Goal: Task Accomplishment & Management: Complete application form

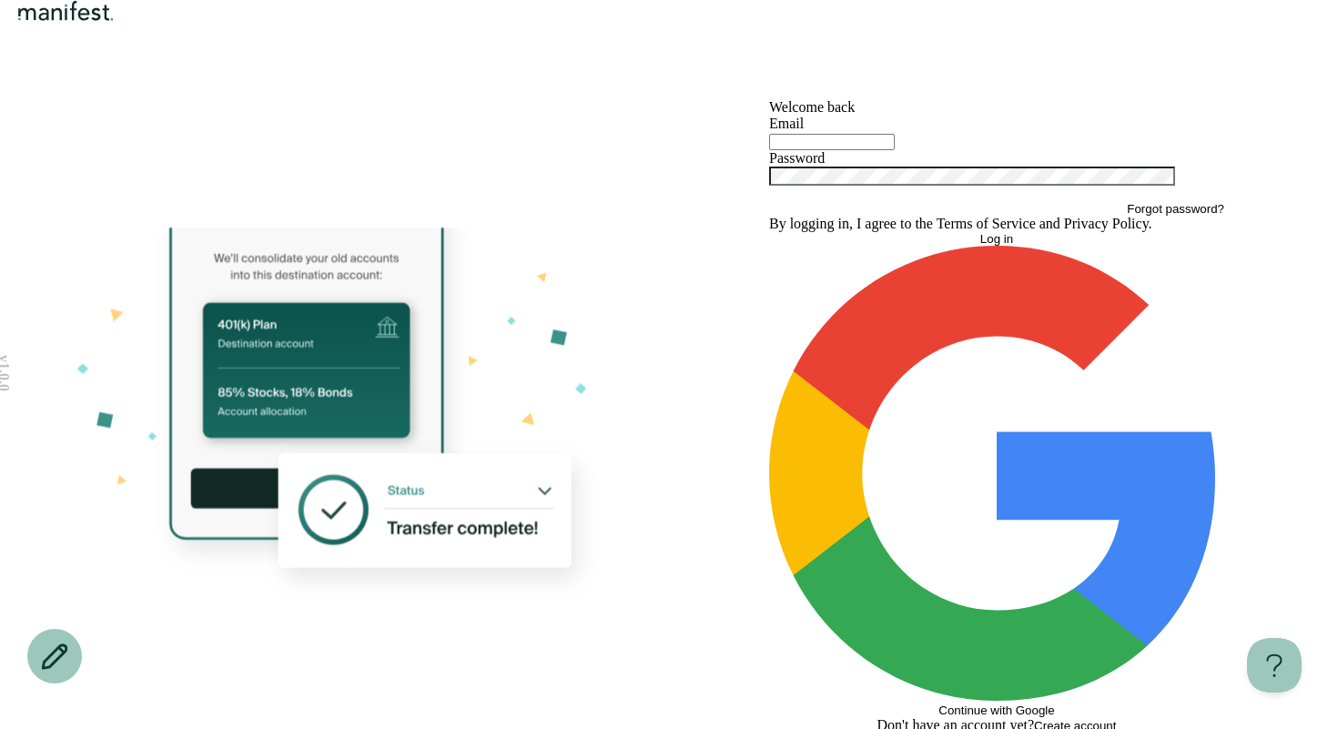
click at [826, 150] on div at bounding box center [996, 141] width 455 height 18
click at [835, 150] on div at bounding box center [996, 141] width 455 height 18
click at [838, 150] on input "text" at bounding box center [832, 142] width 126 height 16
click at [880, 150] on input "text" at bounding box center [832, 142] width 126 height 16
click at [965, 703] on span "Continue with Google" at bounding box center [996, 710] width 116 height 14
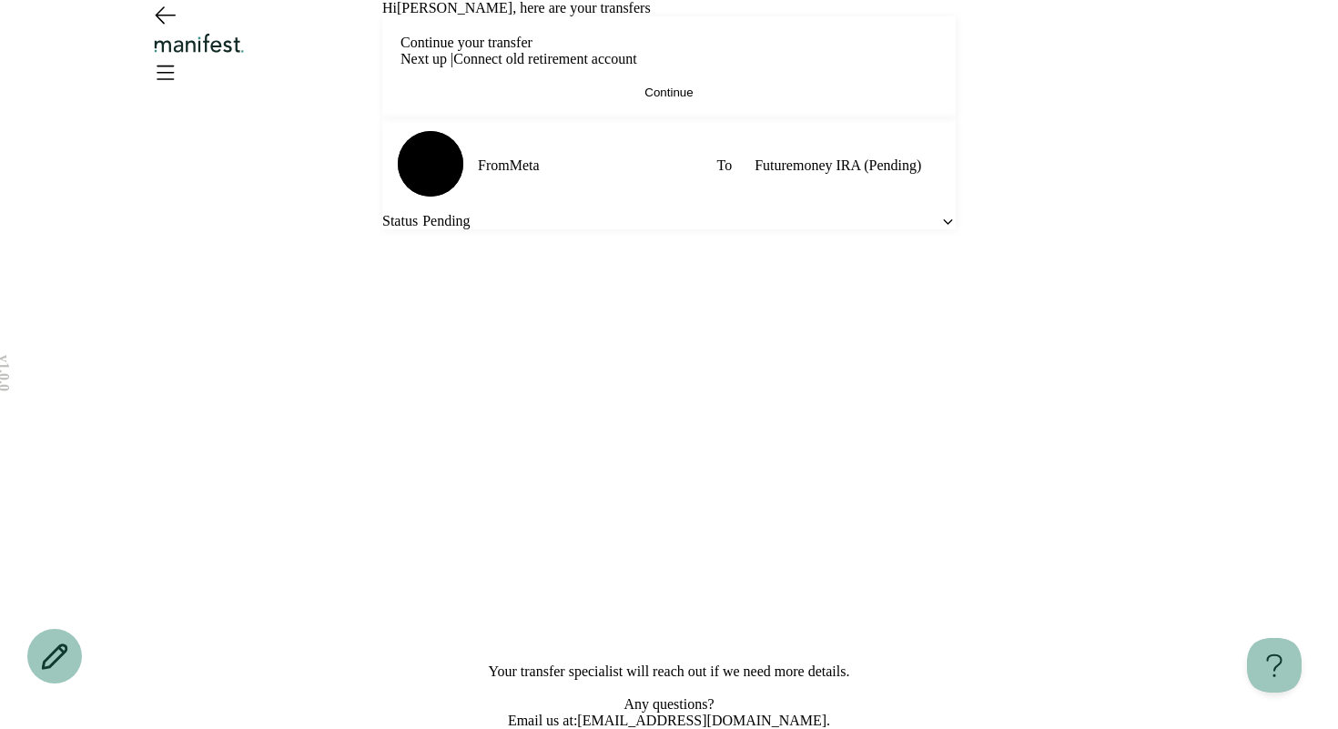
click at [713, 99] on button "Continue" at bounding box center [668, 93] width 537 height 14
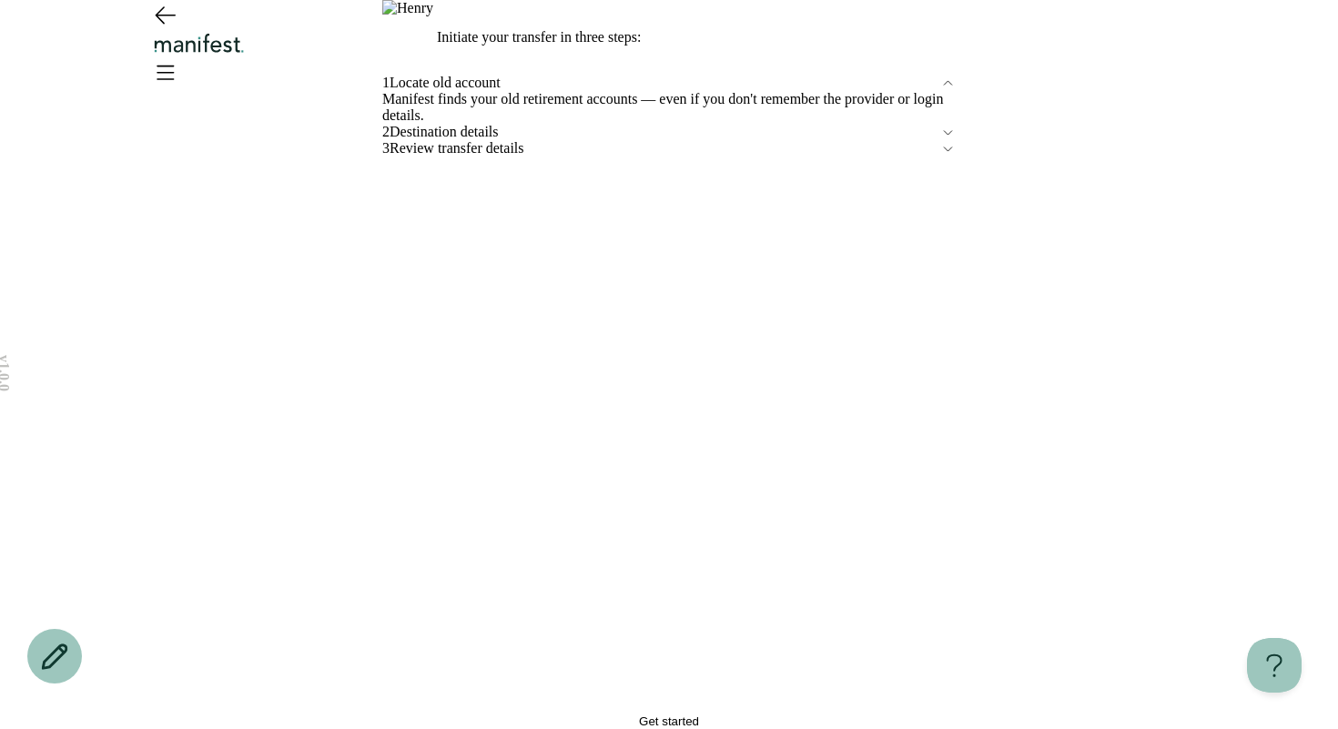
click at [610, 714] on button "Get started" at bounding box center [668, 721] width 573 height 14
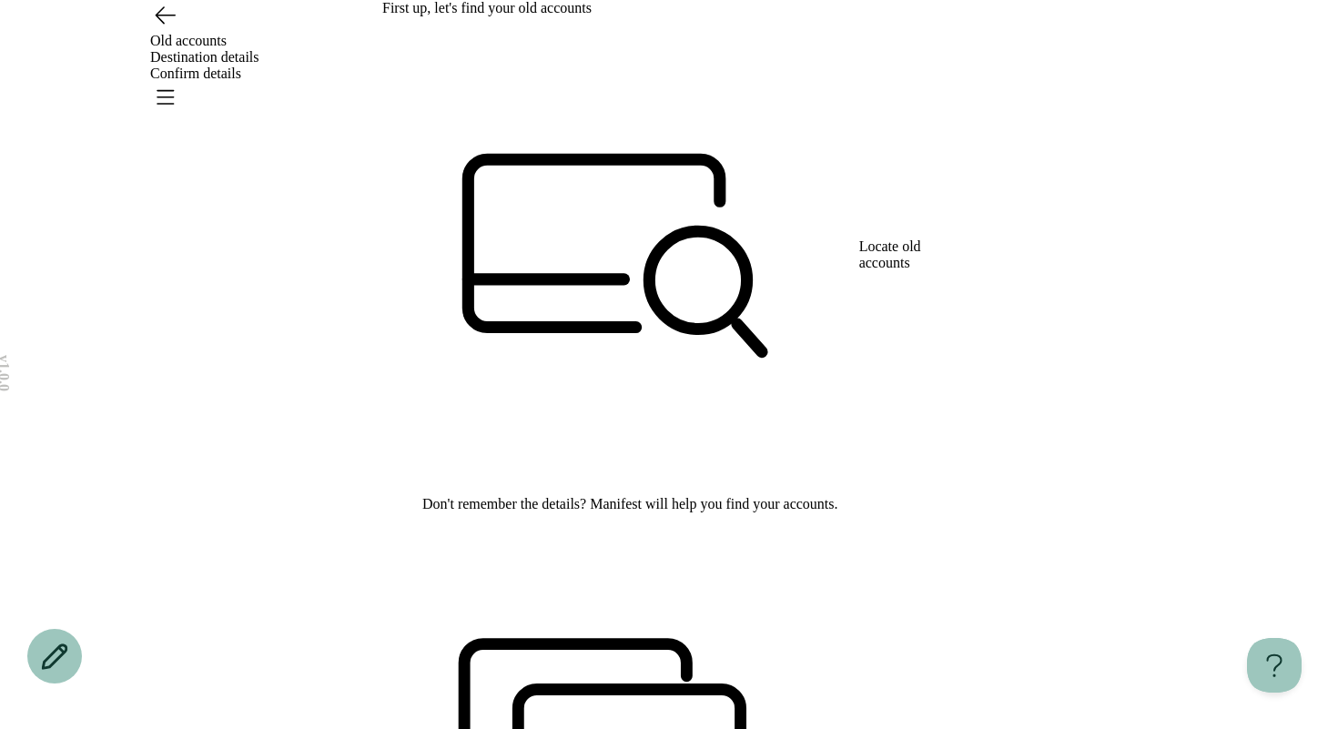
click at [259, 51] on span "Destination details" at bounding box center [204, 56] width 109 height 15
click at [593, 30] on header "Old accounts Destination details Confirm details" at bounding box center [669, 49] width 1338 height 99
click at [609, 192] on div "Locate old accounts" at bounding box center [668, 254] width 573 height 477
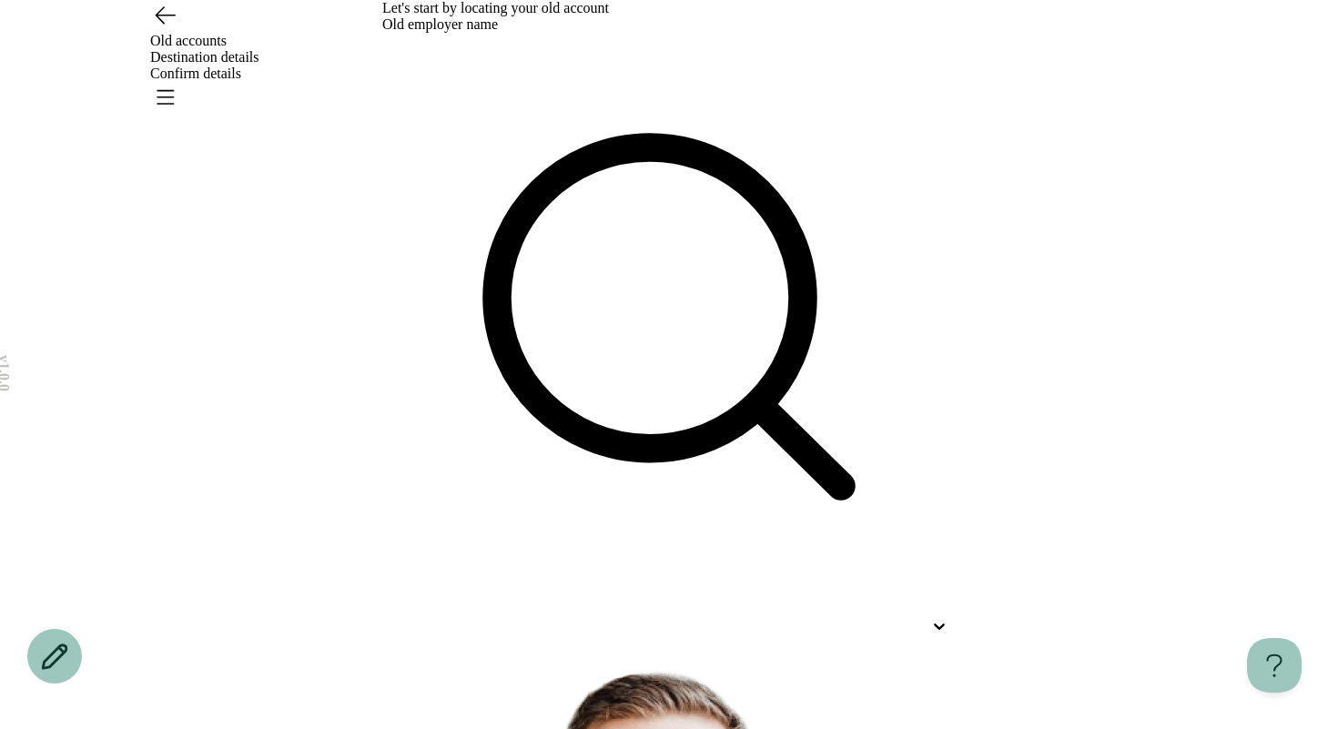
click at [143, 46] on div "Old accounts Destination details Confirm details" at bounding box center [669, 57] width 1310 height 115
click at [160, 24] on icon "Go back" at bounding box center [165, 15] width 19 height 16
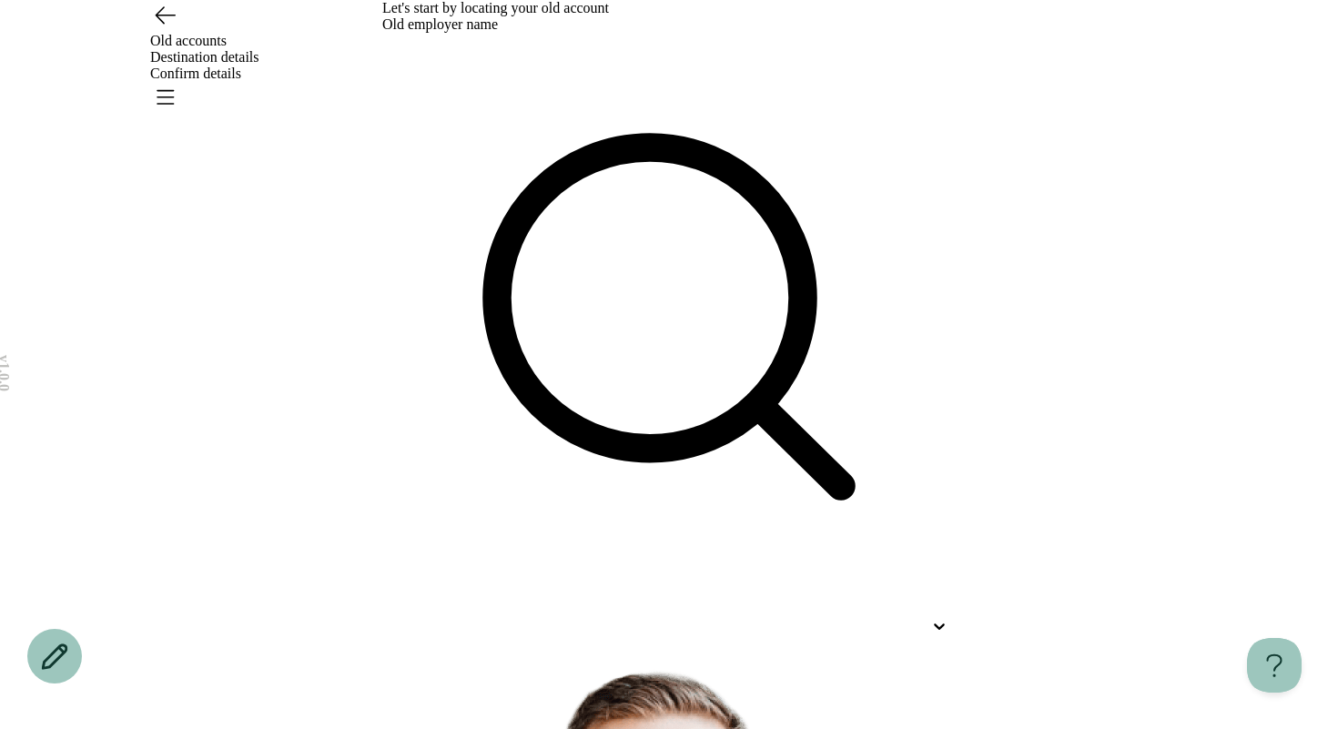
click at [543, 618] on div at bounding box center [652, 626] width 541 height 16
click at [588, 344] on div "Let's start by locating your old account Old employer name Use Up and Down to c…" at bounding box center [668, 612] width 573 height 1225
click at [522, 618] on div at bounding box center [652, 626] width 541 height 16
type input "**"
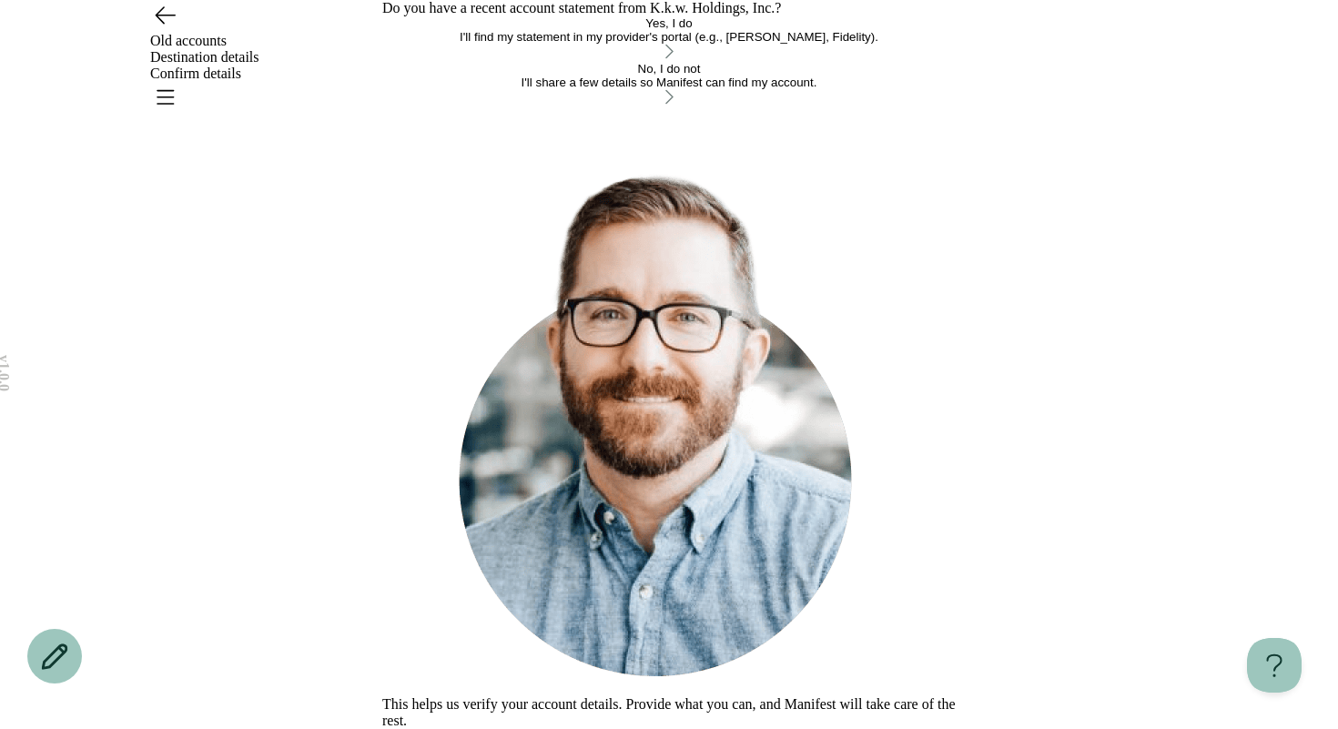
click at [525, 44] on div "I'll find my statement in my provider's portal (e.g., [PERSON_NAME], Fidelity)." at bounding box center [668, 37] width 573 height 14
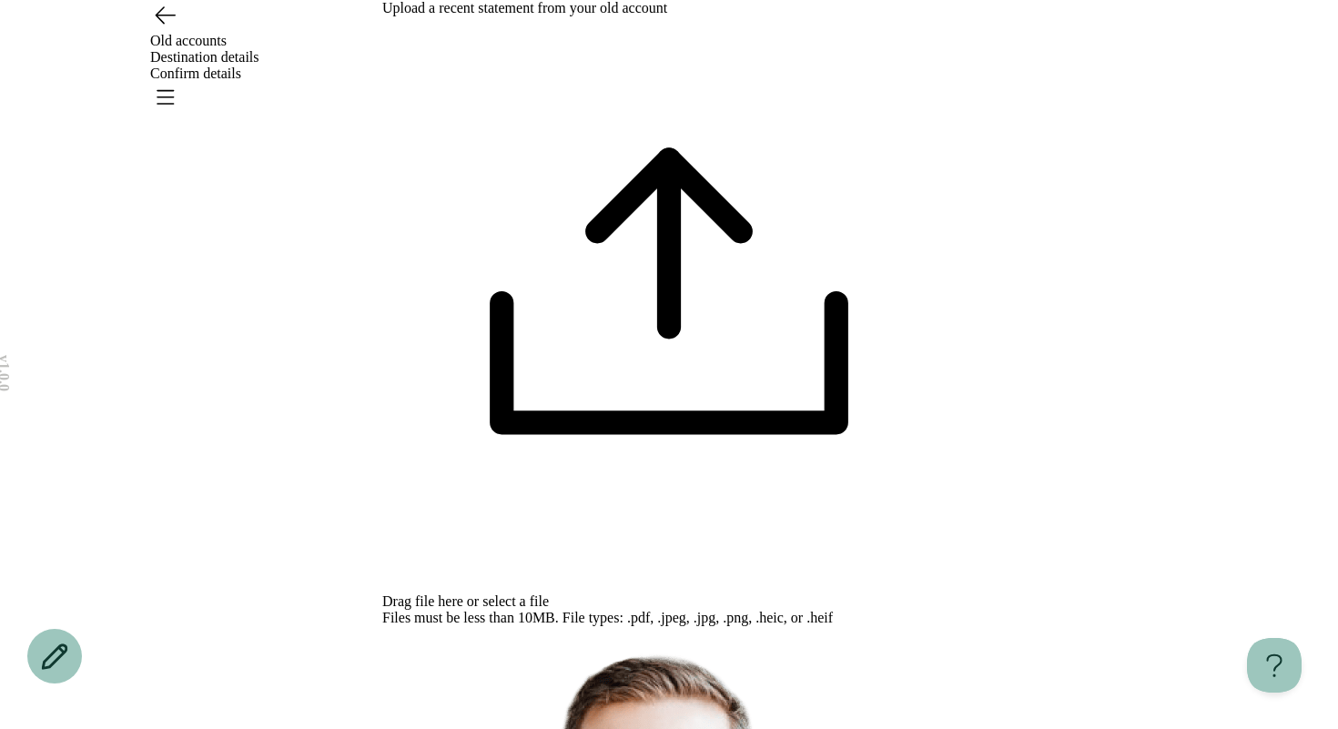
click at [549, 593] on span "select a file" at bounding box center [515, 600] width 66 height 15
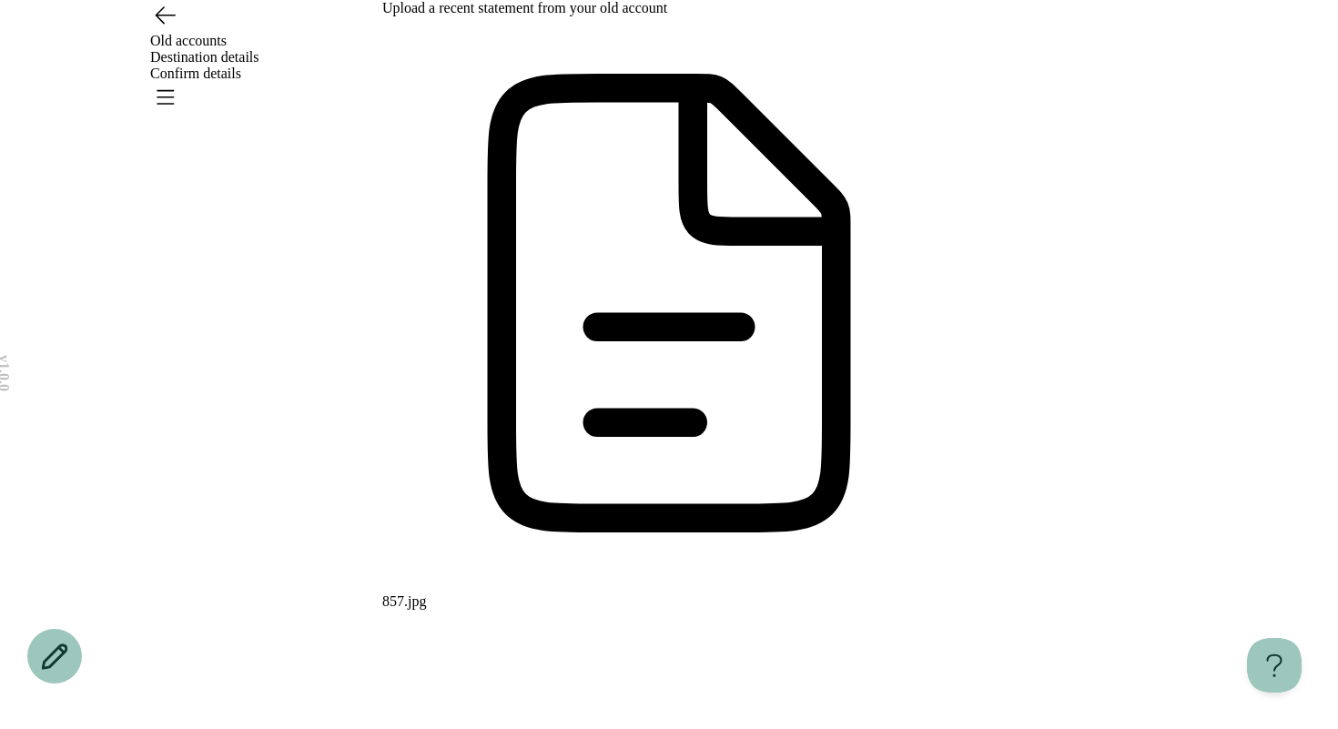
scroll to position [27, 0]
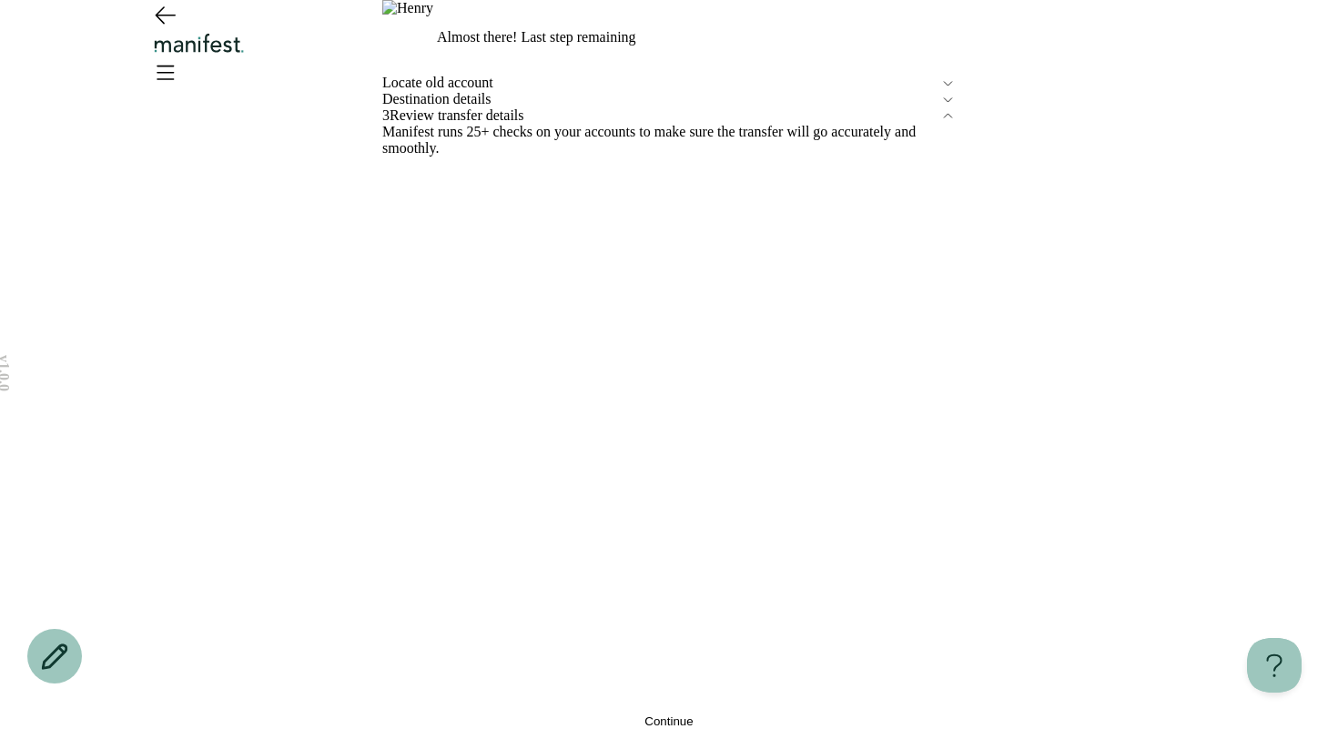
click at [692, 714] on span "Continue" at bounding box center [668, 721] width 48 height 14
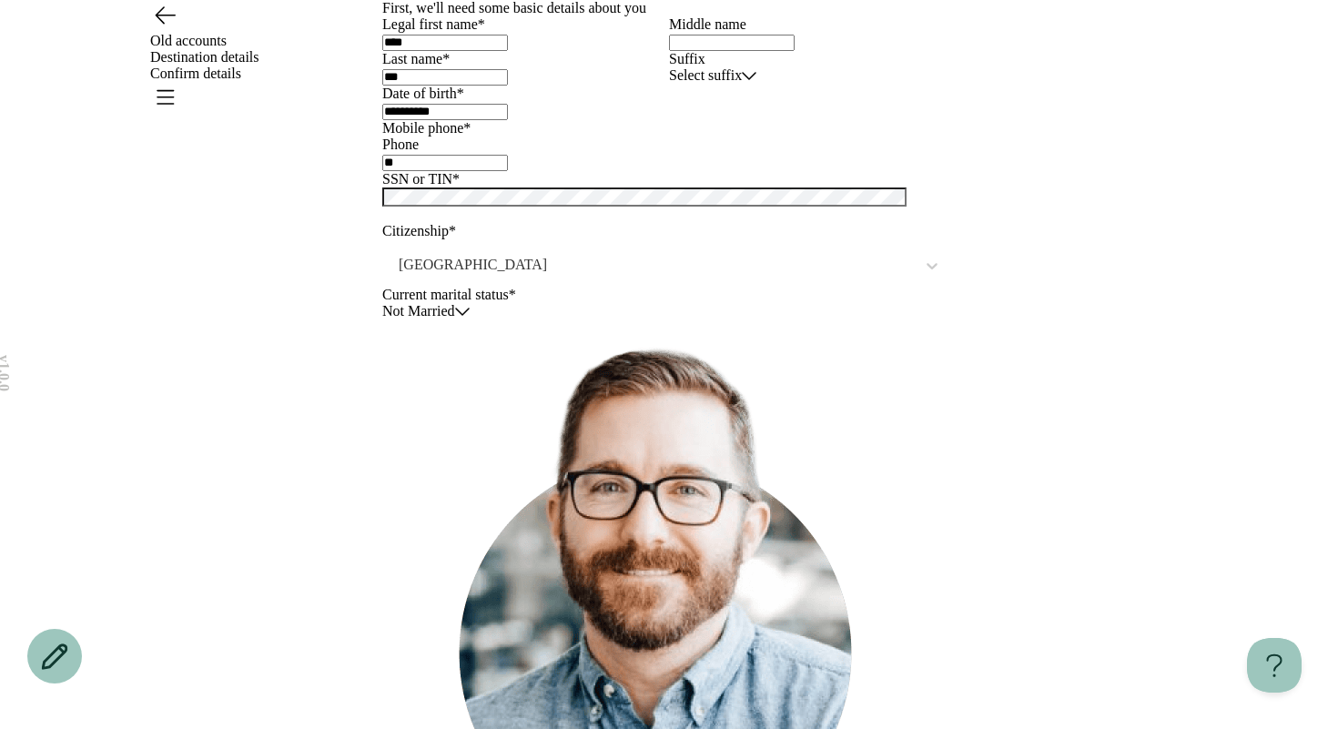
click at [179, 82] on icon "Open menu" at bounding box center [164, 96] width 29 height 29
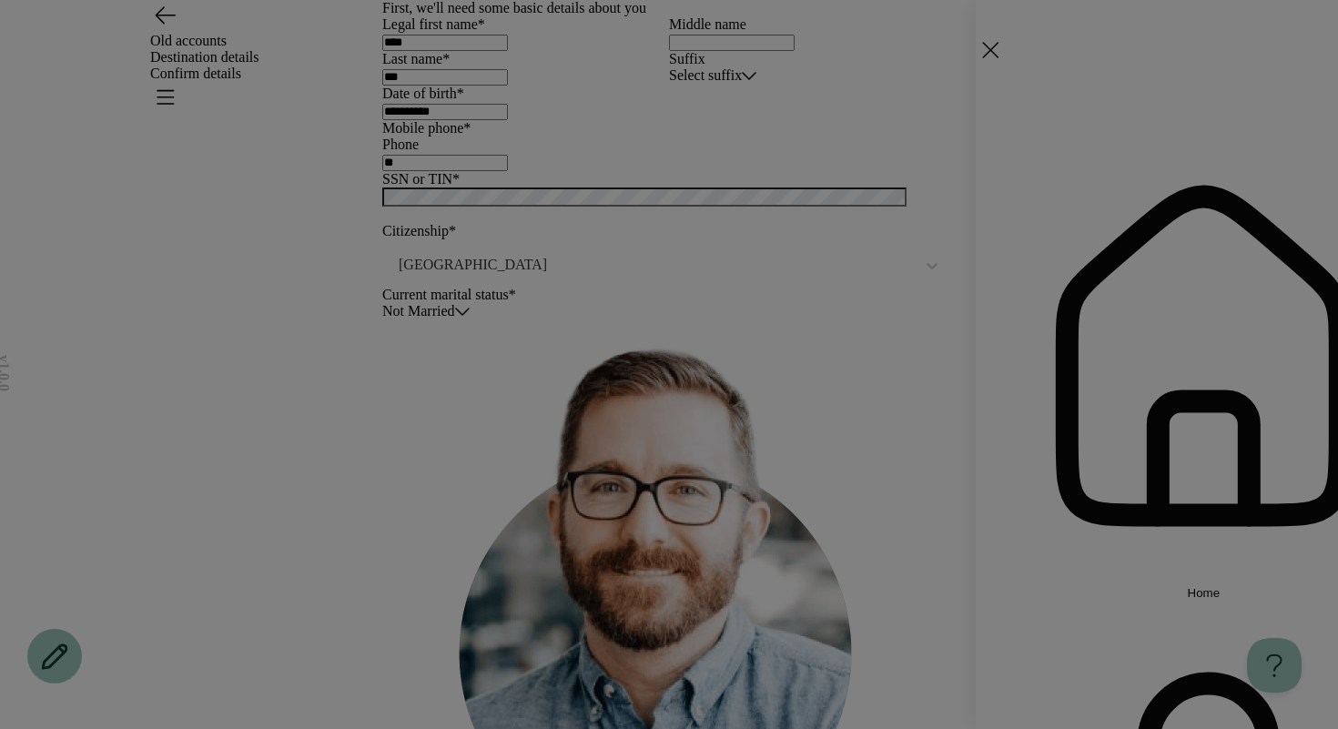
click at [713, 93] on div "Home Settings Sign out" at bounding box center [669, 364] width 1338 height 729
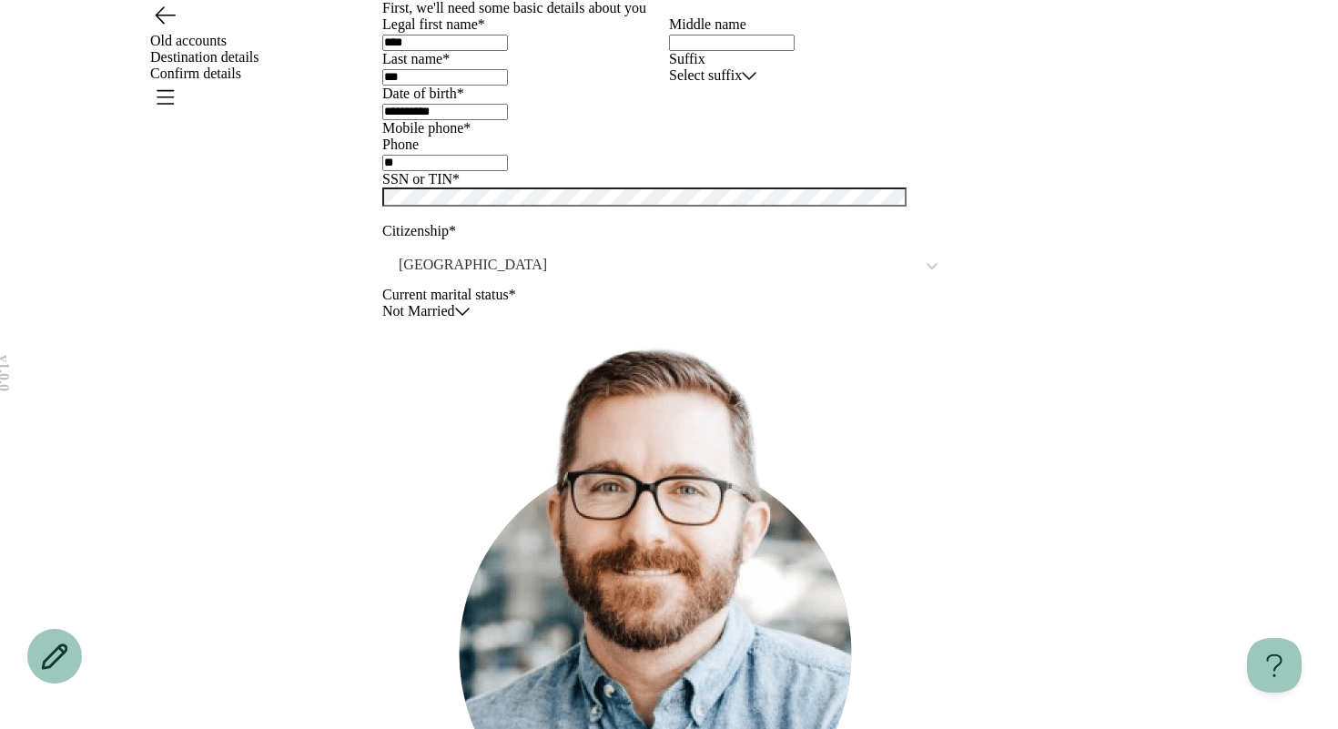
click at [702, 181] on div "Home Settings Sign out" at bounding box center [669, 364] width 1338 height 729
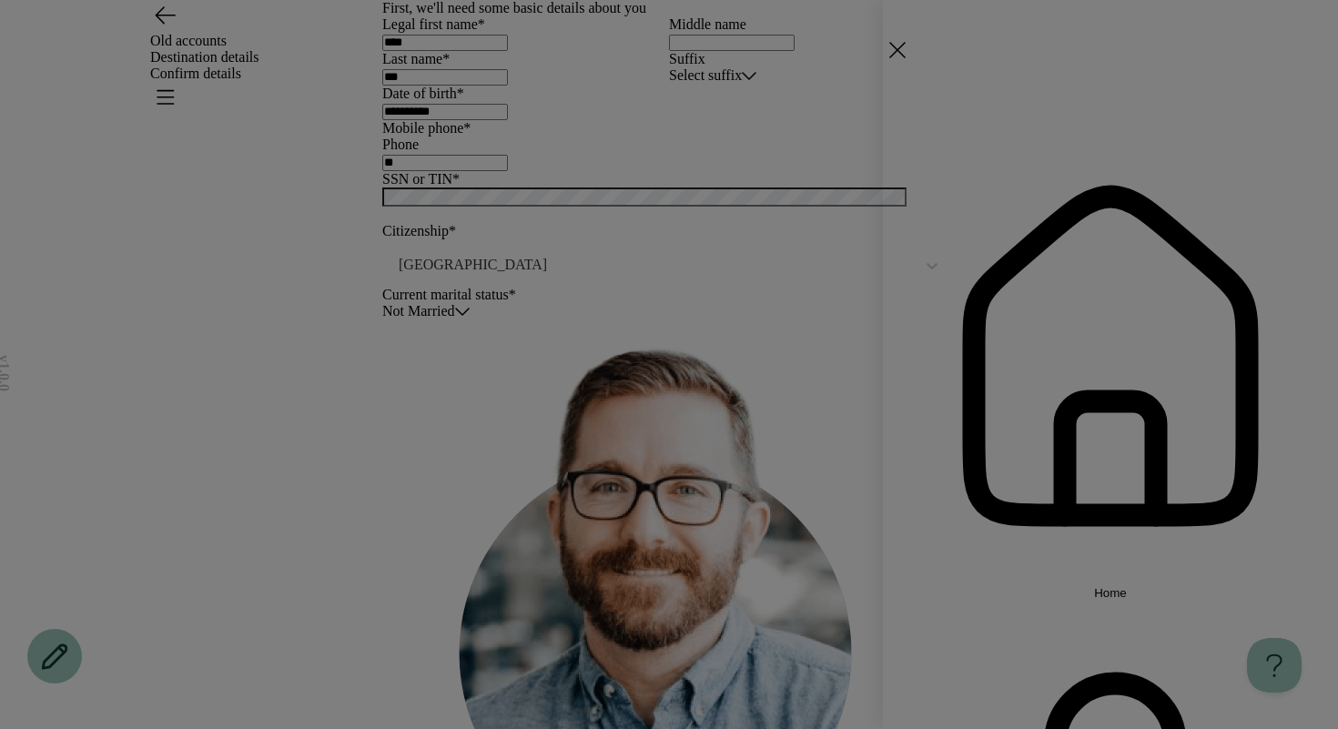
click at [652, 372] on div "Home Settings Sign out" at bounding box center [669, 364] width 1338 height 729
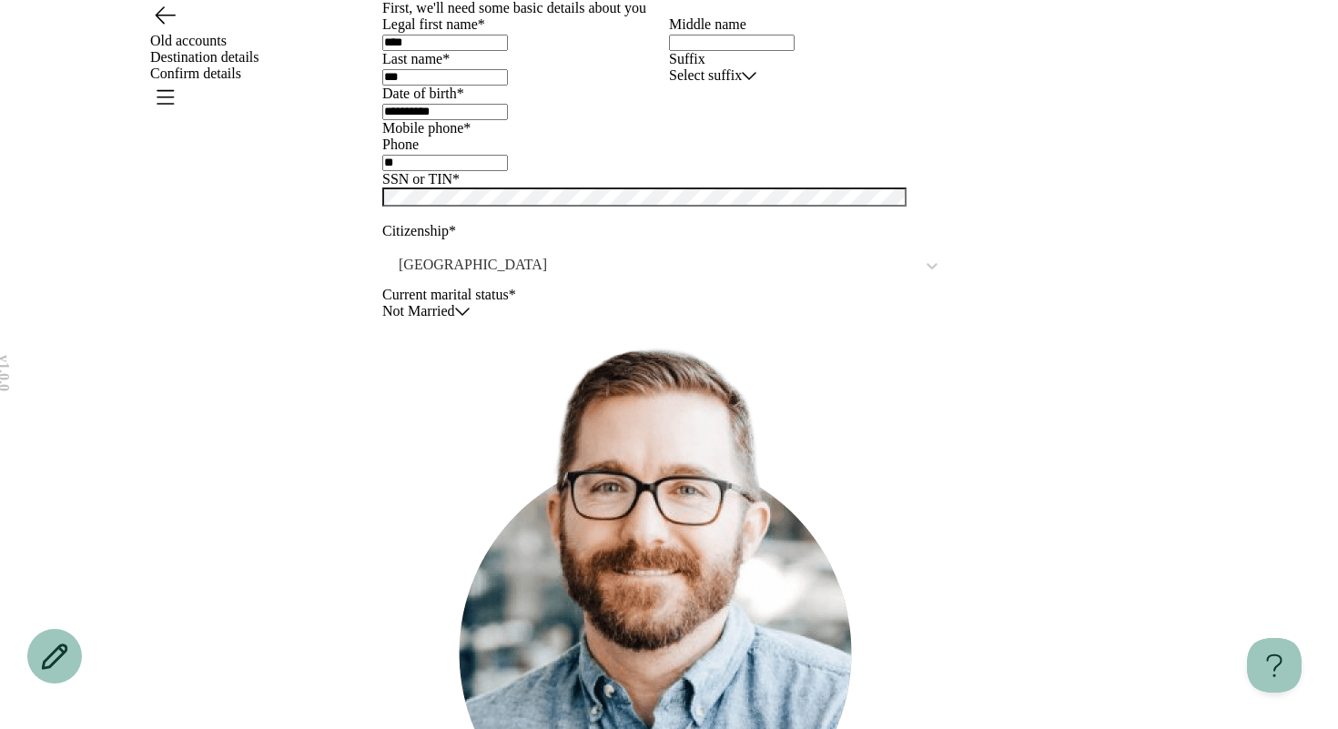
click at [797, 382] on html "**********" at bounding box center [669, 467] width 1338 height 935
click at [977, 402] on html "**********" at bounding box center [669, 467] width 1338 height 935
click at [935, 370] on html "**********" at bounding box center [669, 467] width 1338 height 935
click at [1003, 434] on html "**********" at bounding box center [669, 467] width 1338 height 935
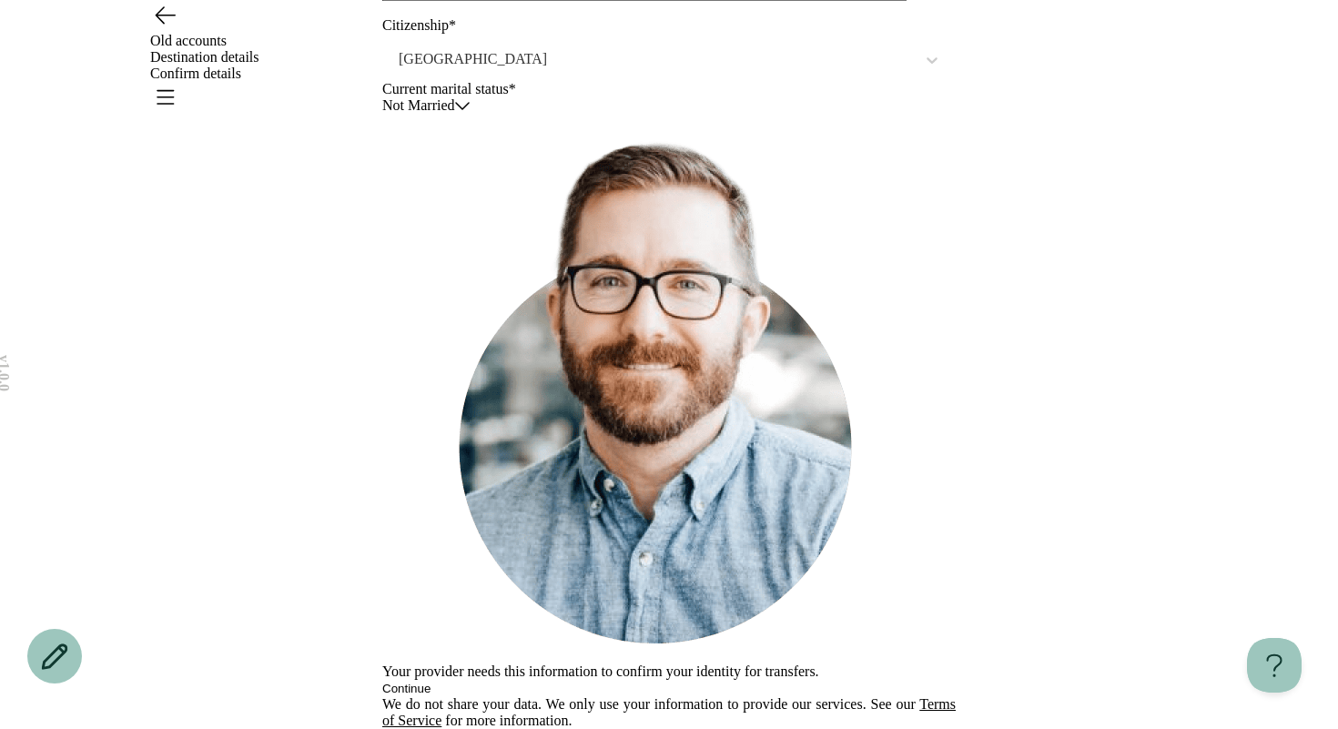
scroll to position [521, 0]
click at [898, 357] on html "**********" at bounding box center [669, 261] width 1338 height 935
click at [692, 527] on div "Your provider needs this information to confirm your identity for transfers. Co…" at bounding box center [668, 405] width 573 height 582
click at [501, 71] on div at bounding box center [656, 59] width 519 height 23
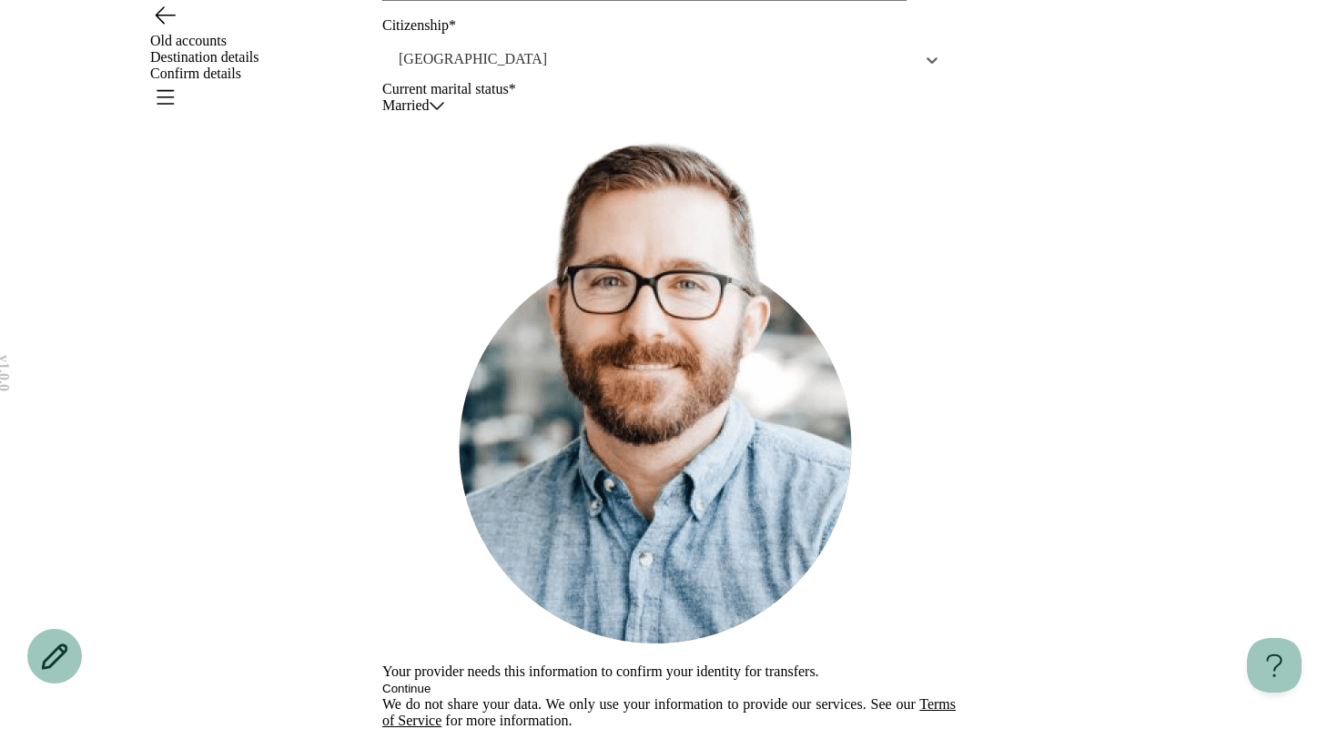
click at [317, 261] on div "**********" at bounding box center [669, 261] width 1338 height 935
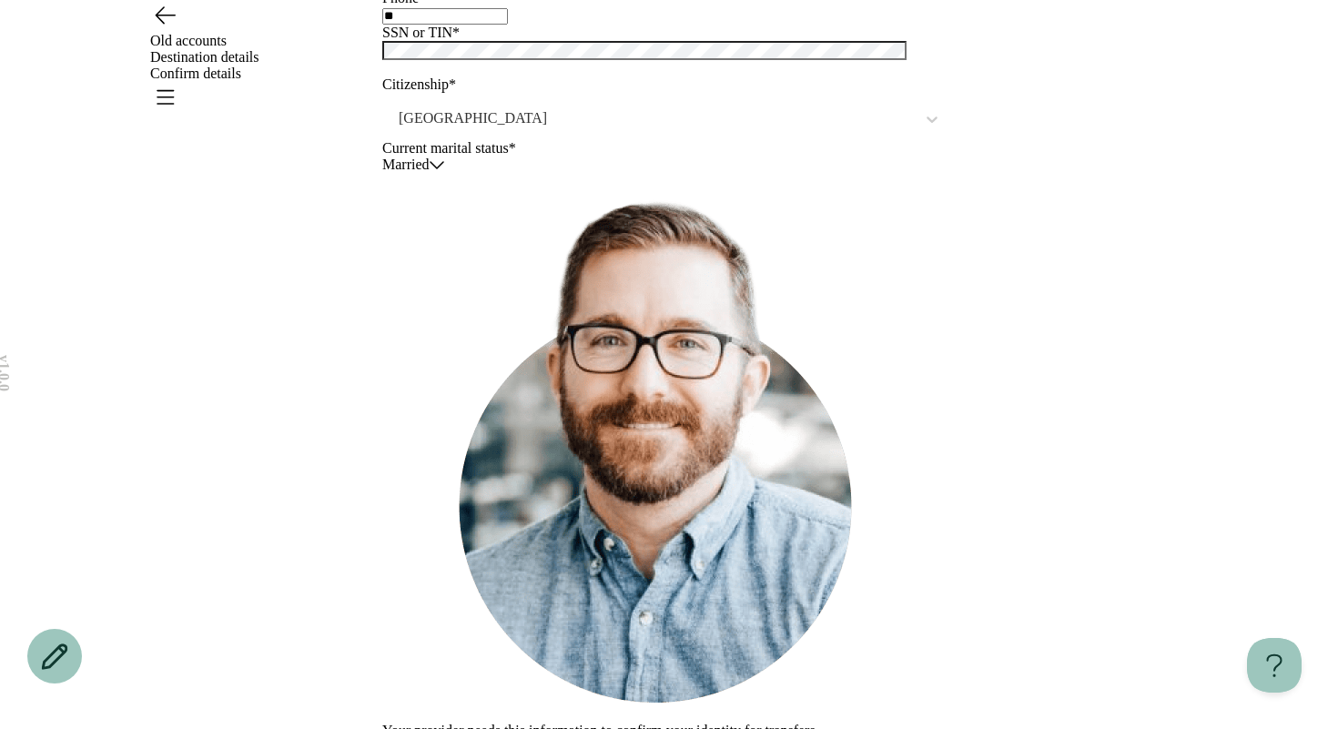
scroll to position [0, 0]
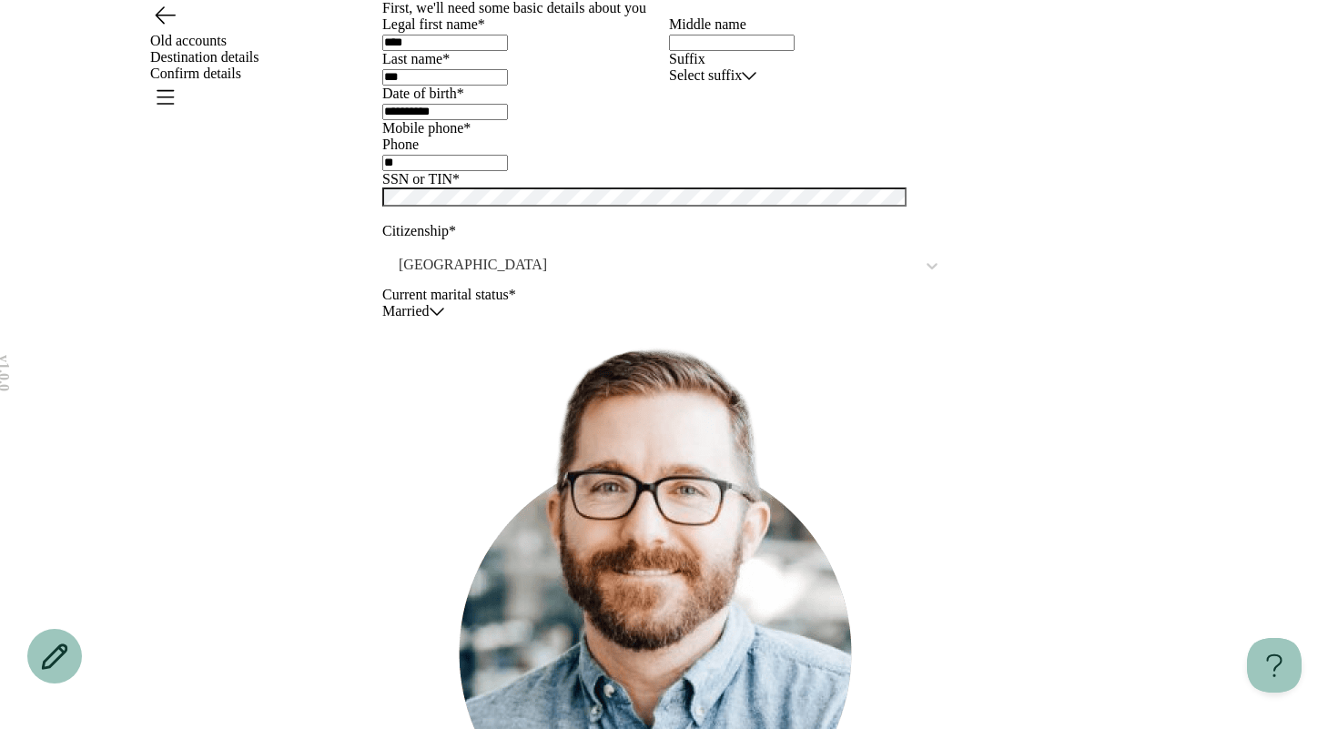
click at [508, 171] on input "**" at bounding box center [445, 163] width 126 height 16
type input "**********"
click at [352, 576] on div "**********" at bounding box center [669, 467] width 1338 height 935
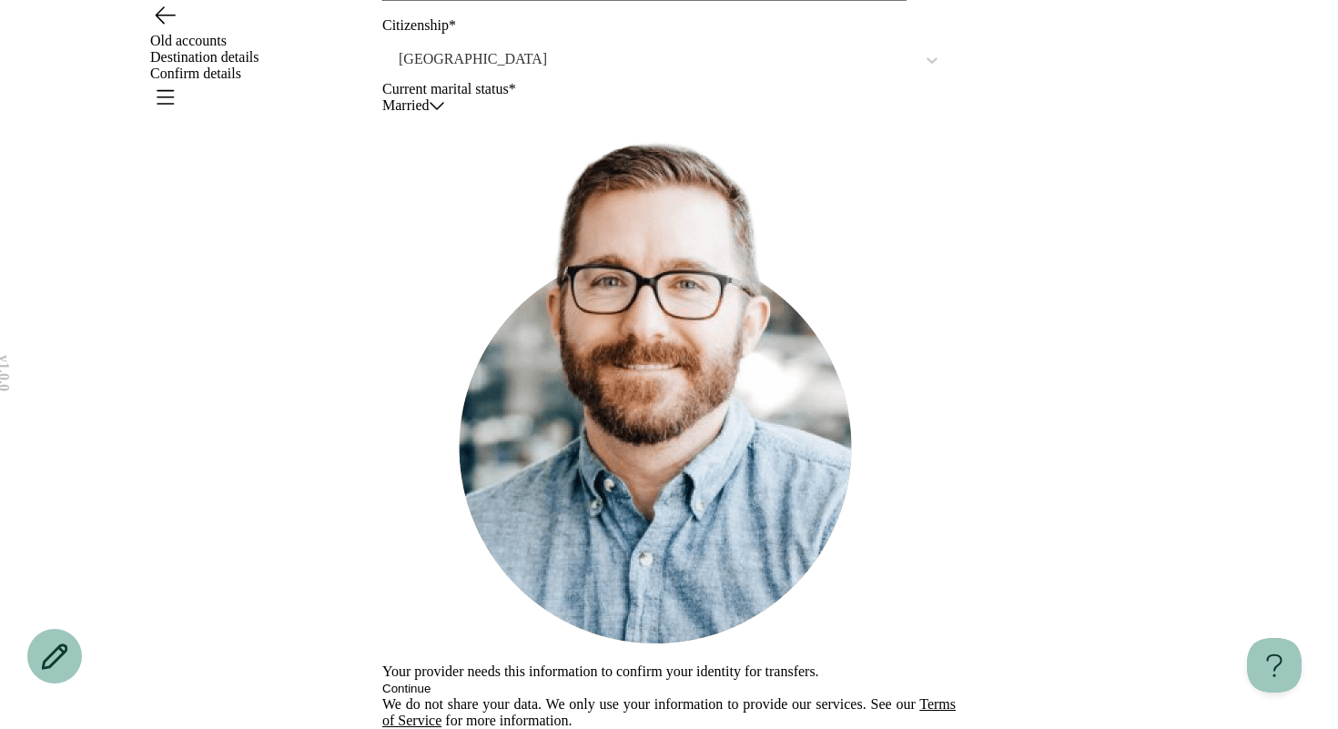
click at [430, 682] on button "Continue" at bounding box center [406, 689] width 48 height 14
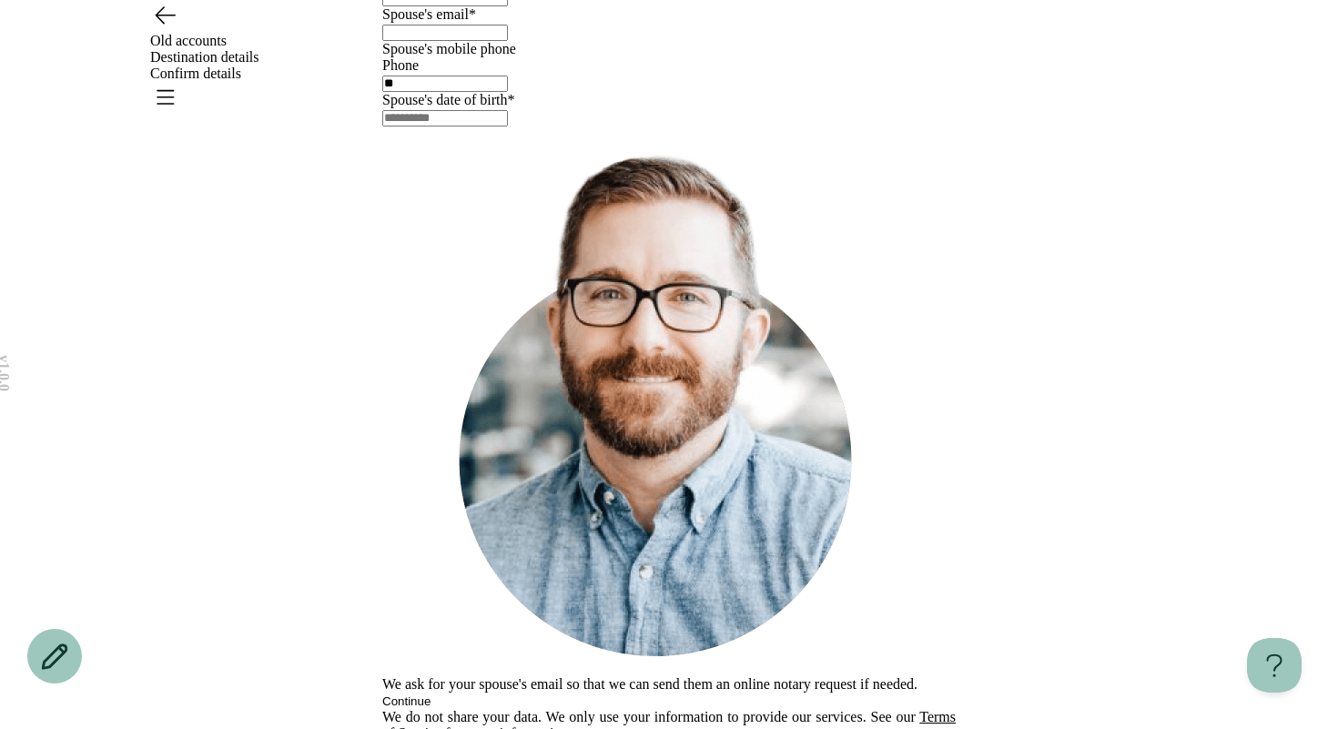
scroll to position [98, 0]
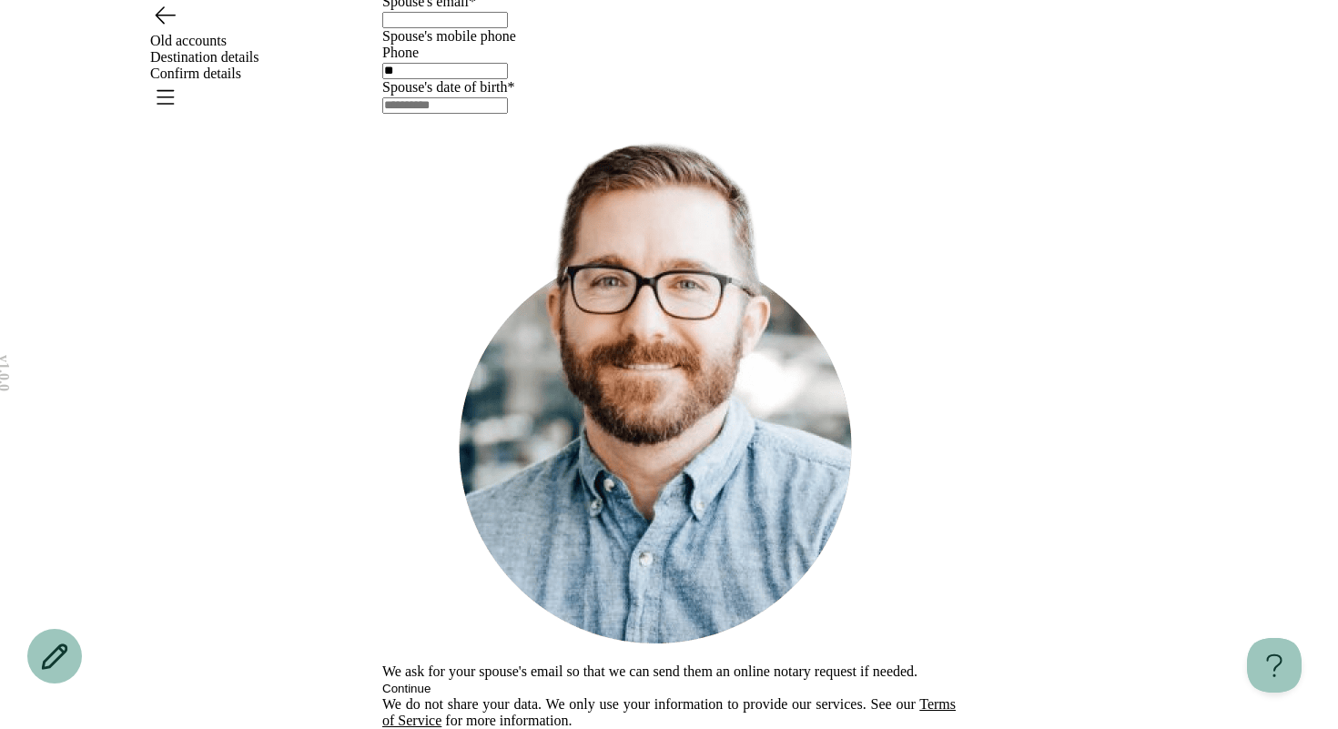
click at [557, 114] on div "Spouse's full name* [PERSON_NAME]'s email* [PERSON_NAME]'s mobile phone Phone *…" at bounding box center [668, 36] width 573 height 155
click at [355, 458] on div "v 1.0.0 Old accounts Destination details Confirm details Your spousal informati…" at bounding box center [669, 336] width 1338 height 786
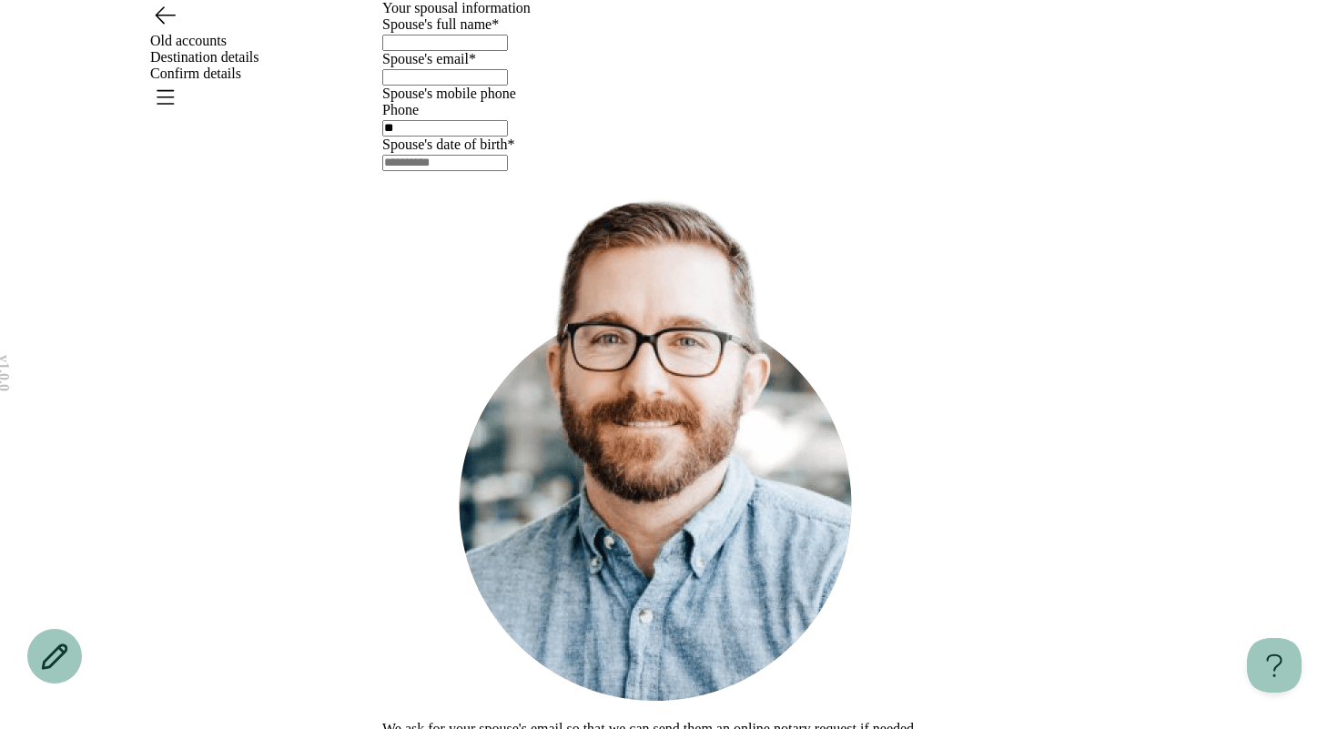
click at [167, 67] on header "Old accounts Destination details Confirm details" at bounding box center [669, 49] width 1338 height 99
click at [170, 29] on icon "Go back" at bounding box center [164, 14] width 29 height 29
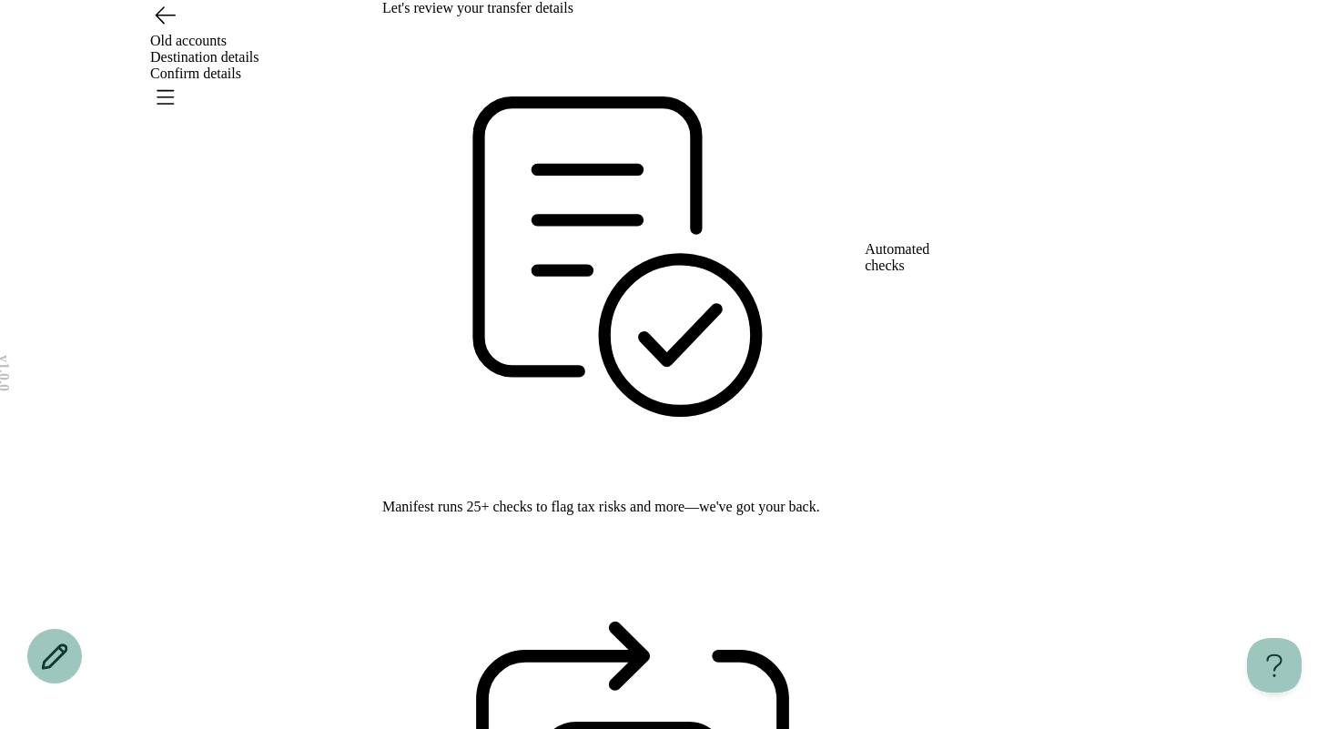
drag, startPoint x: 688, startPoint y: 49, endPoint x: 1167, endPoint y: 84, distance: 479.9
click at [259, 49] on span "Destination details" at bounding box center [204, 56] width 109 height 15
click at [1191, 54] on div "Old accounts Destination details Confirm details" at bounding box center [669, 57] width 1310 height 115
click at [174, 91] on icon "Open menu" at bounding box center [165, 97] width 16 height 13
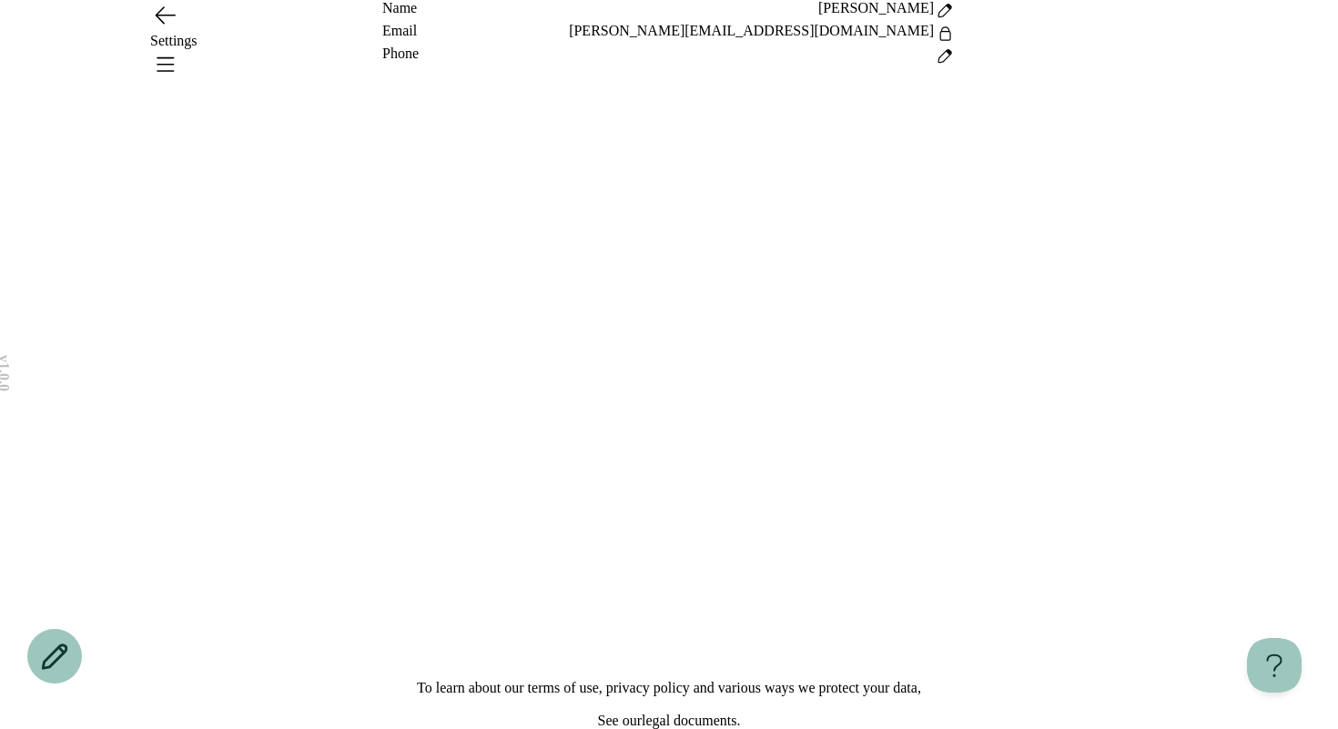
click at [950, 40] on icon at bounding box center [945, 33] width 10 height 13
click at [949, 45] on icon at bounding box center [945, 34] width 22 height 22
click at [950, 67] on icon at bounding box center [945, 56] width 22 height 22
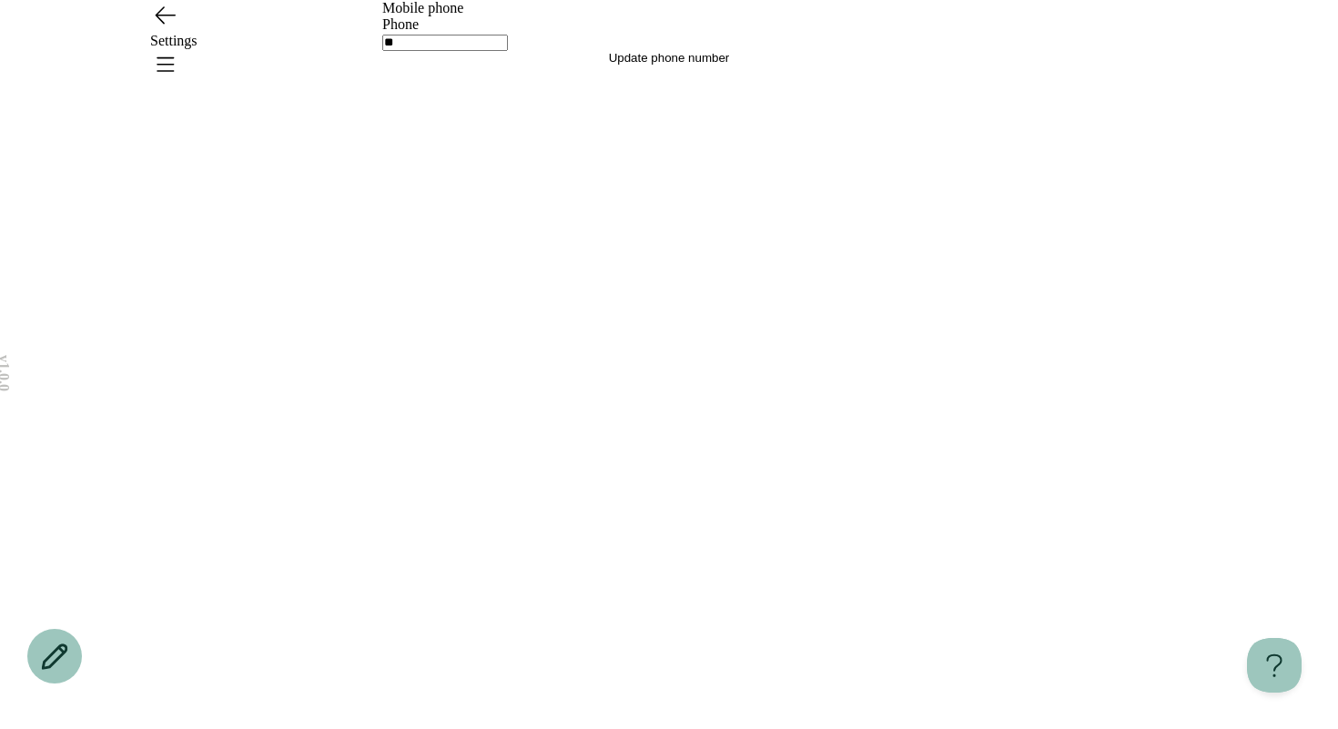
click at [159, 24] on icon "Go back" at bounding box center [165, 15] width 19 height 16
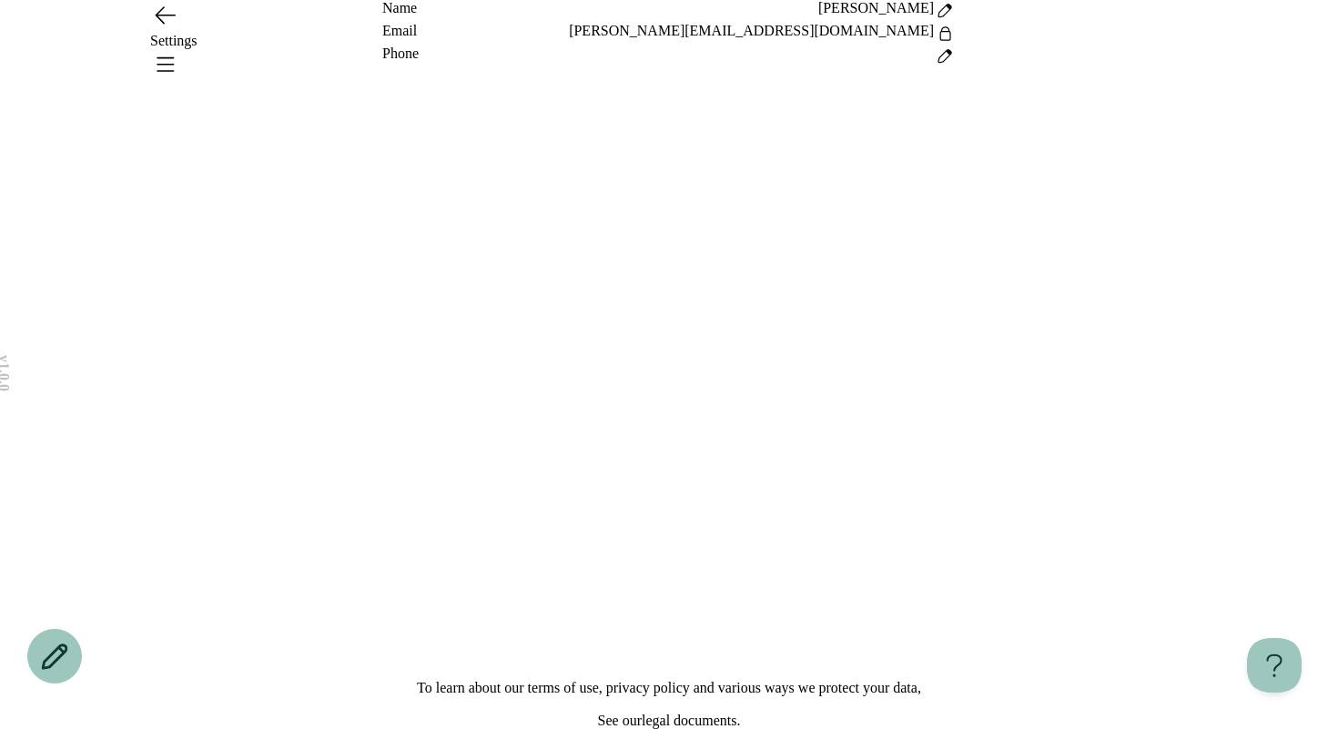
click at [664, 65] on header "Settings" at bounding box center [669, 49] width 1338 height 99
click at [179, 52] on icon "Open menu" at bounding box center [164, 63] width 29 height 29
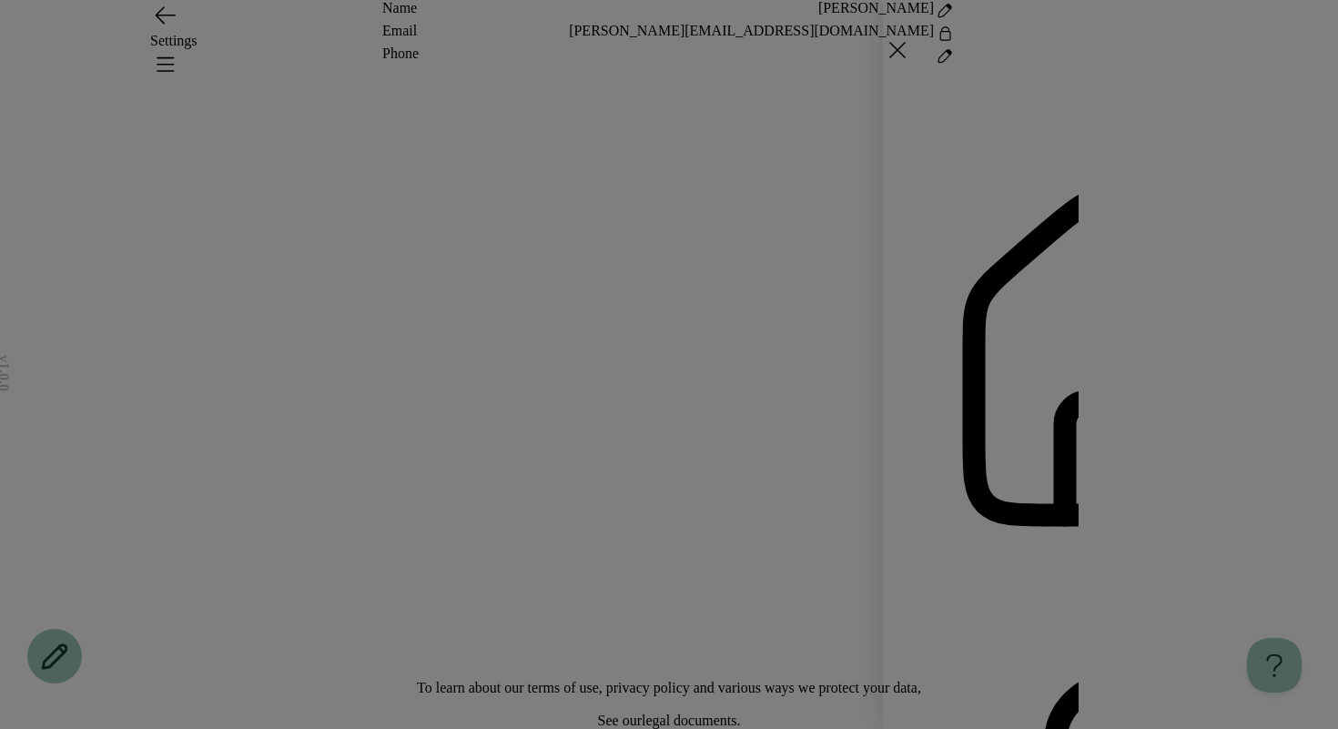
click at [895, 56] on div "Home Settings Sign out" at bounding box center [1110, 364] width 455 height 729
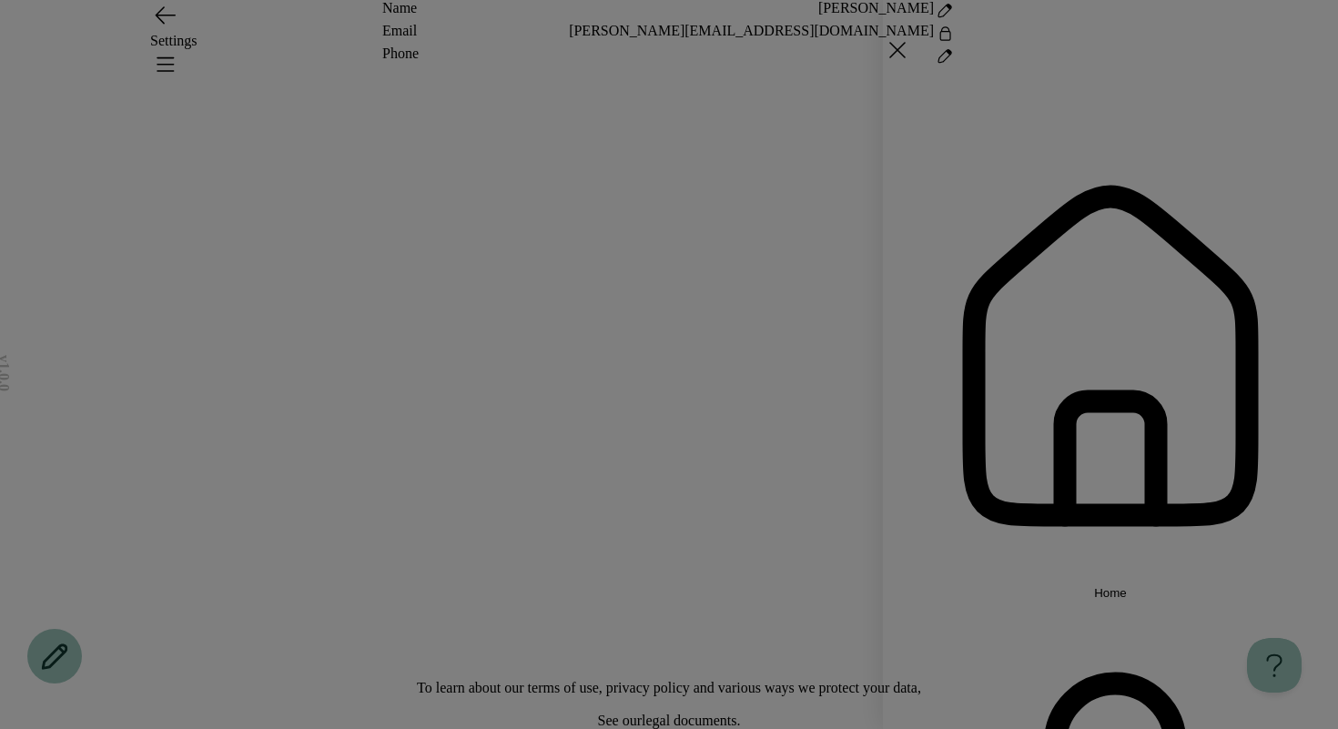
click at [1094, 586] on span "Home" at bounding box center [1110, 593] width 33 height 14
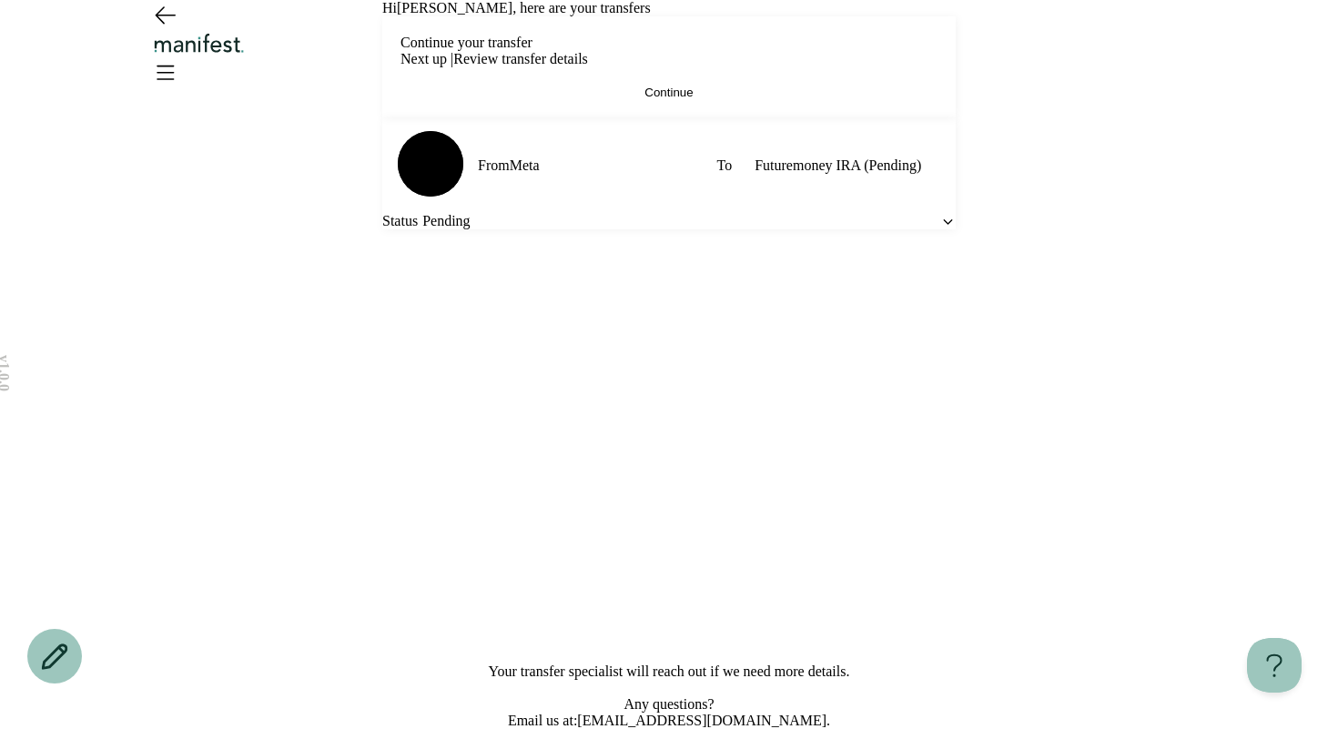
click at [174, 66] on icon "Open menu" at bounding box center [165, 72] width 16 height 13
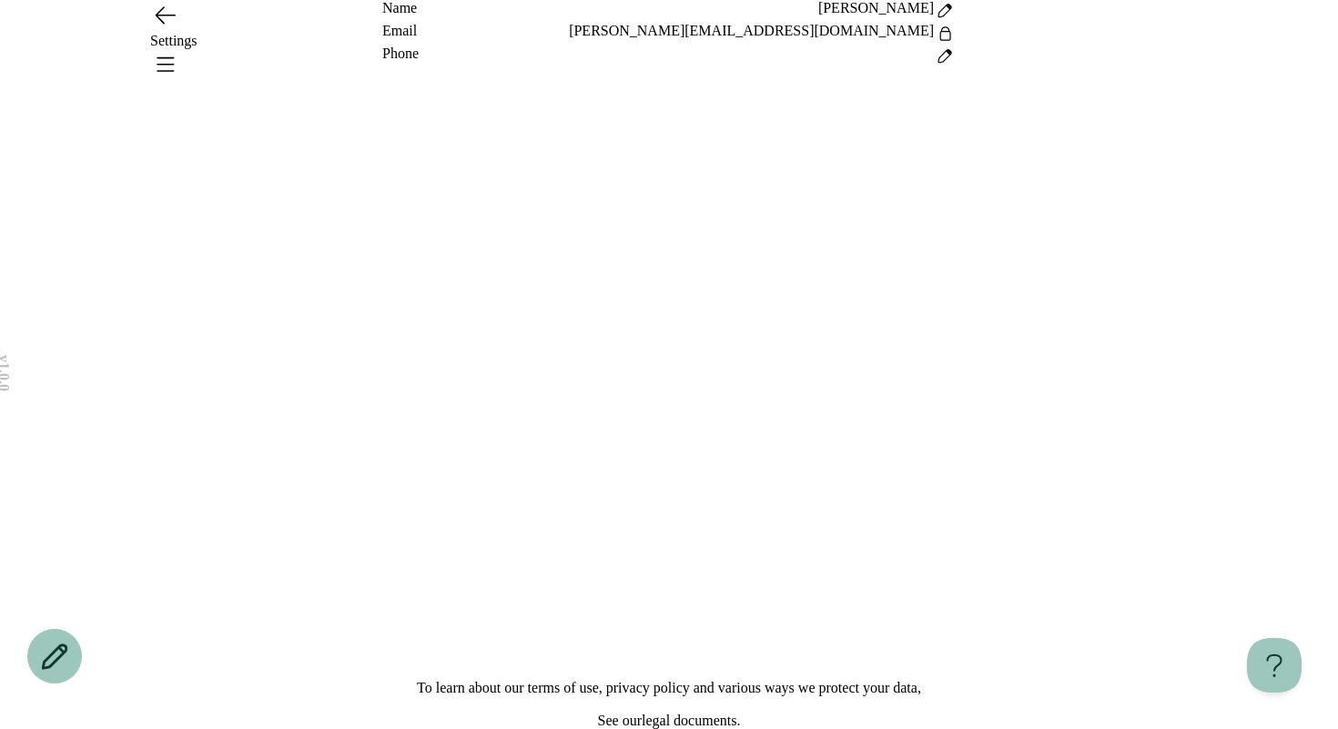
click at [179, 49] on icon "Open menu" at bounding box center [164, 63] width 29 height 29
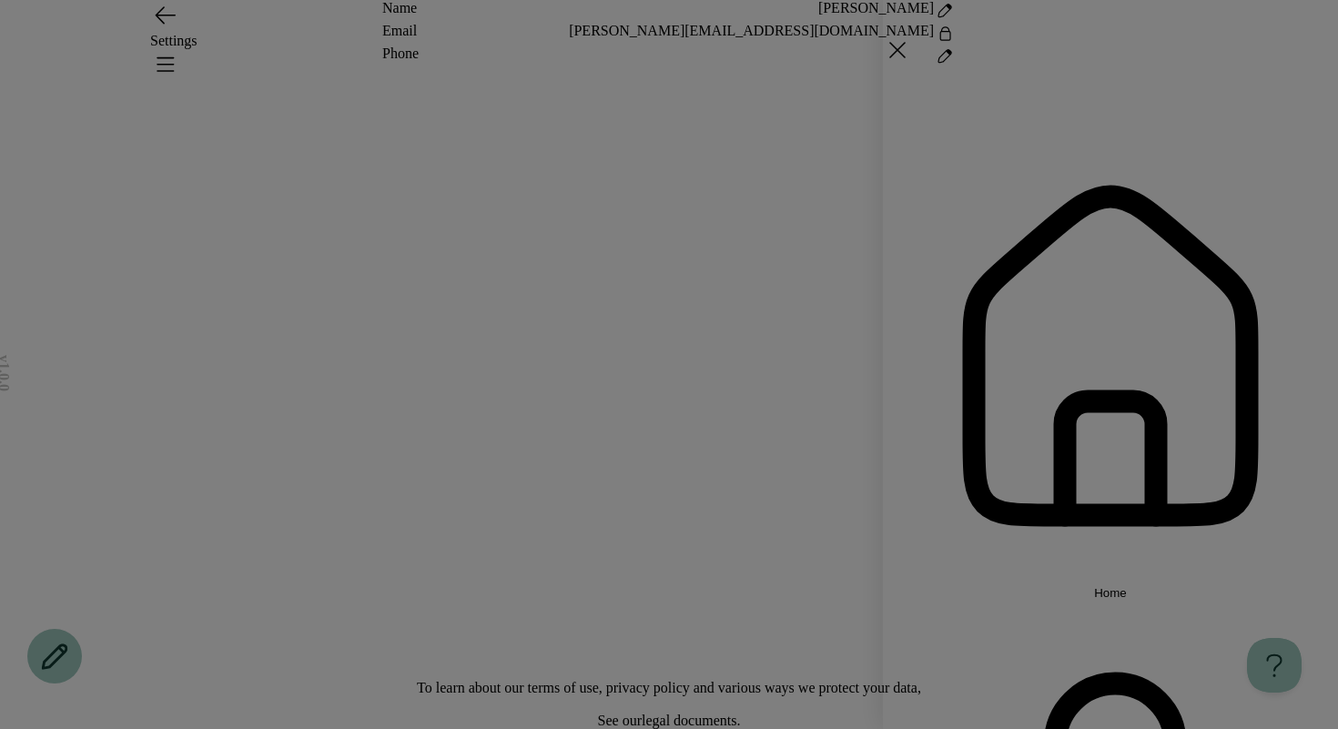
click at [1094, 586] on span "Home" at bounding box center [1110, 593] width 33 height 14
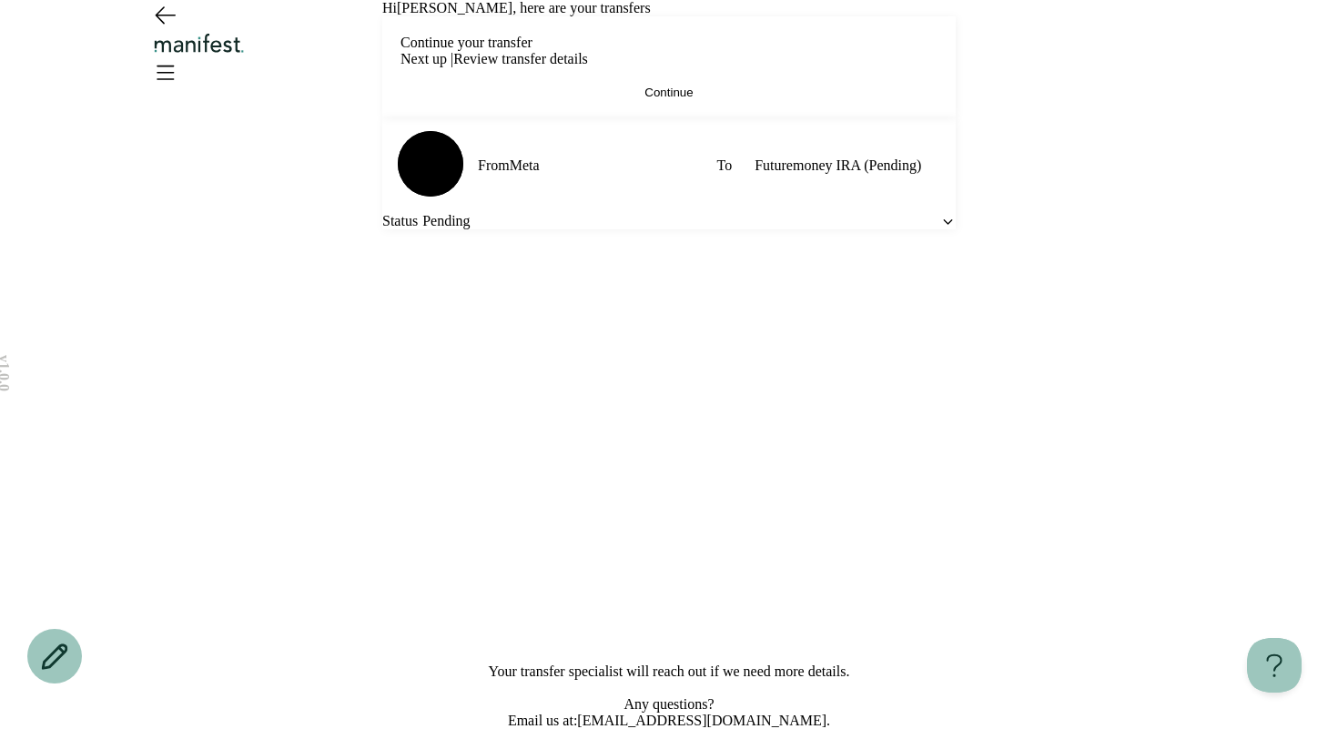
click at [664, 37] on div at bounding box center [669, 45] width 1310 height 90
click at [248, 54] on img "Logo" at bounding box center [199, 43] width 98 height 21
click at [165, 29] on icon "Go back" at bounding box center [164, 14] width 29 height 29
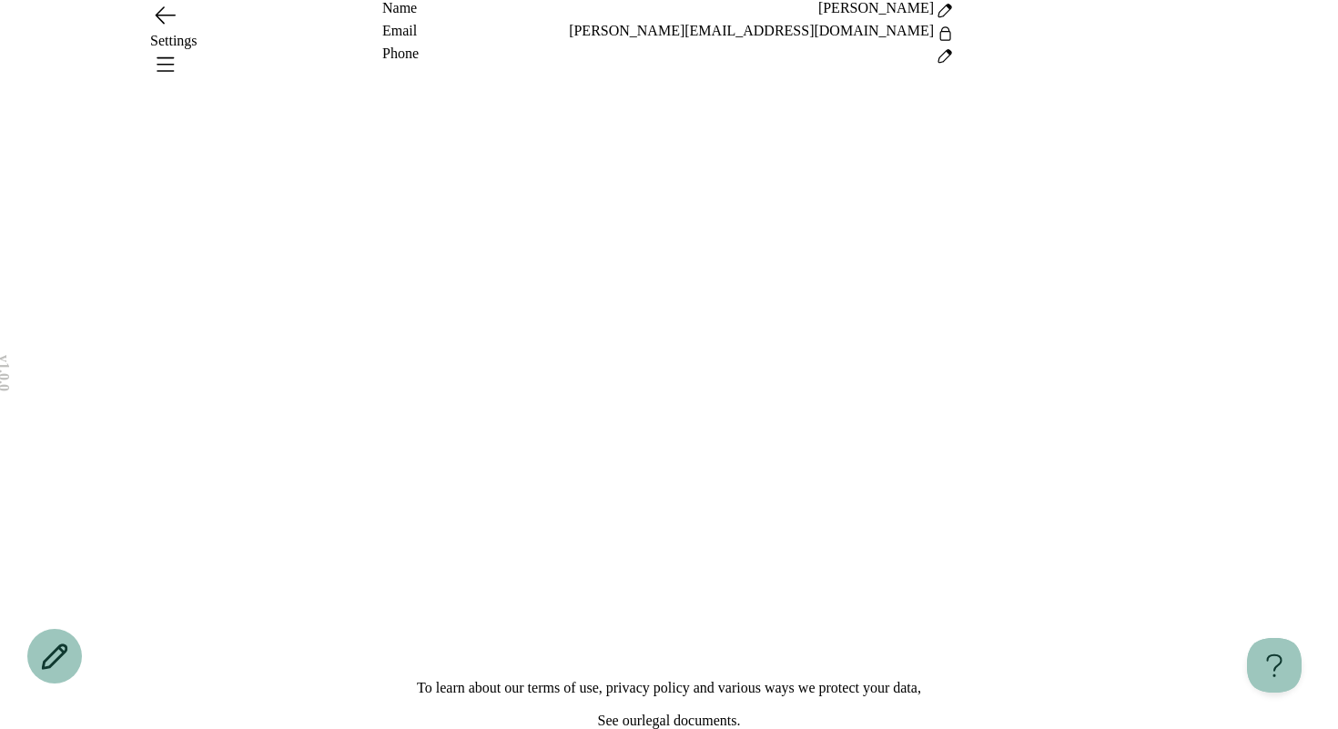
click at [676, 45] on div "Settings" at bounding box center [668, 41] width 1037 height 16
click at [157, 29] on icon "Go back" at bounding box center [164, 14] width 29 height 29
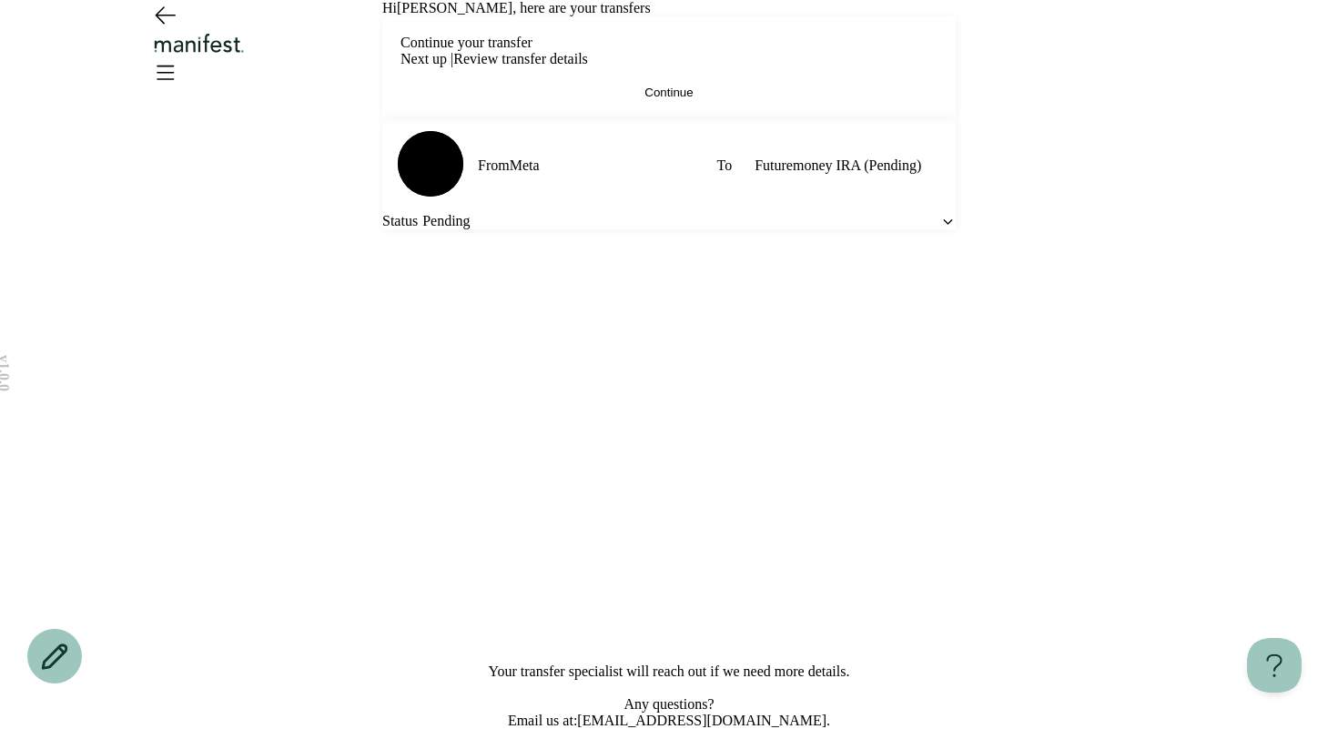
scroll to position [50, 0]
click at [940, 229] on icon at bounding box center [947, 221] width 15 height 15
click at [1048, 399] on div "v 1.0.0 Hi [PERSON_NAME] , here are your transfers Continue your transfer Next …" at bounding box center [669, 364] width 1338 height 729
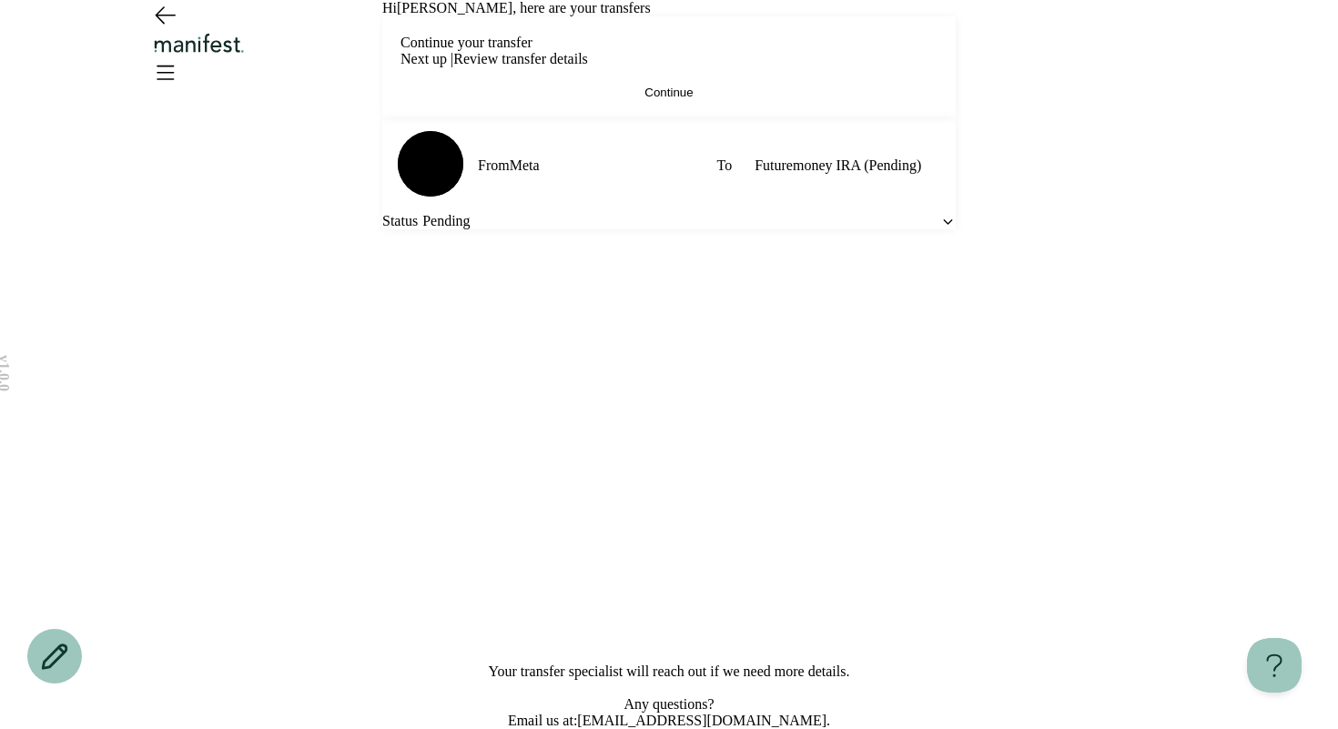
click at [179, 62] on icon "Open menu" at bounding box center [164, 71] width 29 height 29
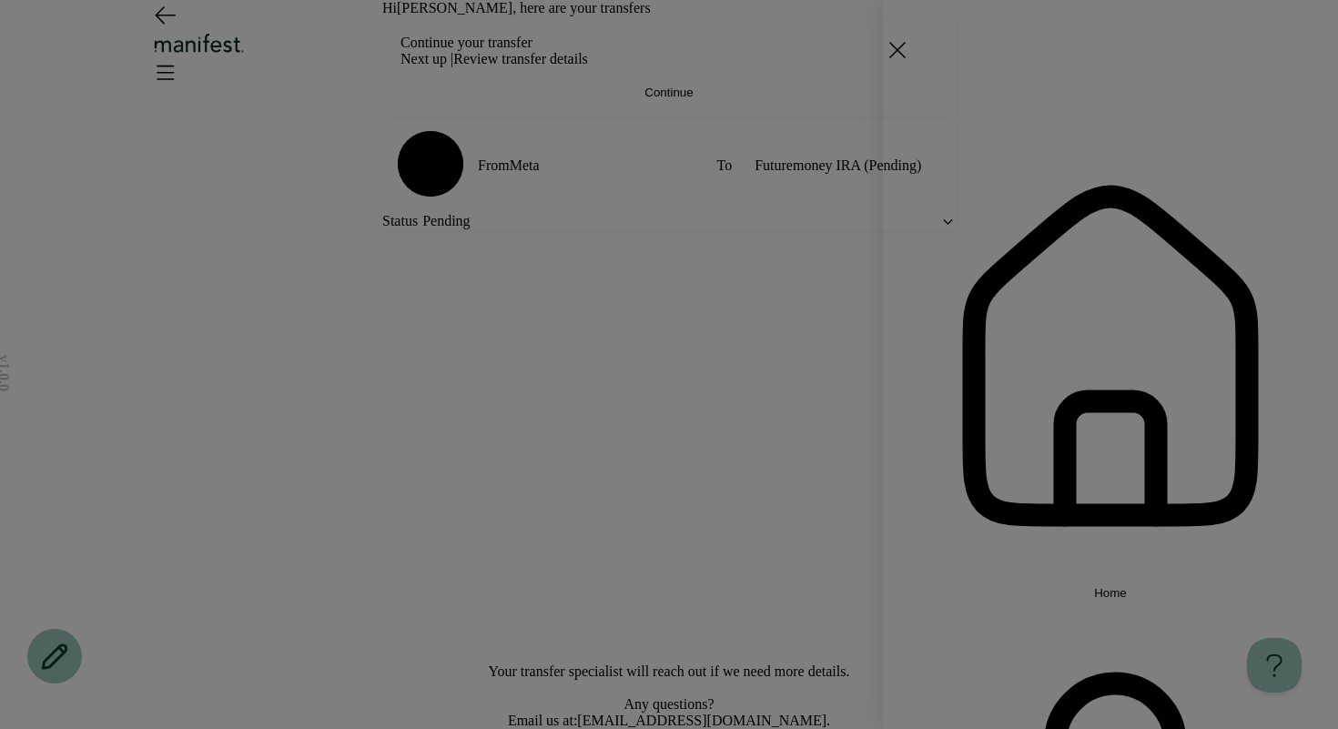
click at [1026, 148] on button "Home" at bounding box center [1110, 363] width 455 height 471
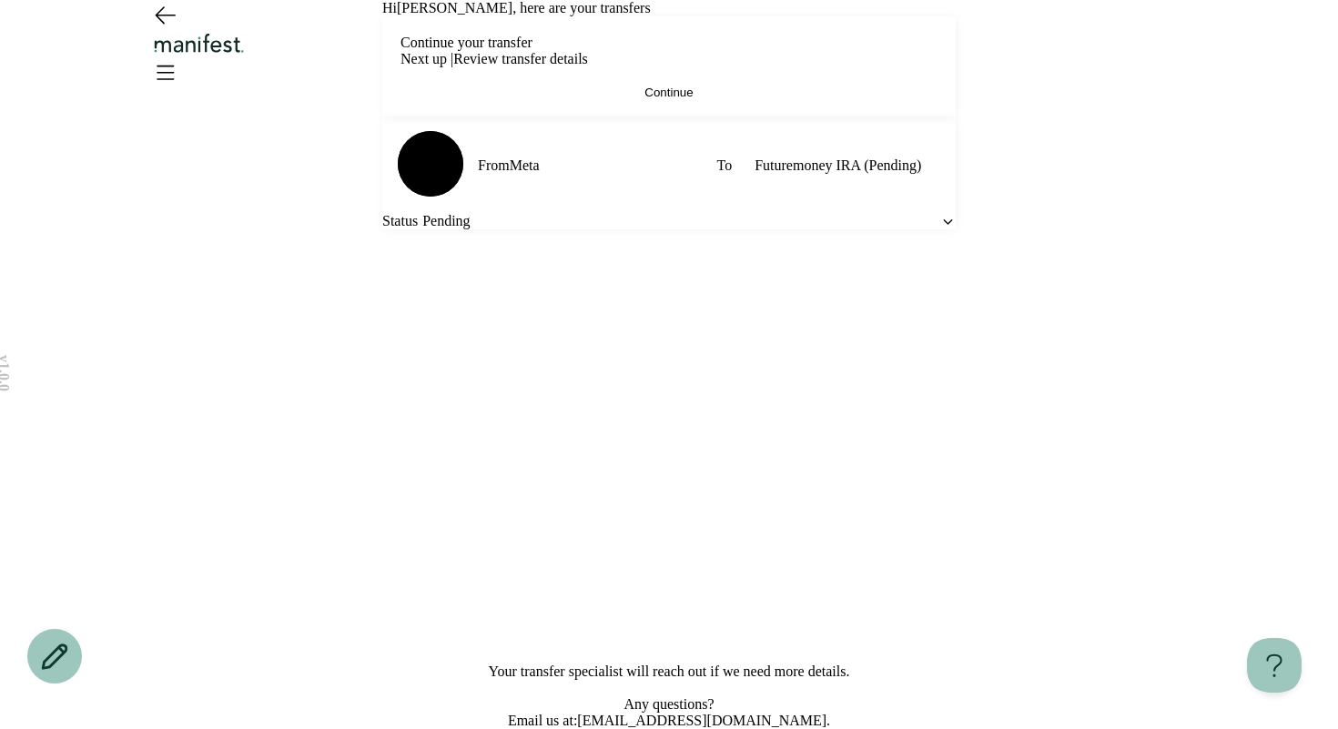
click at [1211, 56] on div at bounding box center [669, 45] width 1310 height 90
click at [1196, 52] on div at bounding box center [669, 45] width 1310 height 90
click at [179, 57] on icon "Open menu" at bounding box center [164, 71] width 29 height 29
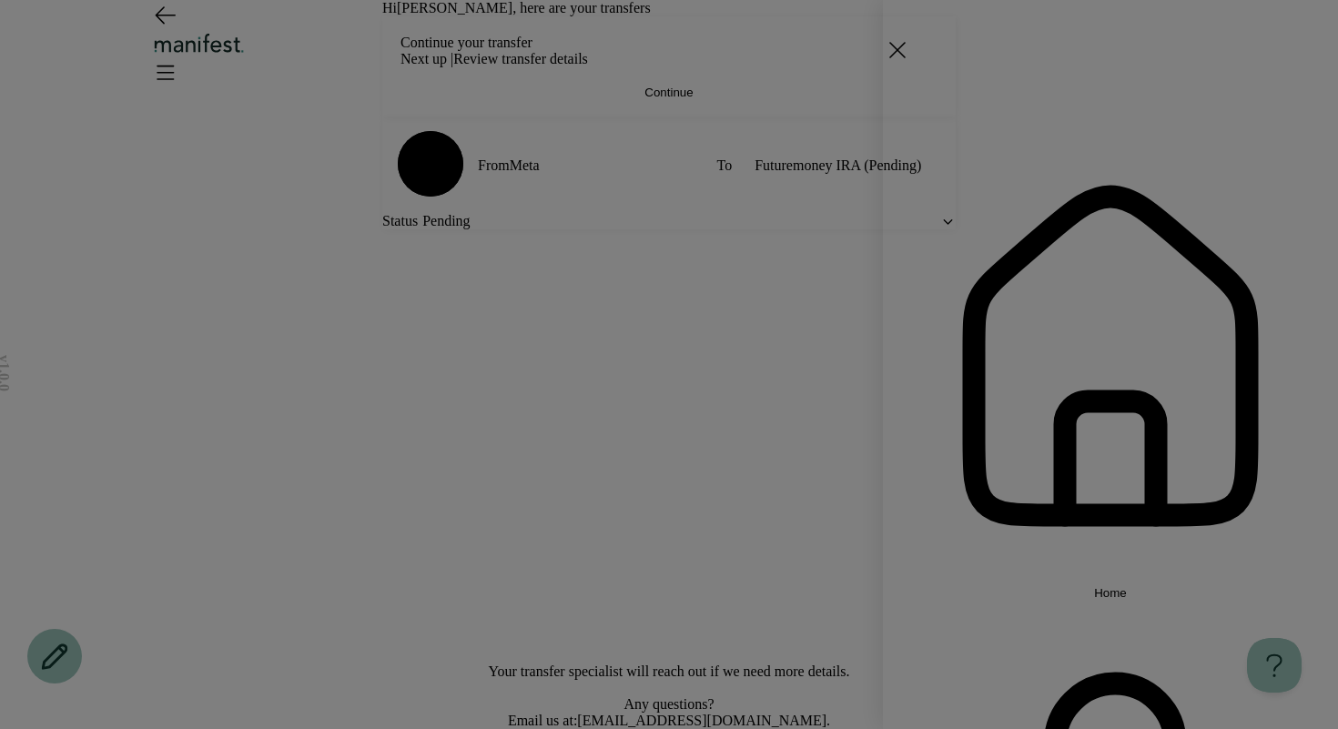
click at [912, 51] on icon at bounding box center [897, 49] width 29 height 29
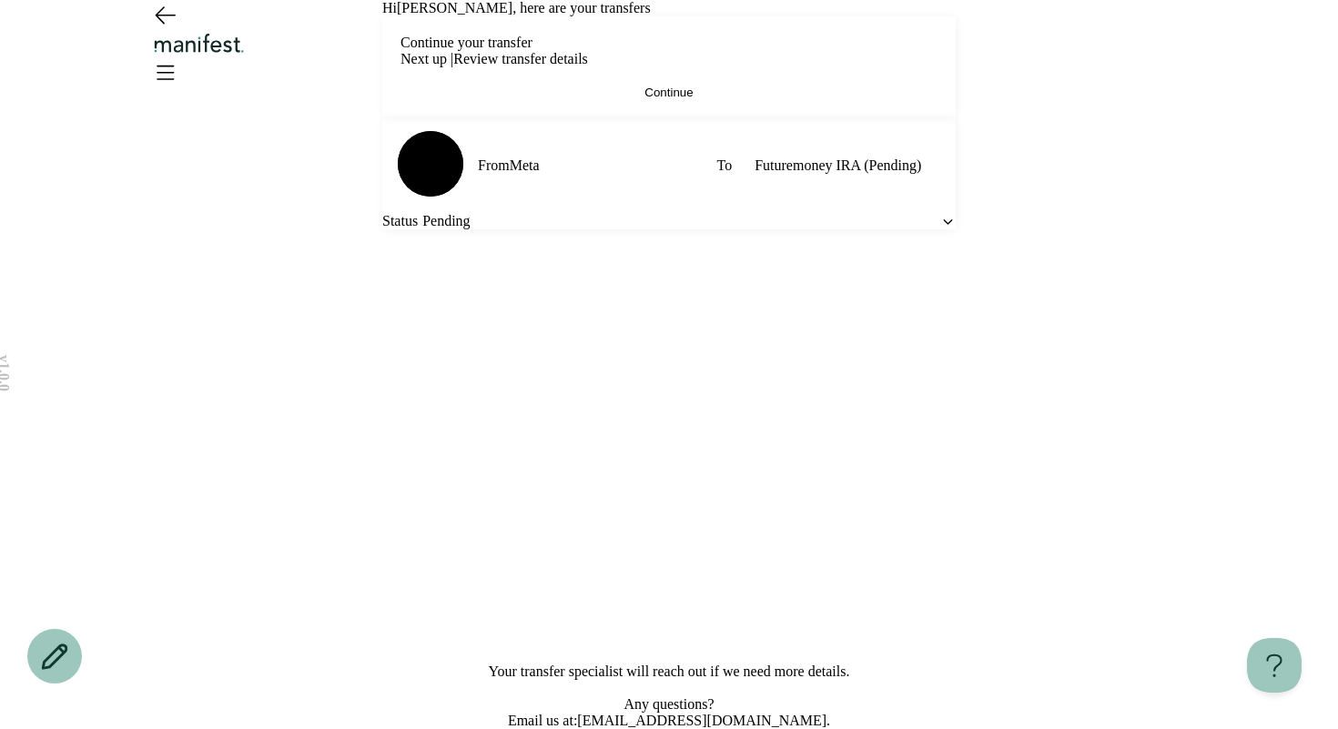
click at [1193, 45] on div at bounding box center [669, 45] width 1310 height 90
click at [174, 66] on icon "Open menu" at bounding box center [165, 72] width 16 height 13
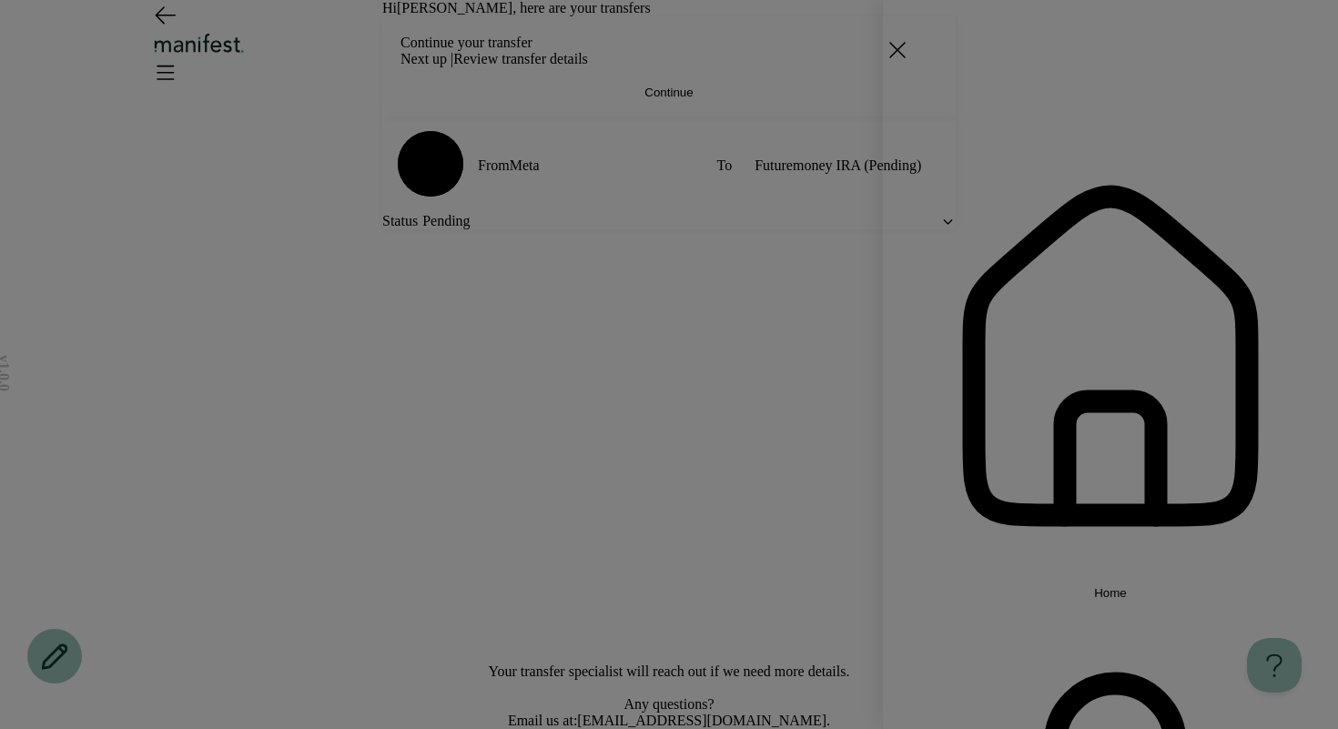
click at [912, 52] on icon at bounding box center [897, 49] width 29 height 29
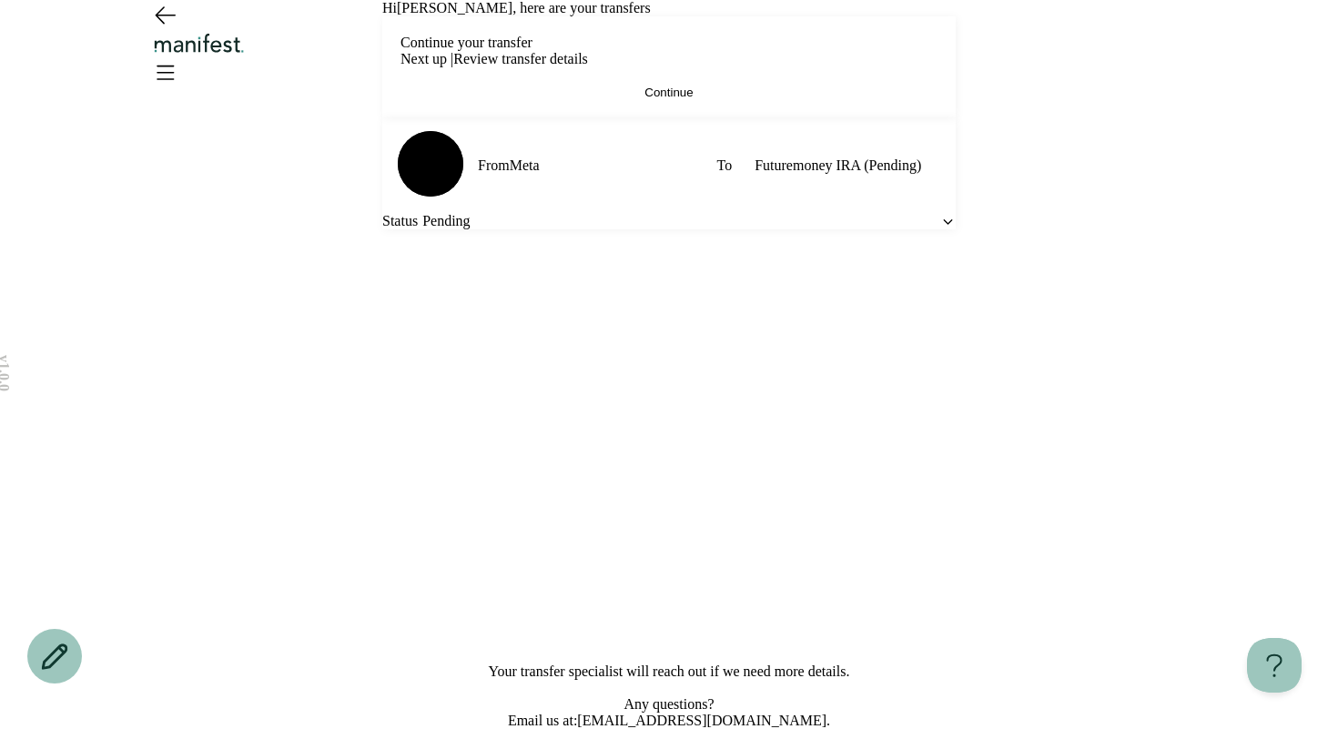
click at [1188, 47] on div at bounding box center [669, 45] width 1310 height 90
click at [179, 57] on icon "Open menu" at bounding box center [164, 71] width 29 height 29
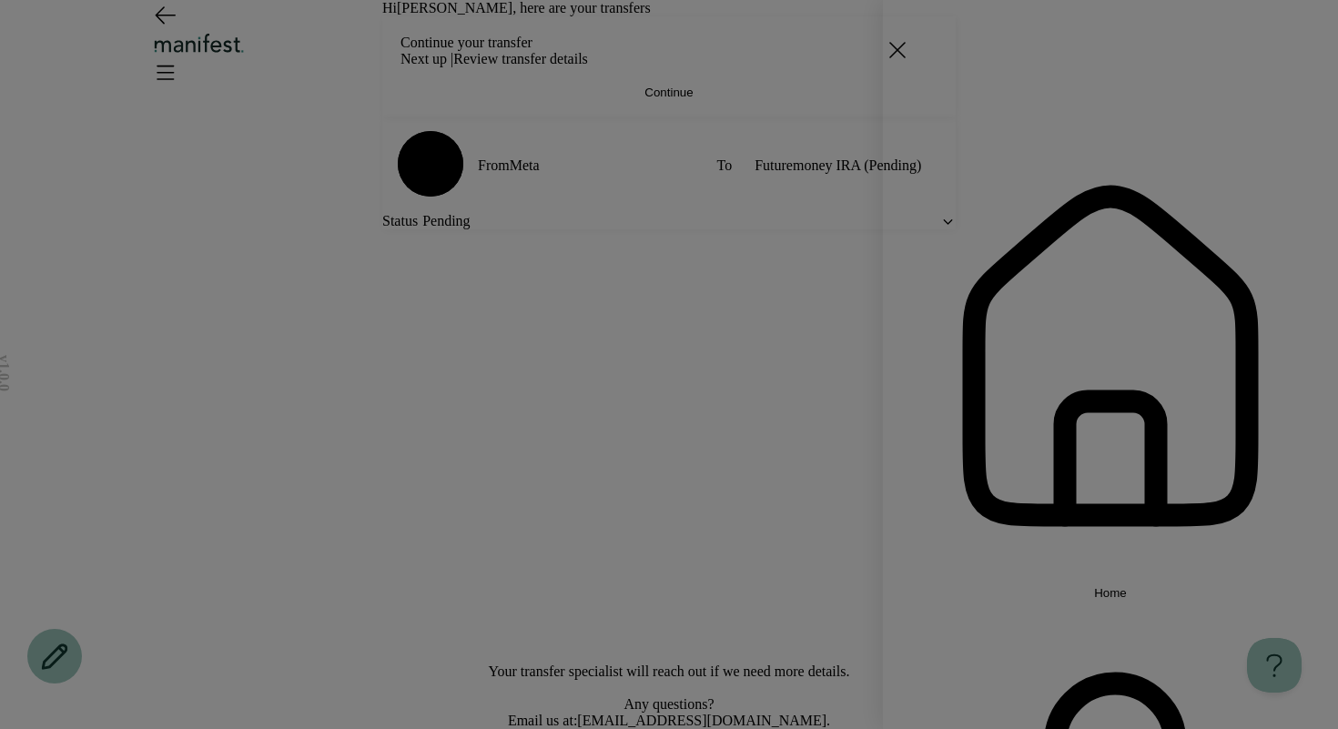
click at [1094, 586] on span "Home" at bounding box center [1110, 593] width 33 height 14
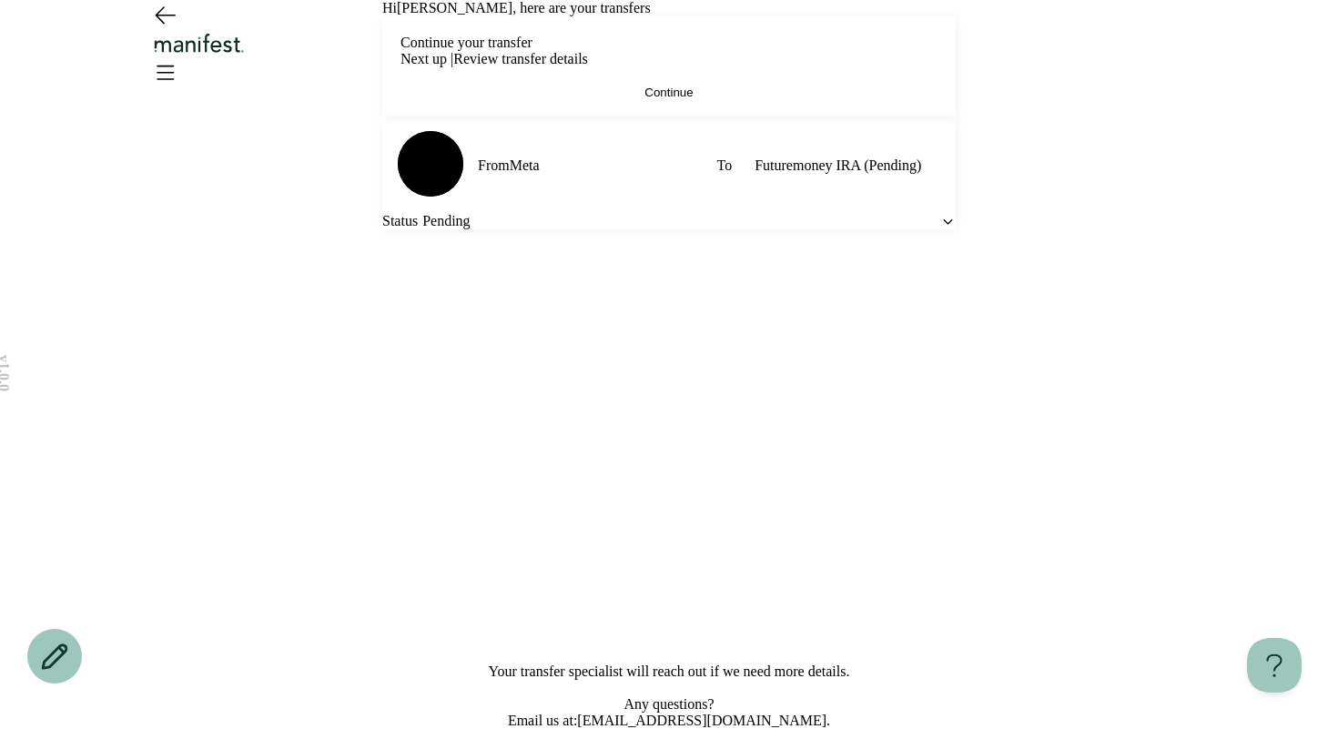
click at [179, 57] on icon "Open menu" at bounding box center [164, 71] width 29 height 29
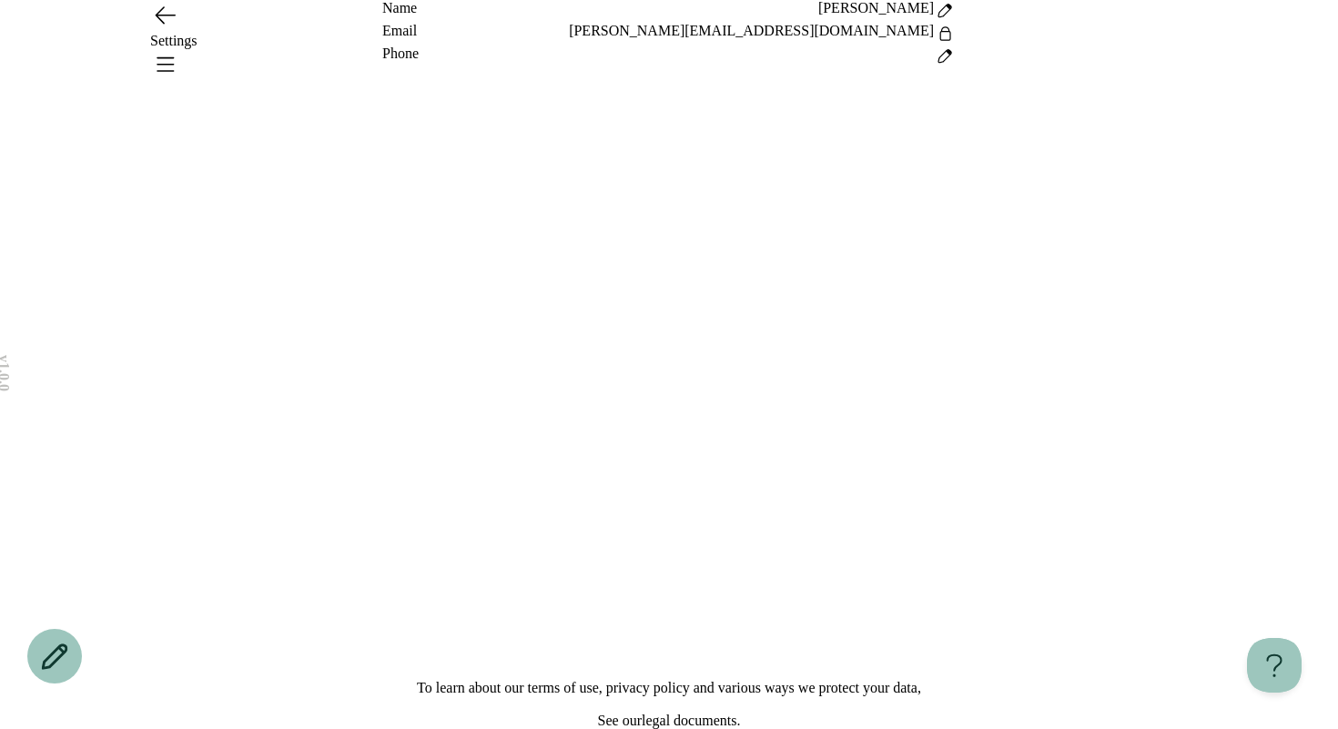
click at [174, 58] on icon "Open menu" at bounding box center [165, 64] width 16 height 13
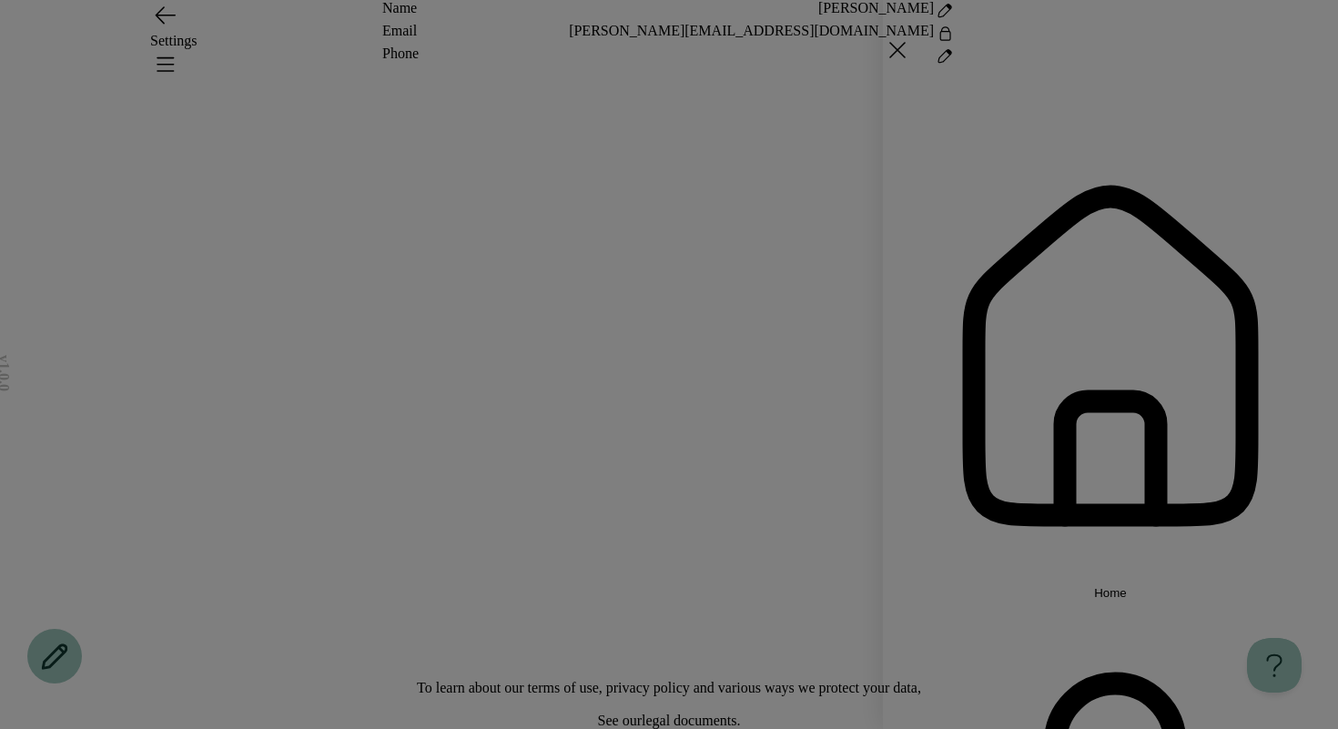
click at [684, 345] on div "Home Settings Sign out" at bounding box center [669, 364] width 1338 height 729
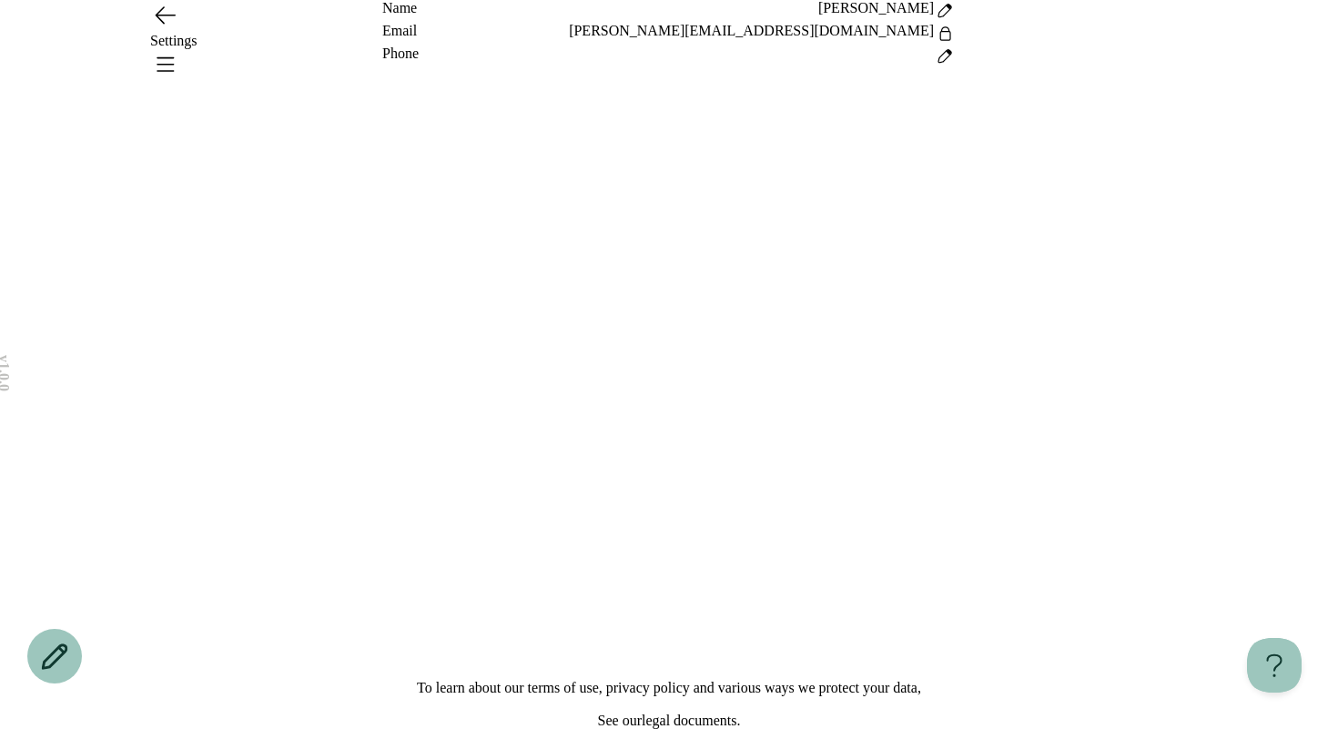
drag, startPoint x: 665, startPoint y: 32, endPoint x: 527, endPoint y: 95, distance: 151.9
click at [665, 32] on header "Settings" at bounding box center [669, 49] width 1338 height 99
click at [163, 24] on icon "Go back" at bounding box center [165, 15] width 19 height 16
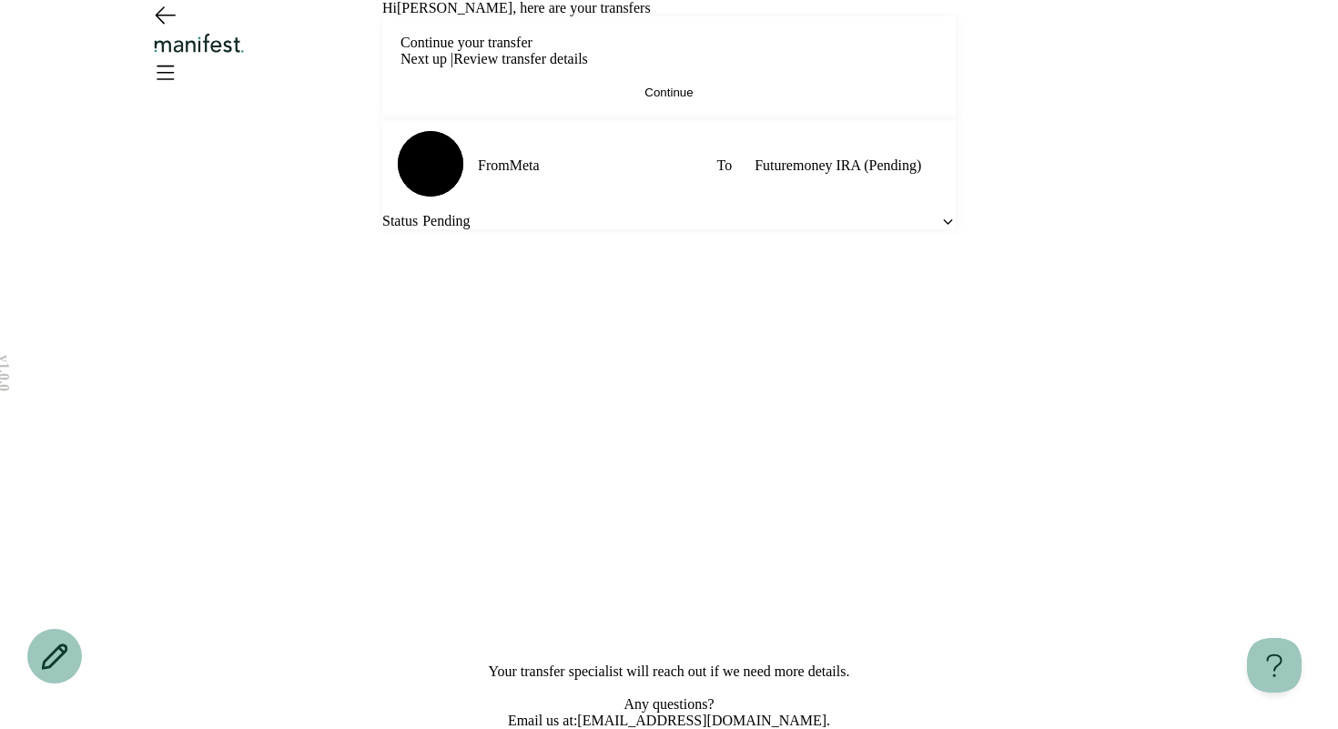
click at [563, 99] on button "Continue" at bounding box center [668, 93] width 537 height 14
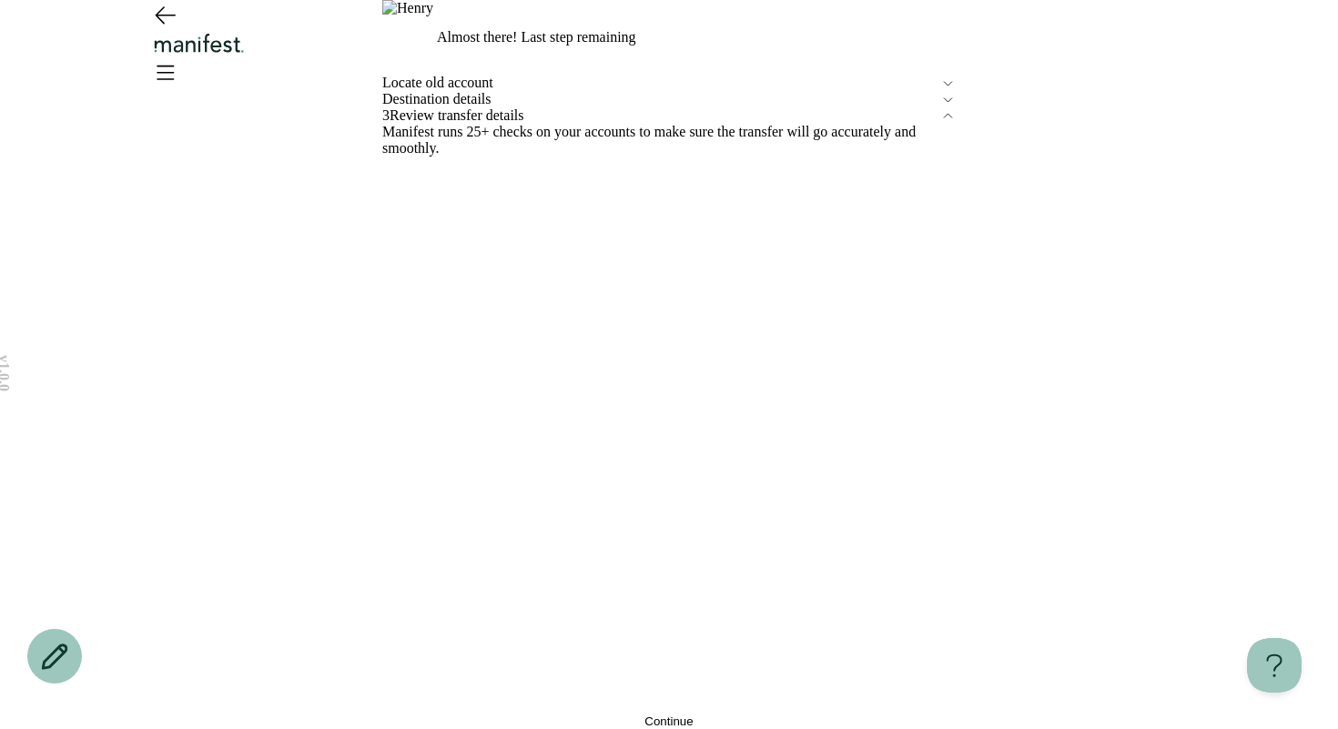
click at [165, 29] on icon "Go back" at bounding box center [164, 14] width 29 height 29
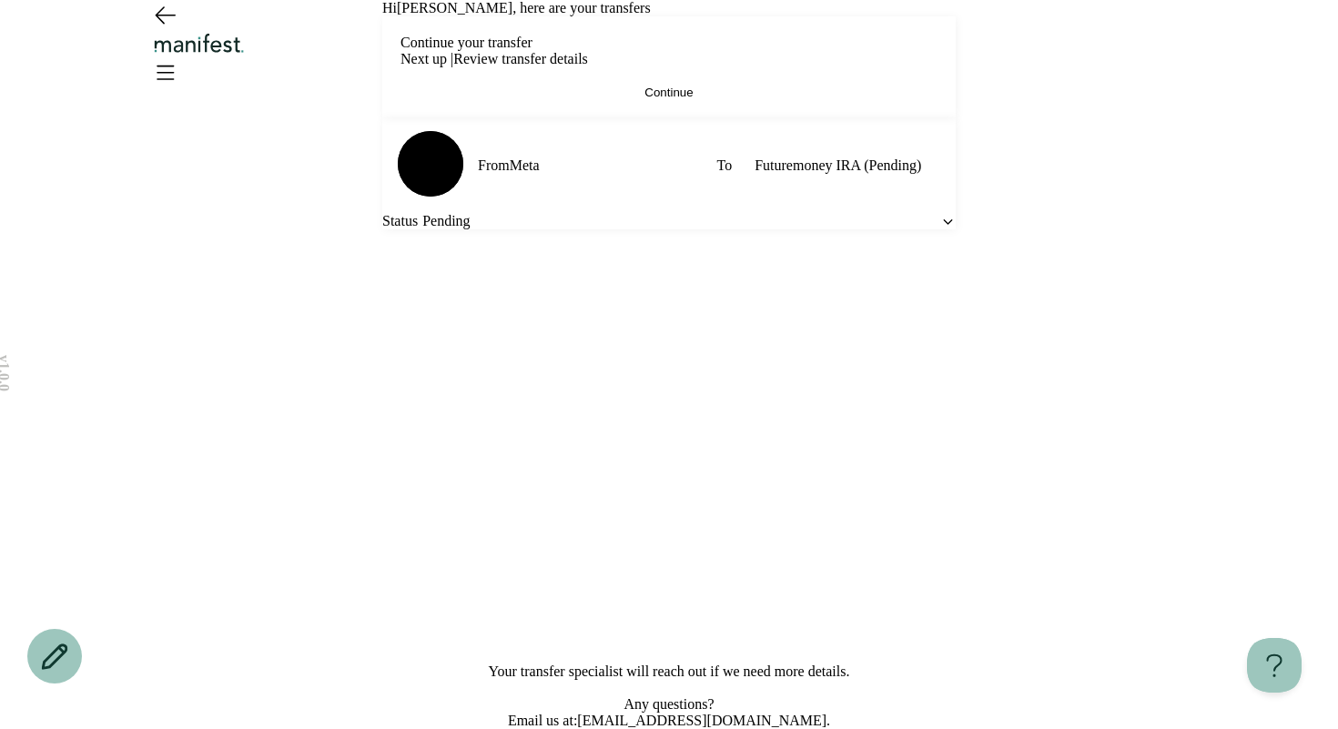
scroll to position [50, 0]
click at [470, 229] on span "Pending" at bounding box center [445, 221] width 47 height 16
click at [485, 99] on button "Continue" at bounding box center [668, 93] width 537 height 14
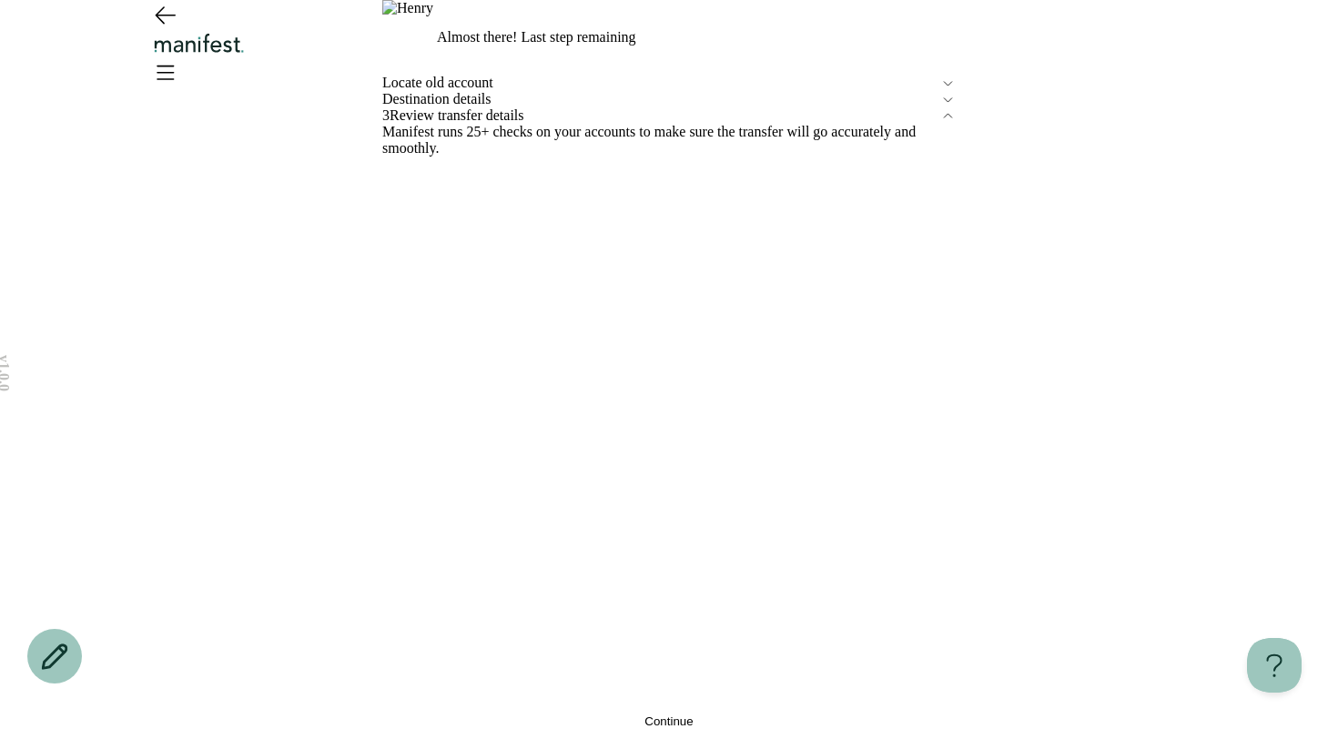
click at [507, 91] on div "Locate old account" at bounding box center [668, 83] width 573 height 16
click at [507, 107] on span "Destination details" at bounding box center [661, 99] width 558 height 16
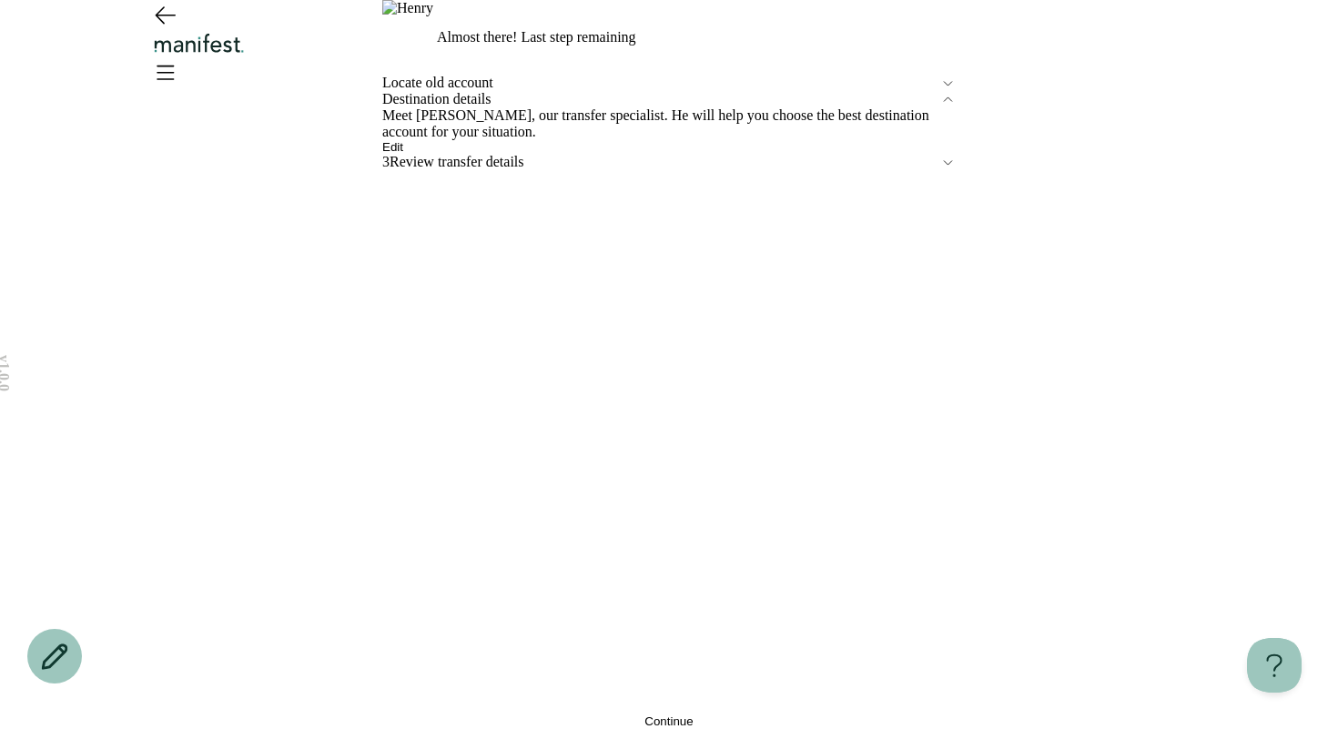
click at [506, 154] on div "Edit" at bounding box center [668, 147] width 573 height 14
click at [403, 154] on button "Edit" at bounding box center [392, 147] width 21 height 14
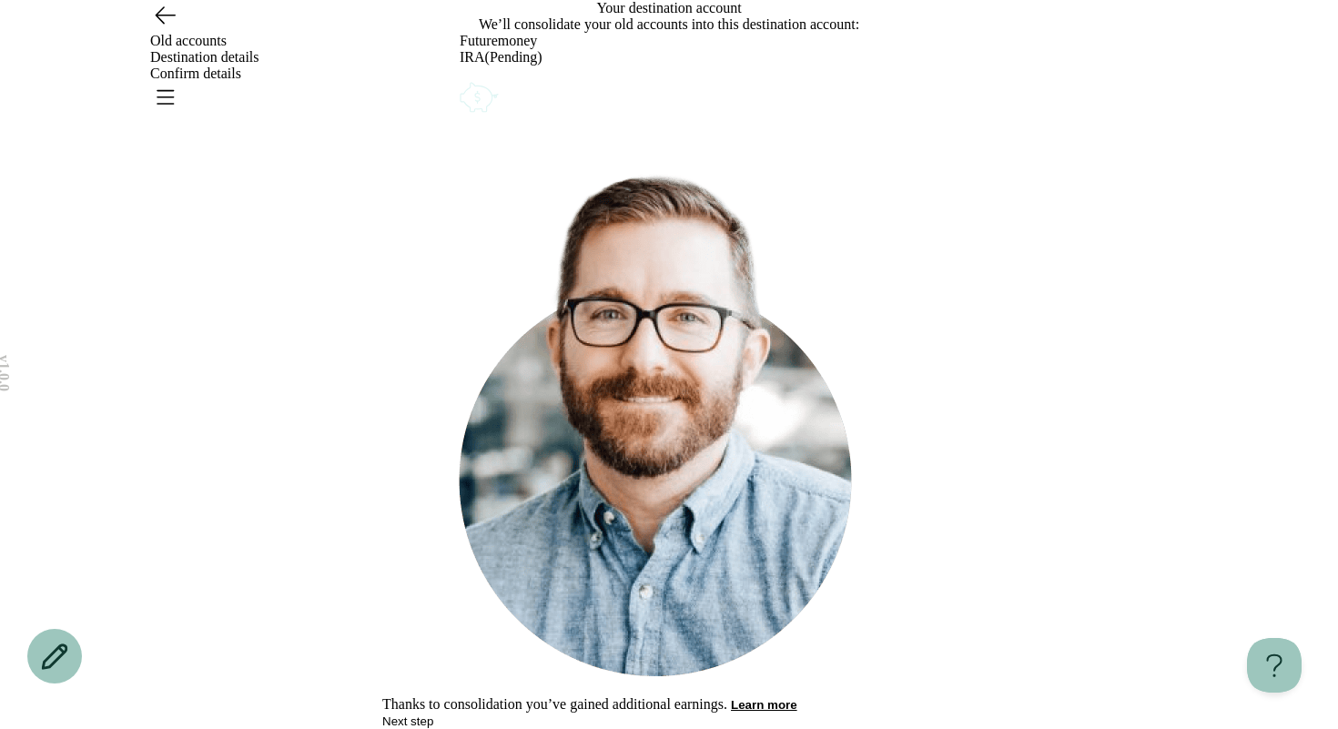
drag, startPoint x: 167, startPoint y: 51, endPoint x: 375, endPoint y: 154, distance: 231.6
click at [167, 24] on icon "Go back" at bounding box center [165, 15] width 19 height 16
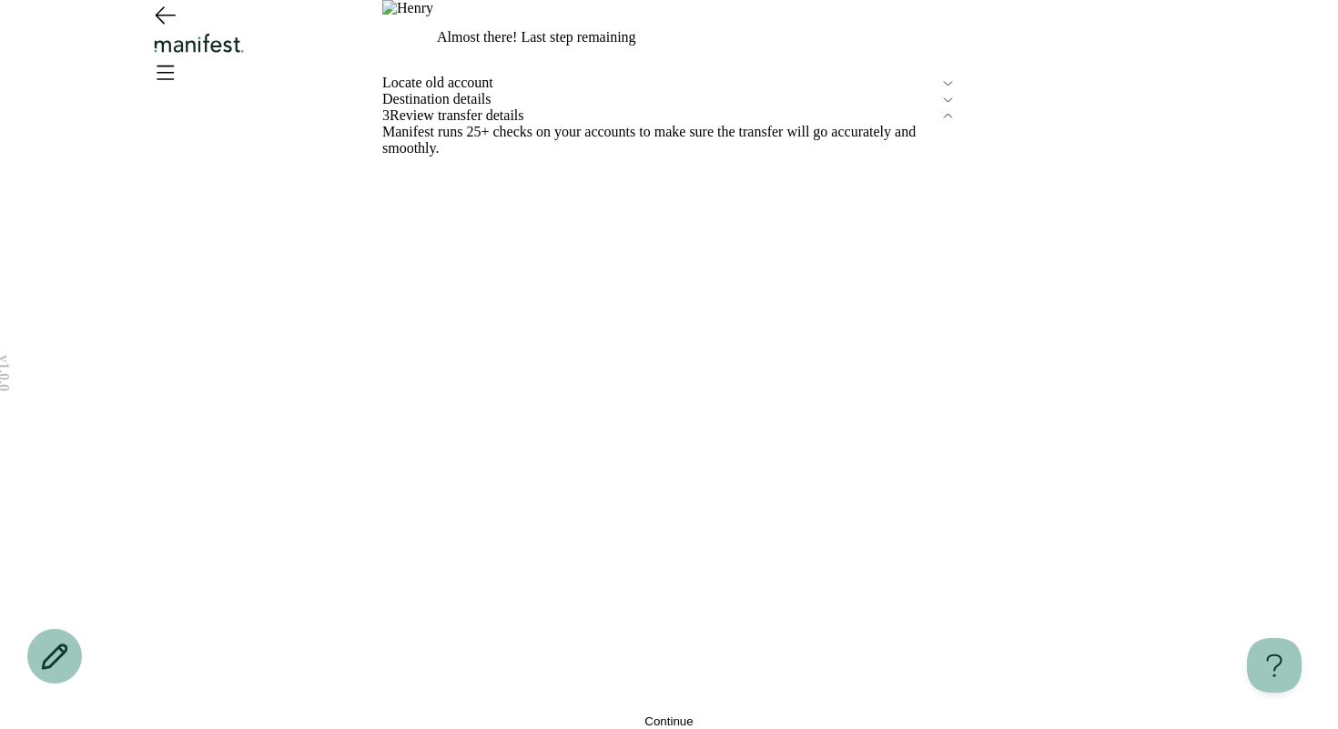
click at [467, 124] on span "Review transfer details" at bounding box center [664, 115] width 551 height 16
click at [465, 107] on div "Destination details" at bounding box center [668, 99] width 573 height 16
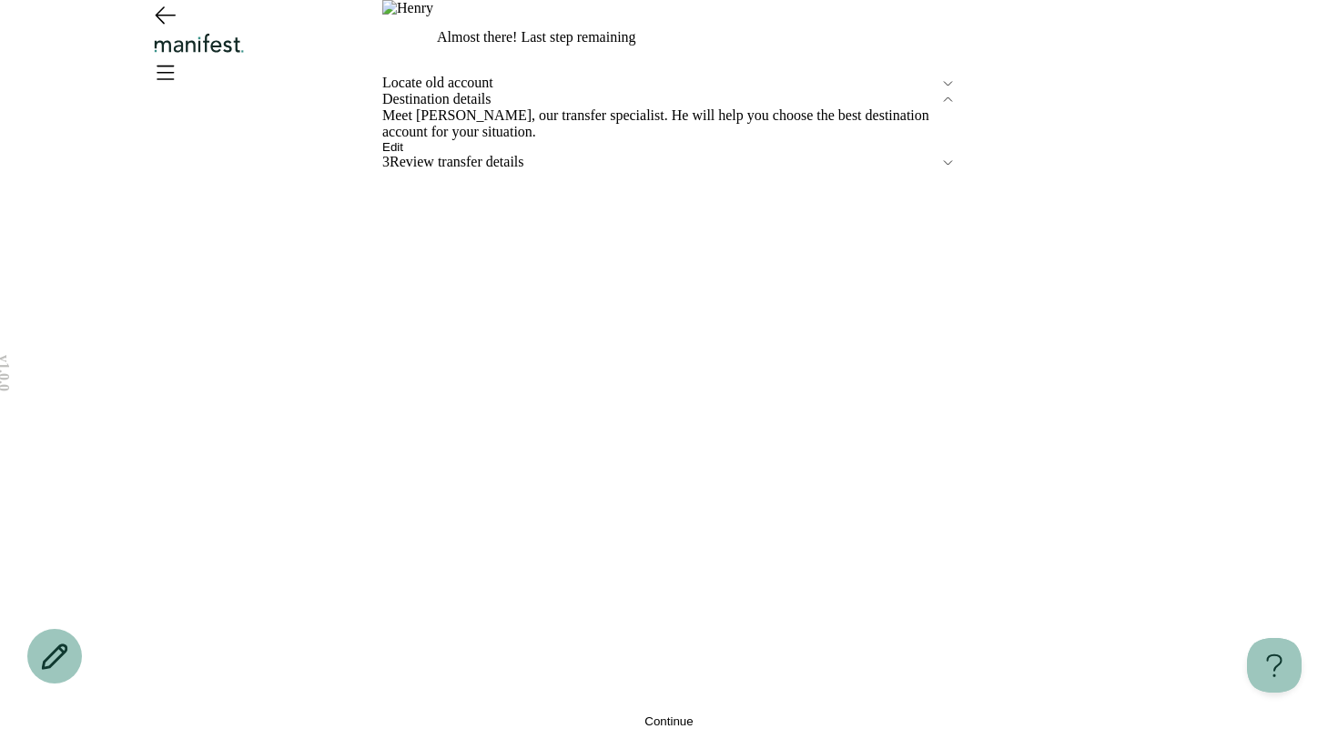
click at [448, 154] on div "Meet [PERSON_NAME], our transfer specialist. He will help you choose the best d…" at bounding box center [668, 130] width 573 height 46
click at [403, 154] on button "Edit" at bounding box center [392, 147] width 21 height 14
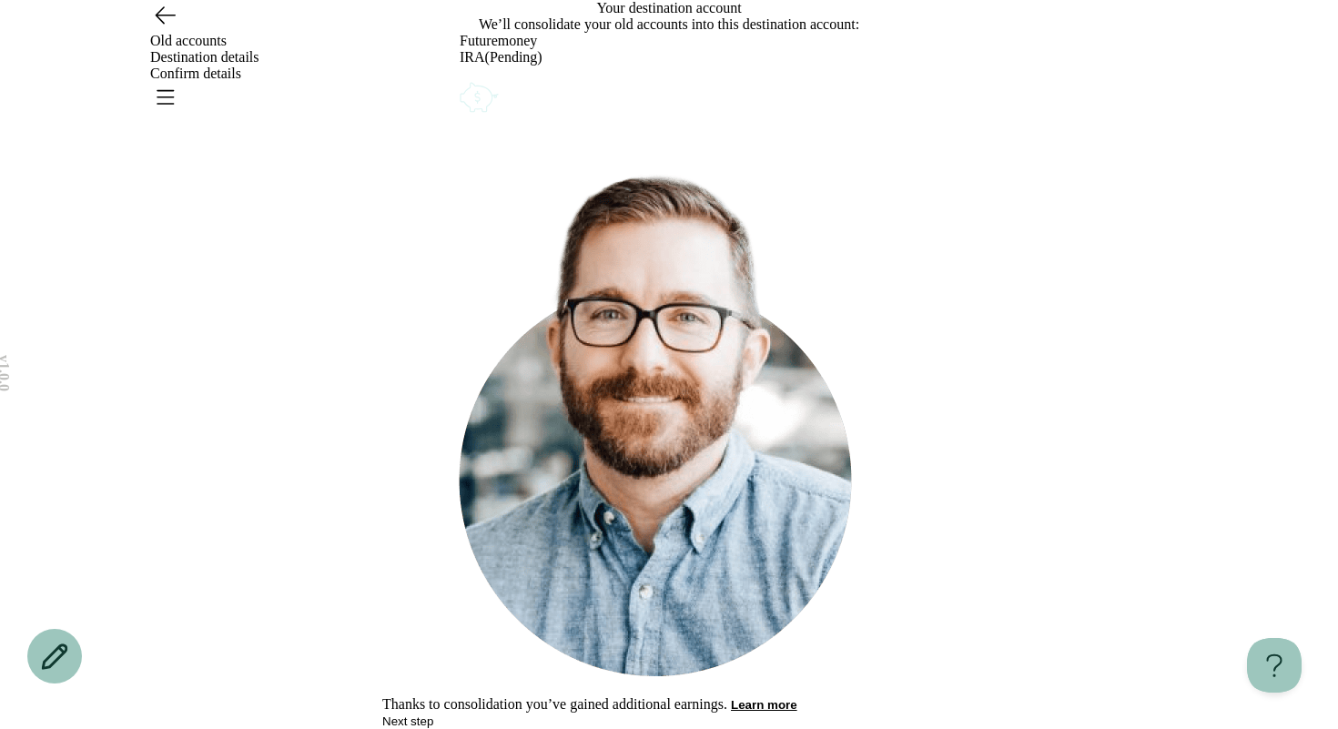
click at [852, 82] on div "Futuremoney IRA(Pending)" at bounding box center [669, 57] width 419 height 49
click at [470, 88] on circle "Account options" at bounding box center [469, 87] width 1 height 1
click at [526, 97] on button "Remove" at bounding box center [502, 91] width 45 height 14
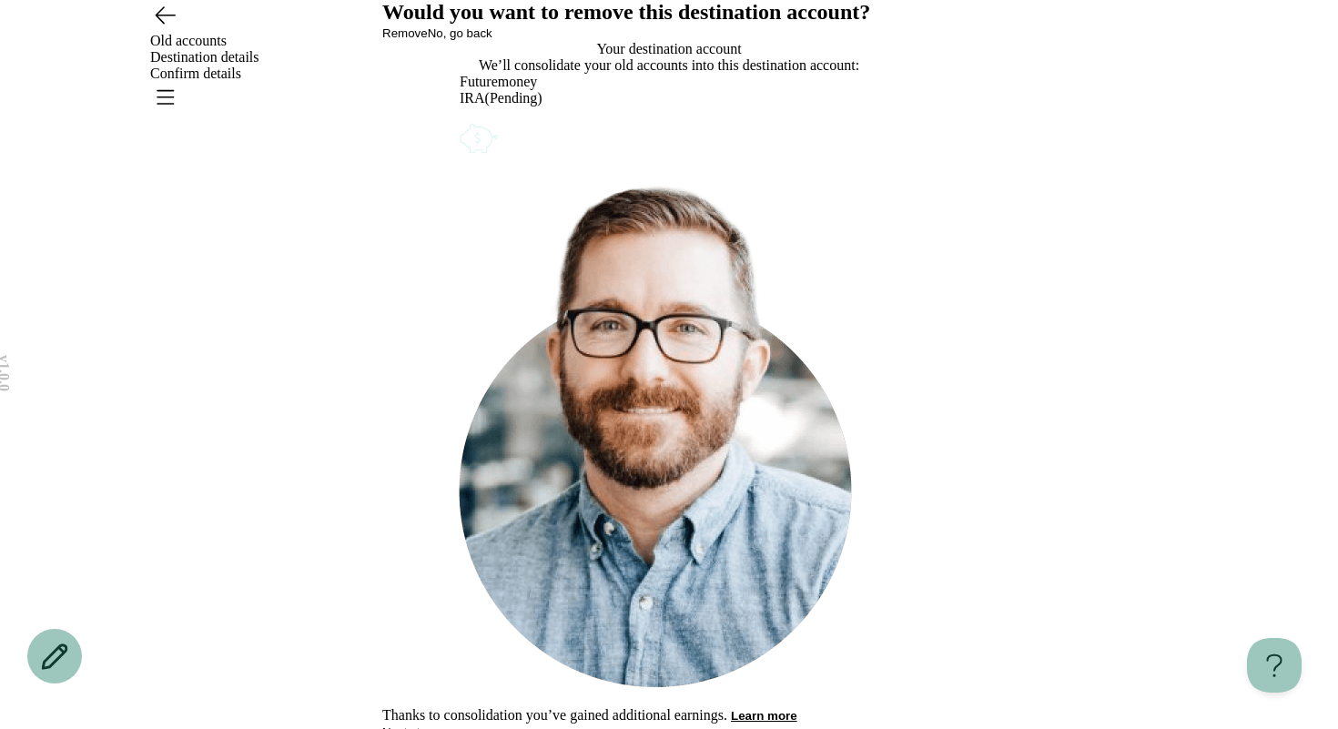
click at [793, 41] on div "Would you want to remove this destination account? Remove No, go back" at bounding box center [668, 20] width 573 height 41
click at [492, 40] on span "No, go back" at bounding box center [460, 33] width 65 height 14
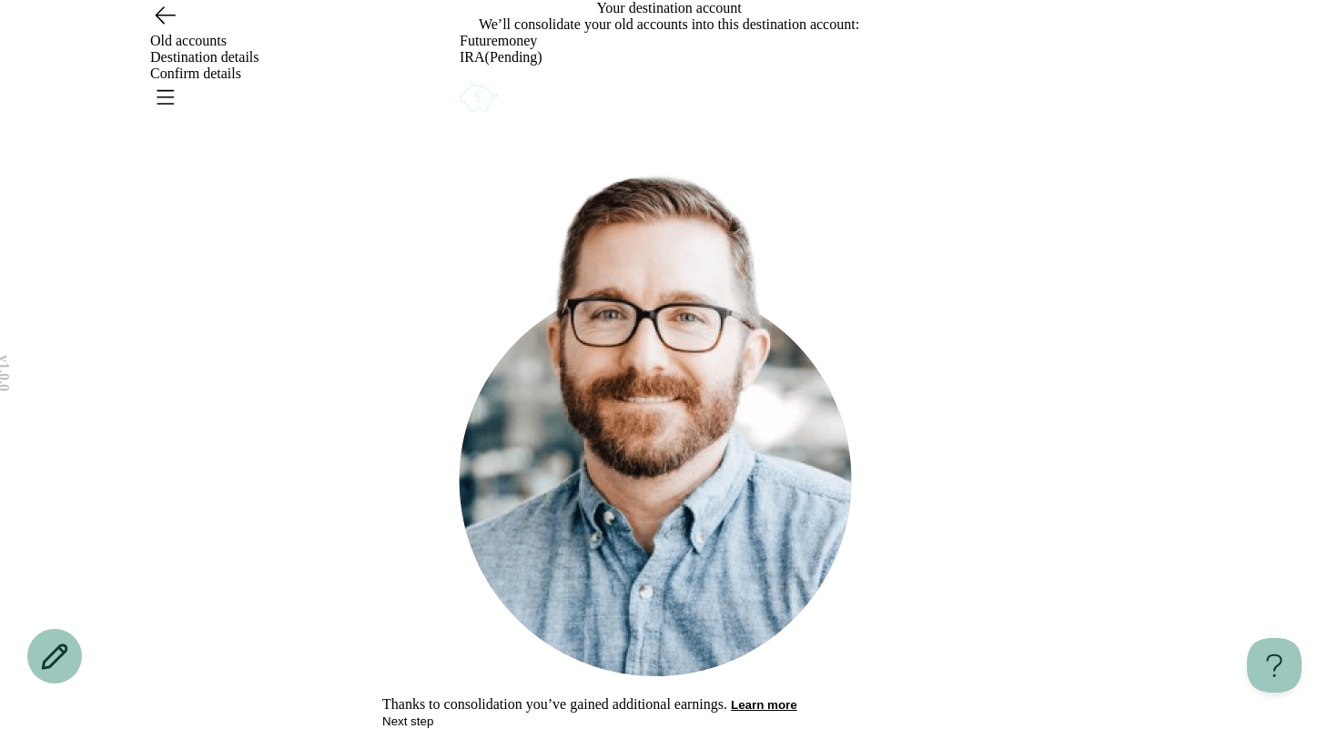
click at [857, 116] on div "Futuremoney IRA(Pending)" at bounding box center [669, 75] width 419 height 84
click at [460, 78] on icon "Account options" at bounding box center [460, 78] width 0 height 0
click at [480, 97] on button "Edit" at bounding box center [470, 91] width 21 height 14
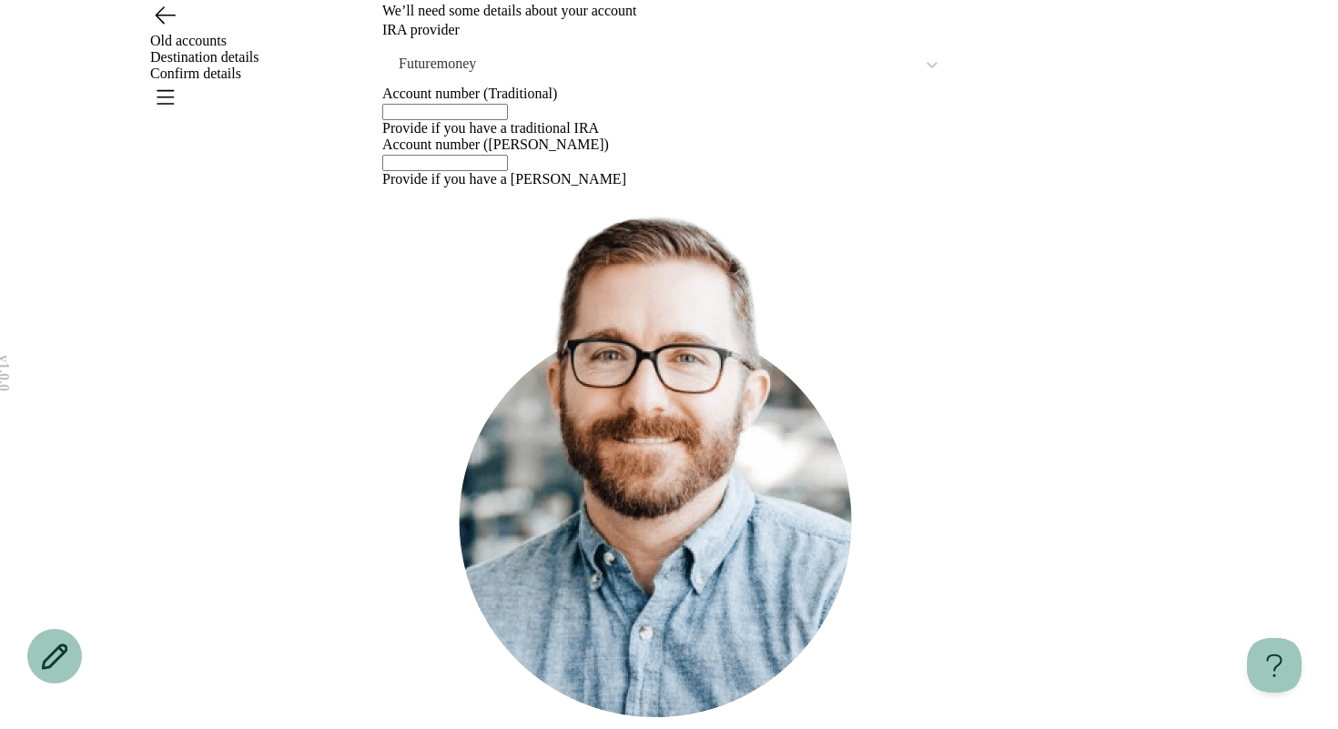
scroll to position [35, 0]
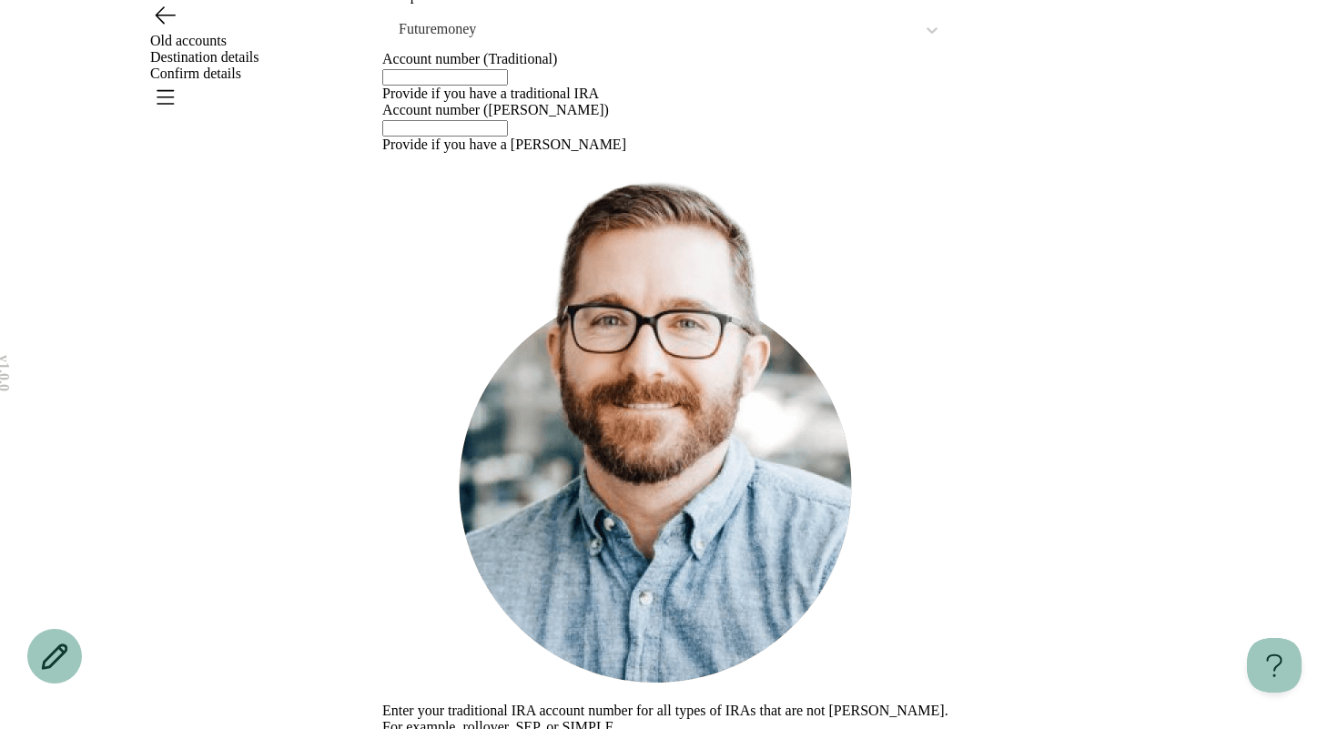
click at [490, 86] on input "text" at bounding box center [445, 77] width 126 height 16
click at [478, 136] on input "text" at bounding box center [445, 128] width 126 height 16
type input "*"
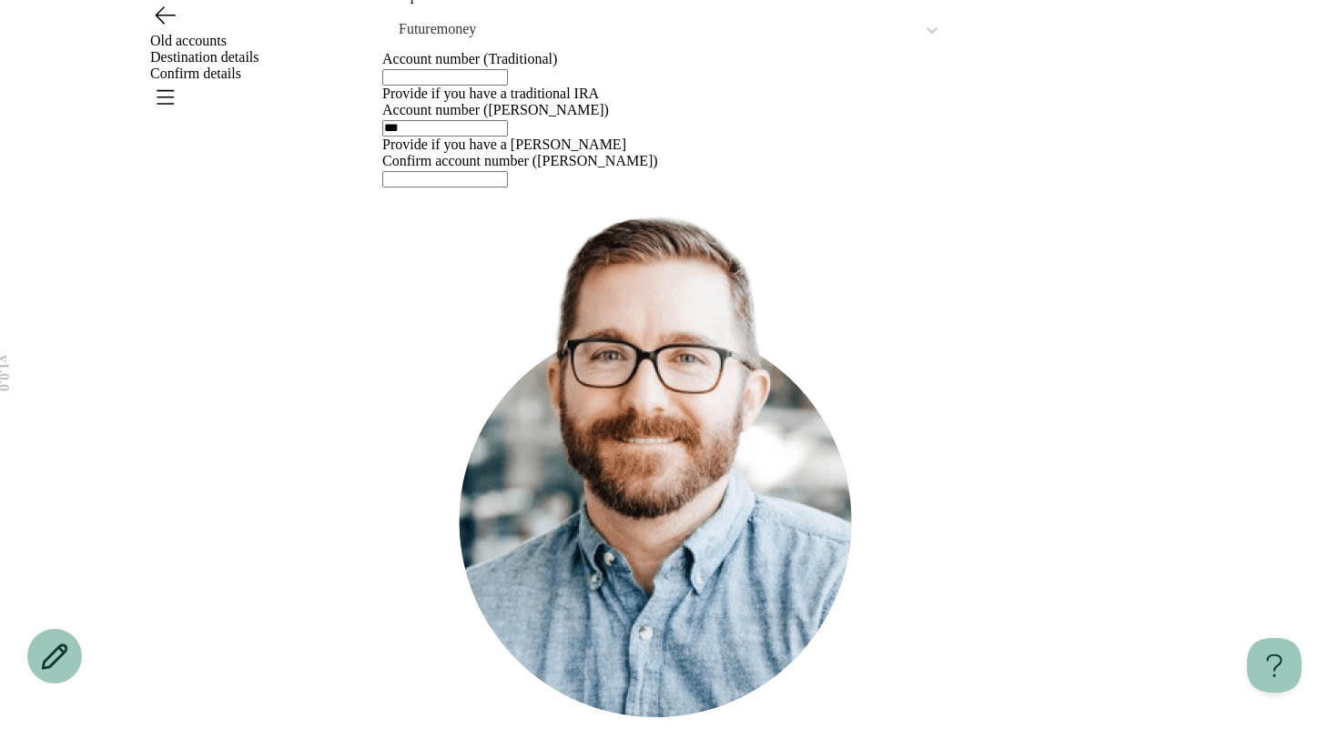
type input "***"
click at [480, 187] on input "text" at bounding box center [445, 179] width 126 height 16
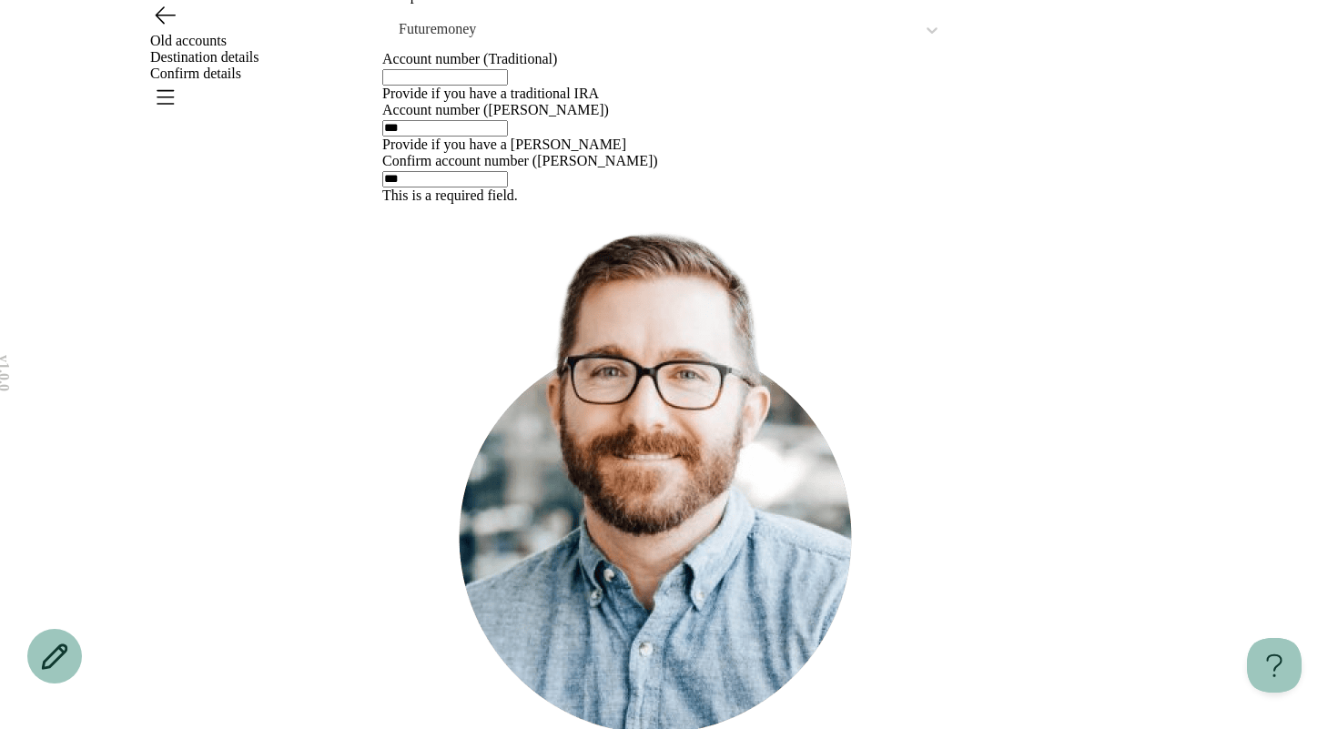
type input "***"
click at [298, 576] on div "v 1.0.0 Old accounts Destination details Confirm details We’ll need some detail…" at bounding box center [669, 383] width 1338 height 837
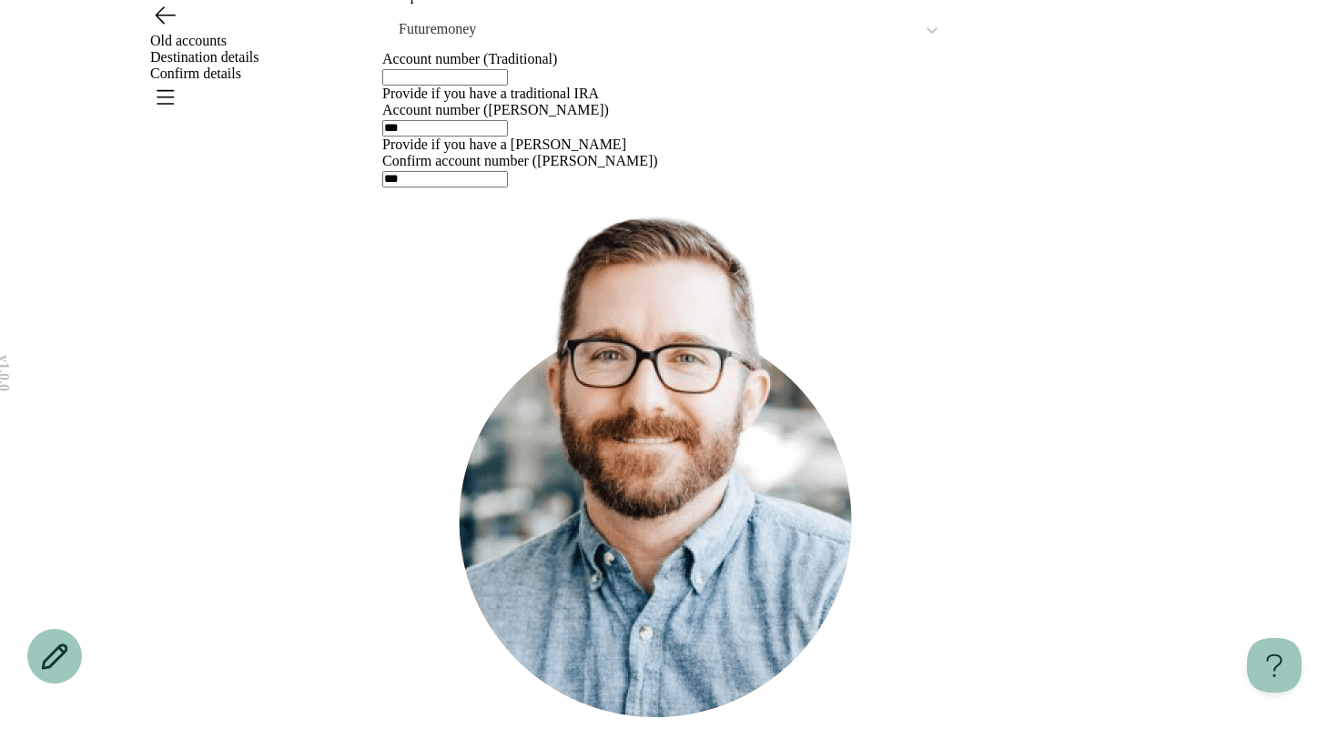
scroll to position [138, 0]
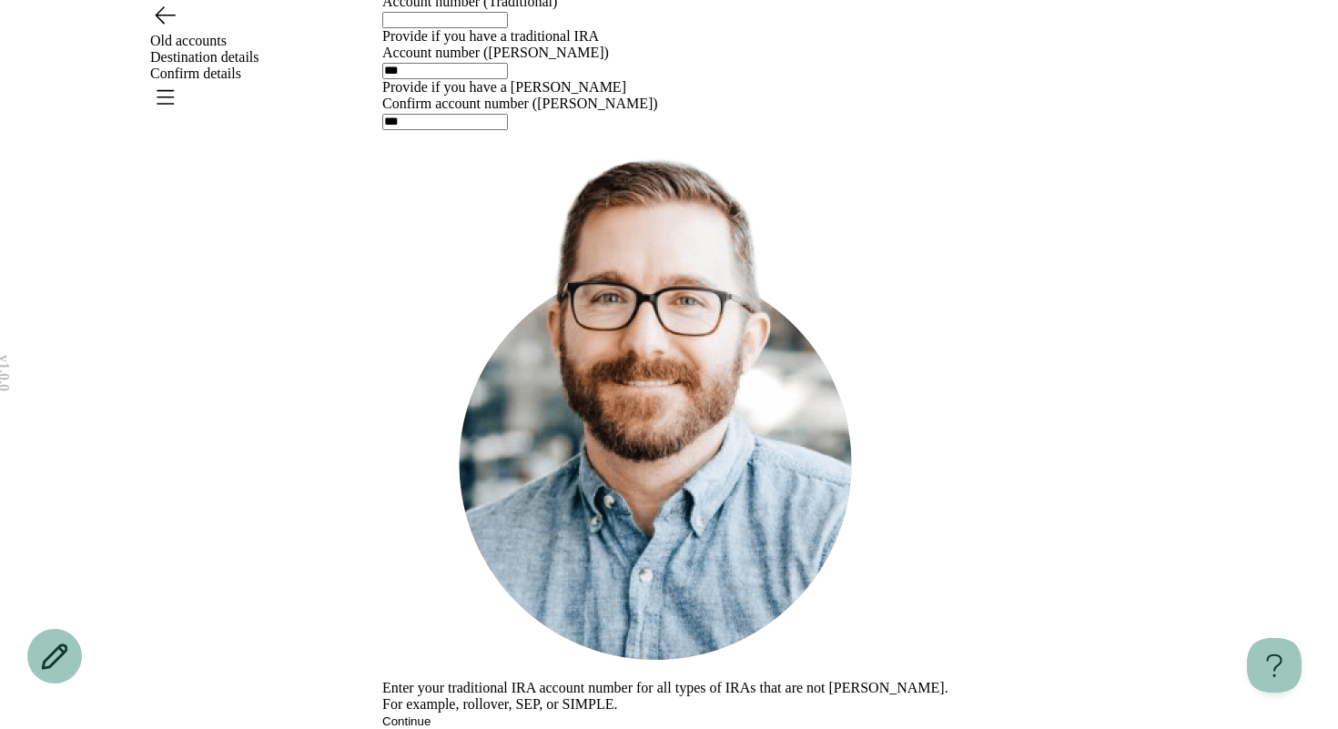
click at [453, 28] on input "text" at bounding box center [445, 20] width 126 height 16
click at [326, 314] on div "v 1.0.0 Old accounts Destination details Confirm details We’ll need some detail…" at bounding box center [669, 318] width 1338 height 821
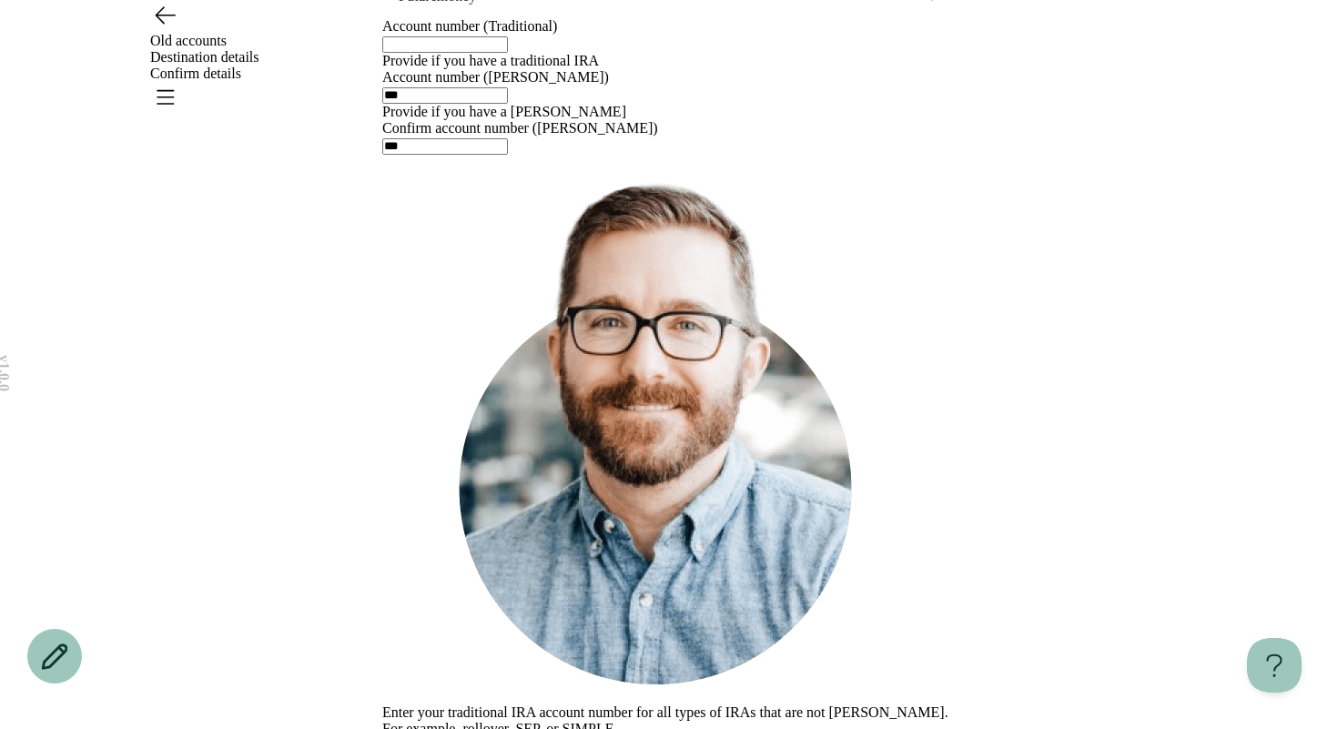
scroll to position [0, 0]
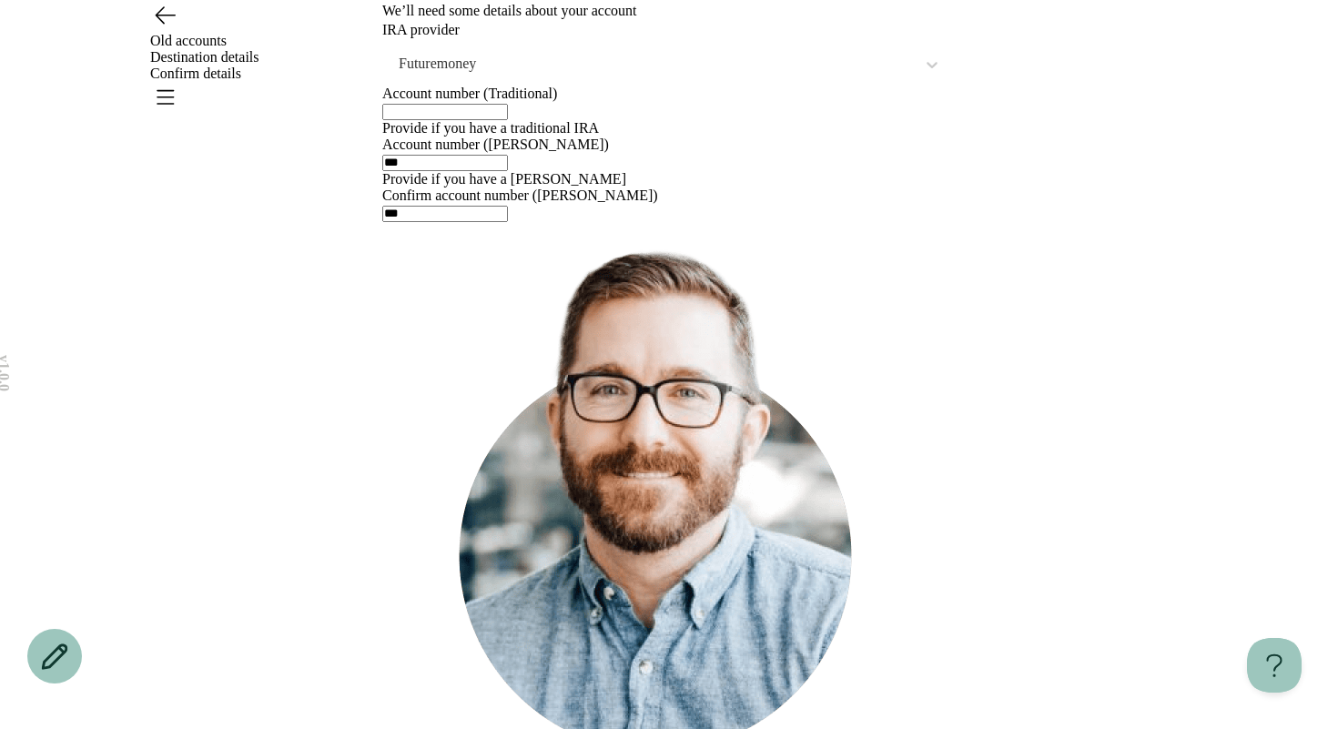
click at [452, 120] on div at bounding box center [668, 111] width 573 height 18
click at [411, 120] on input "text" at bounding box center [445, 112] width 126 height 16
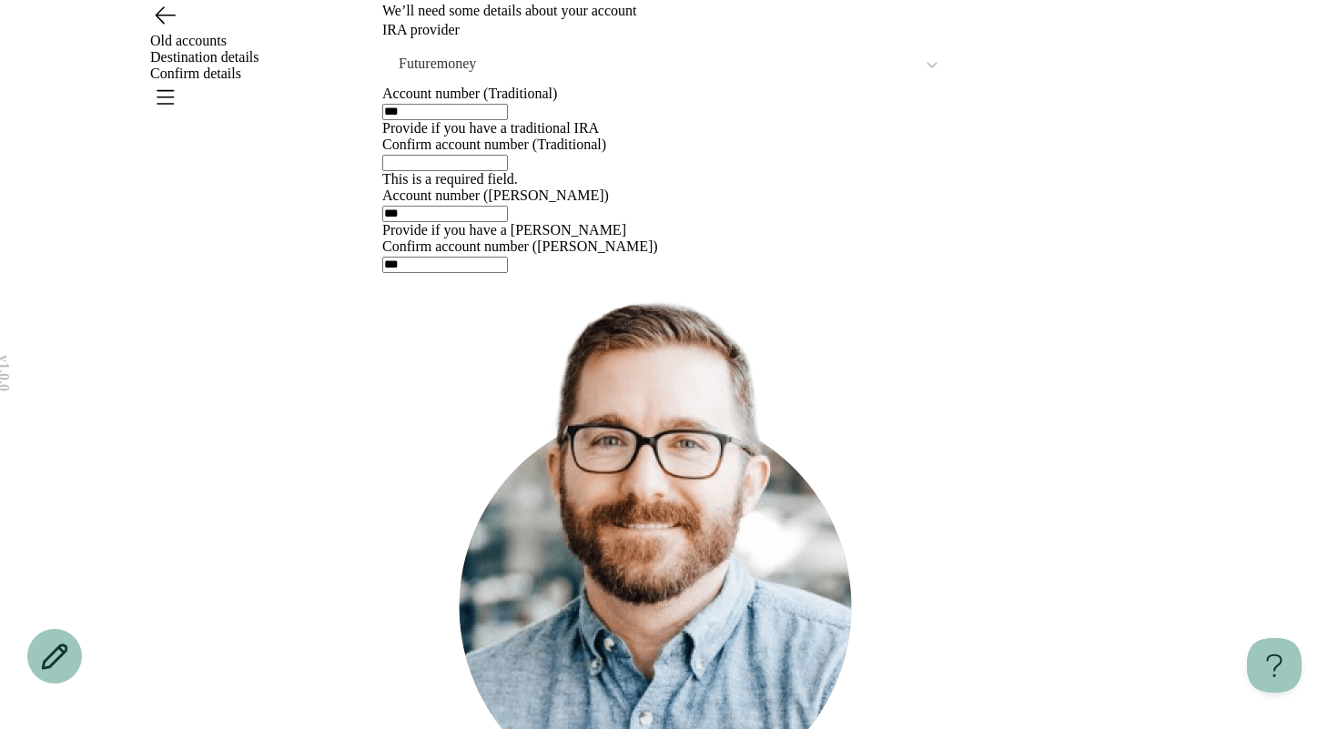
type input "***"
click at [319, 413] on div "v 1.0.0 Old accounts Destination details Confirm details We’ll need some detail…" at bounding box center [669, 436] width 1338 height 872
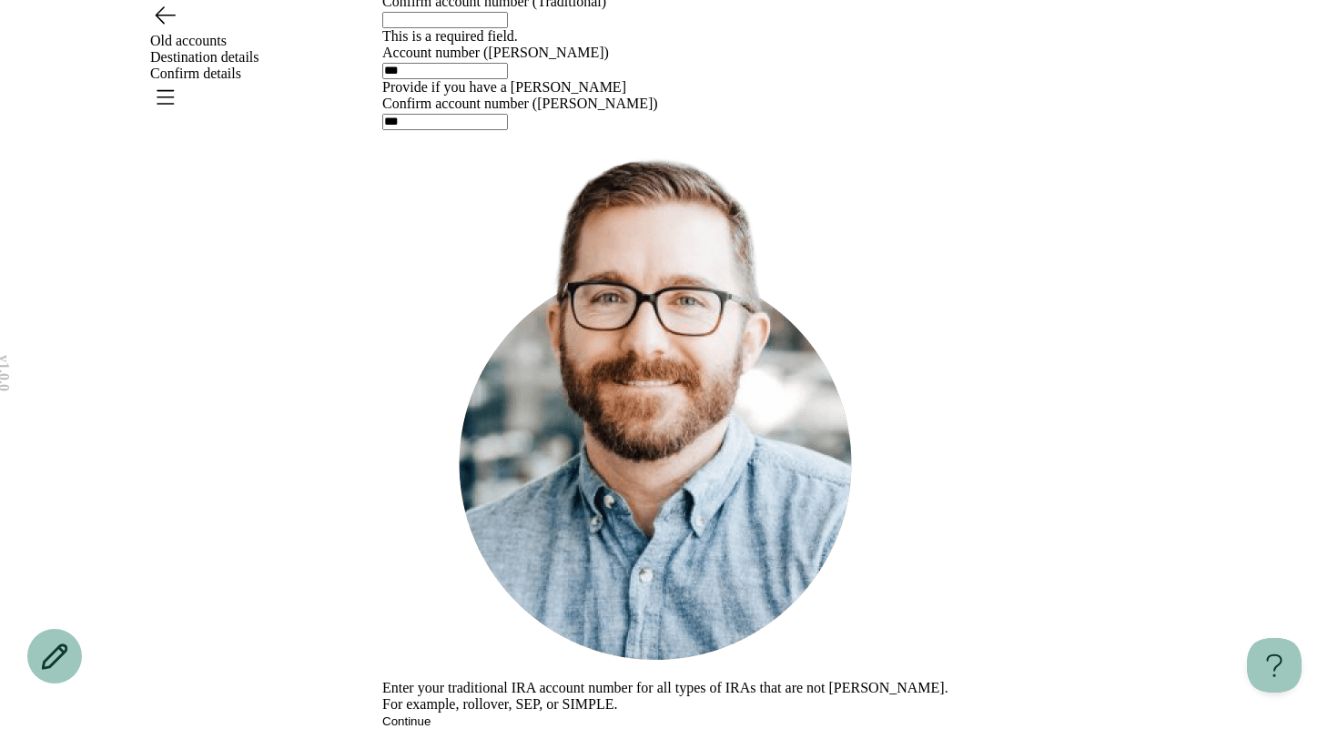
scroll to position [269, 0]
click at [450, 28] on div at bounding box center [668, 19] width 573 height 18
click at [444, 28] on input "text" at bounding box center [445, 20] width 126 height 16
type input "***"
click at [304, 313] on div "v 1.0.0 Old accounts Destination details Confirm details We’ll need some detail…" at bounding box center [669, 293] width 1338 height 872
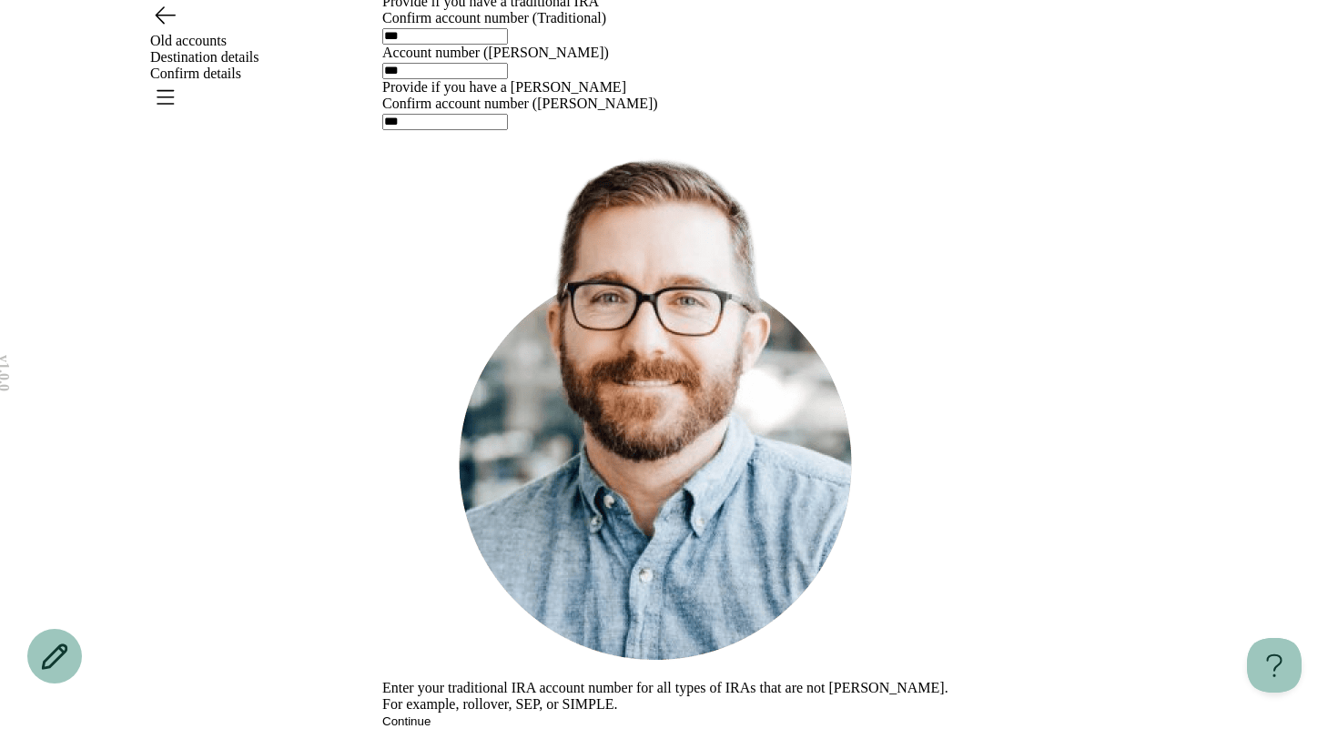
scroll to position [242, 0]
click at [305, 333] on div "v 1.0.0 Old accounts Destination details Confirm details We’ll need some detail…" at bounding box center [669, 301] width 1338 height 855
drag, startPoint x: 435, startPoint y: 353, endPoint x: 297, endPoint y: 345, distance: 138.6
click at [297, 345] on div "v 1.0.0 Old accounts Destination details Confirm details We’ll need some detail…" at bounding box center [669, 301] width 1338 height 855
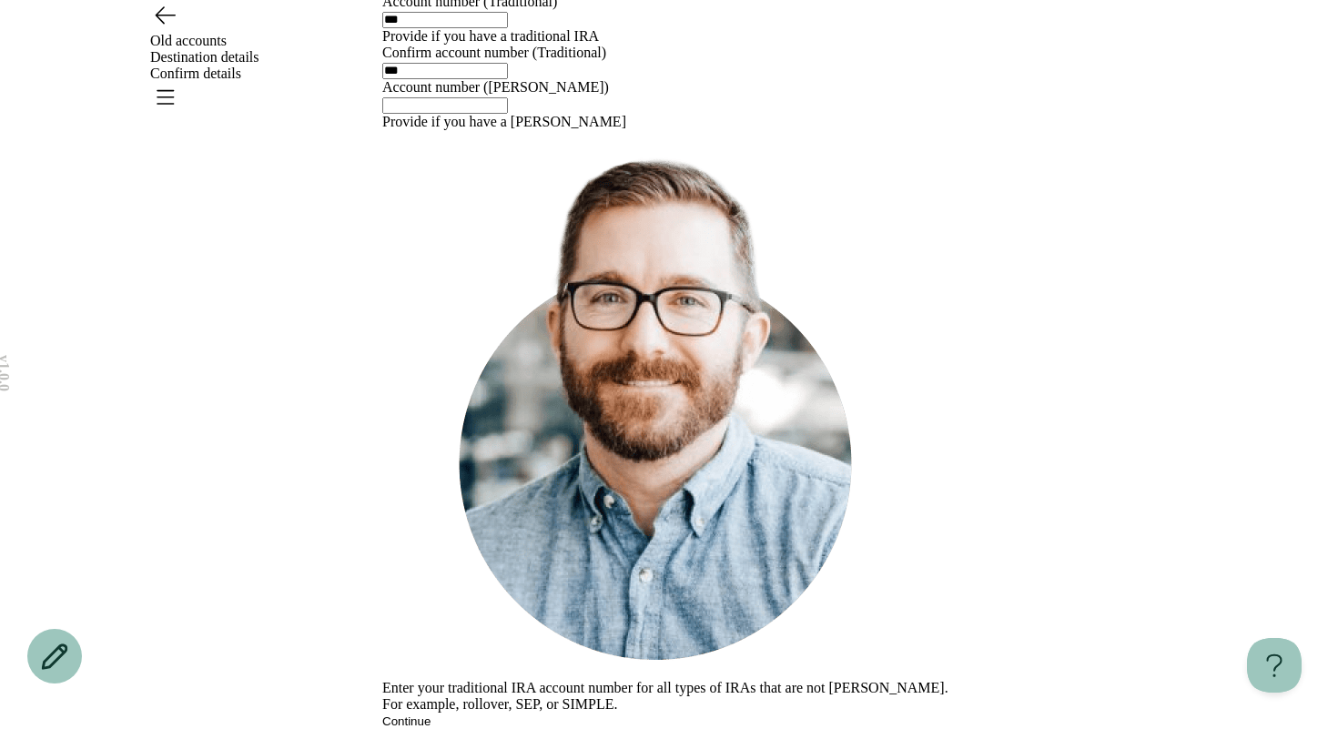
scroll to position [138, 0]
drag, startPoint x: 443, startPoint y: 369, endPoint x: 340, endPoint y: 344, distance: 105.9
click at [340, 344] on div "v 1.0.0 Old accounts Destination details Confirm details We’ll need some detail…" at bounding box center [669, 318] width 1338 height 821
click at [313, 350] on div "v 1.0.0 Old accounts Destination details Confirm details We’ll need some detail…" at bounding box center [669, 310] width 1338 height 837
click at [473, 114] on input "text" at bounding box center [445, 105] width 126 height 16
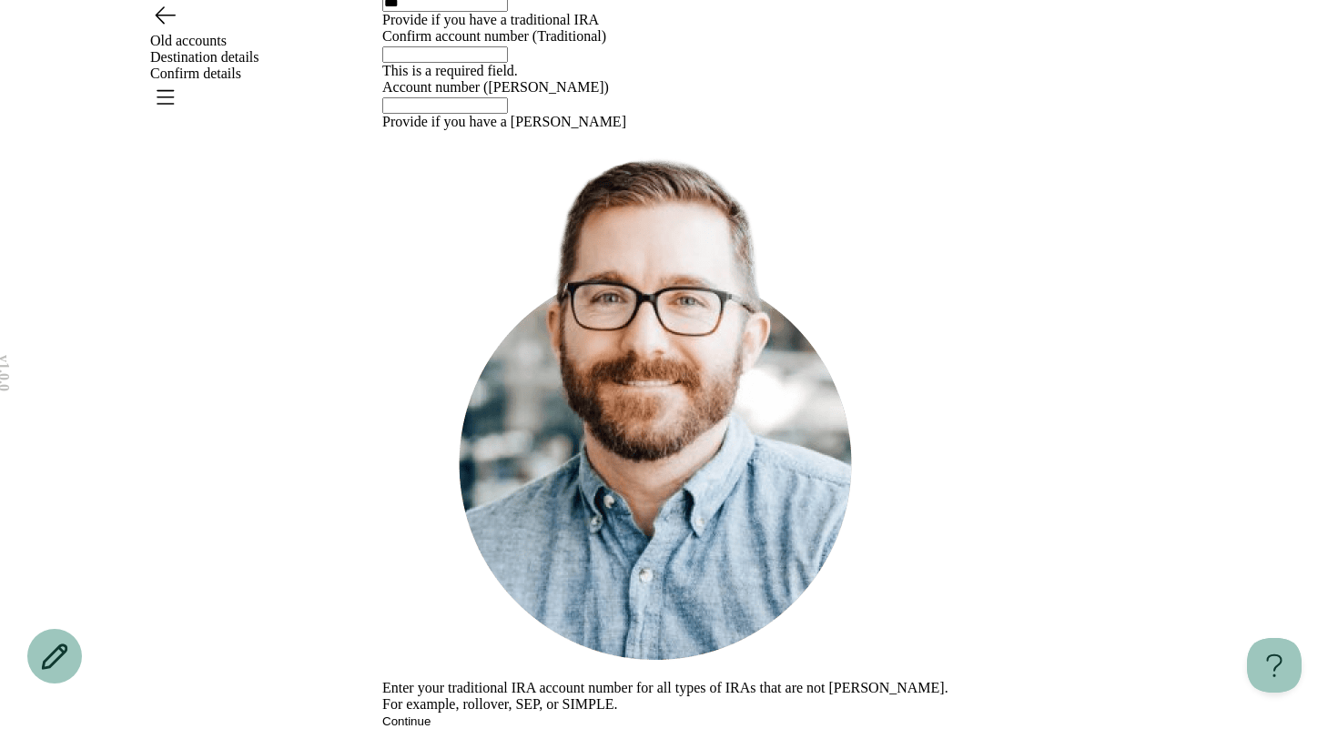
click at [329, 412] on div "v 1.0.0 Old accounts Destination details Confirm details We’ll need some detail…" at bounding box center [669, 310] width 1338 height 837
click at [434, 63] on input "text" at bounding box center [445, 54] width 126 height 16
type input "***"
click at [332, 421] on div "v 1.0.0 Old accounts Destination details Confirm details We’ll need some detail…" at bounding box center [669, 310] width 1338 height 837
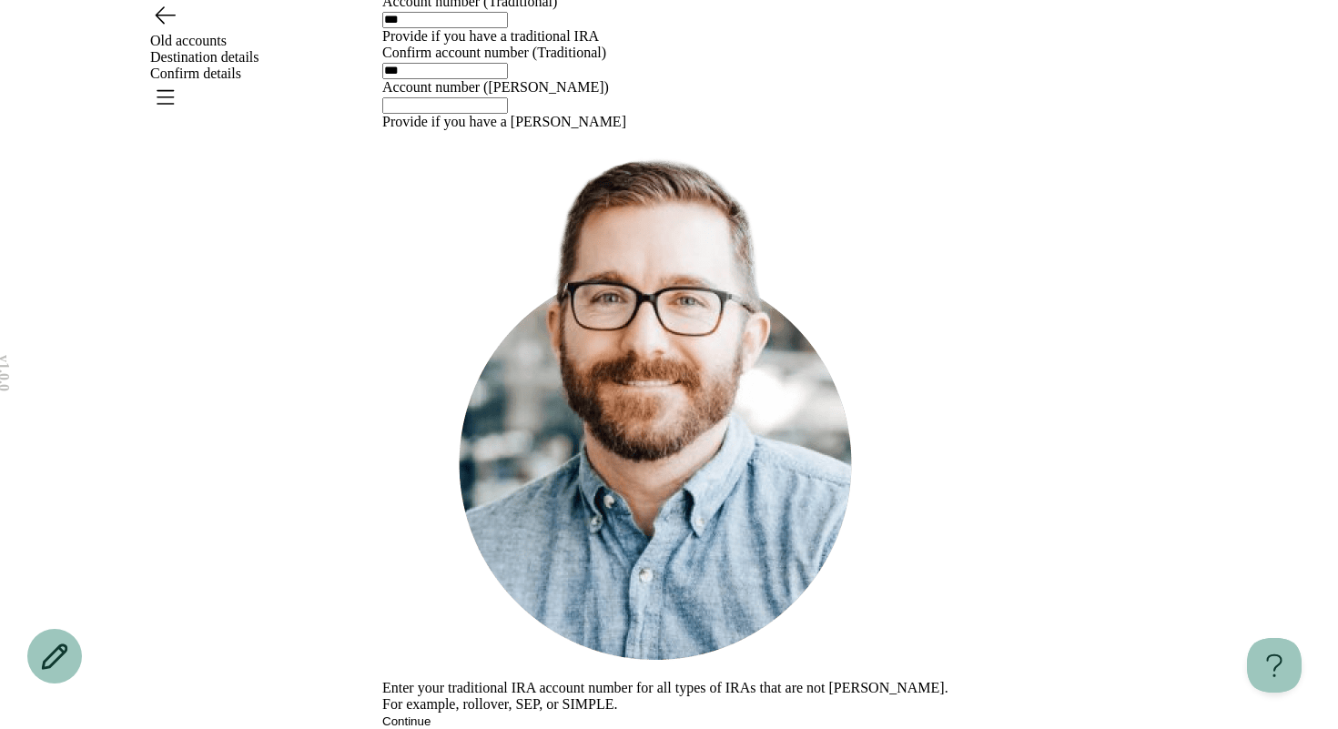
scroll to position [0, 0]
